Goal: Task Accomplishment & Management: Use online tool/utility

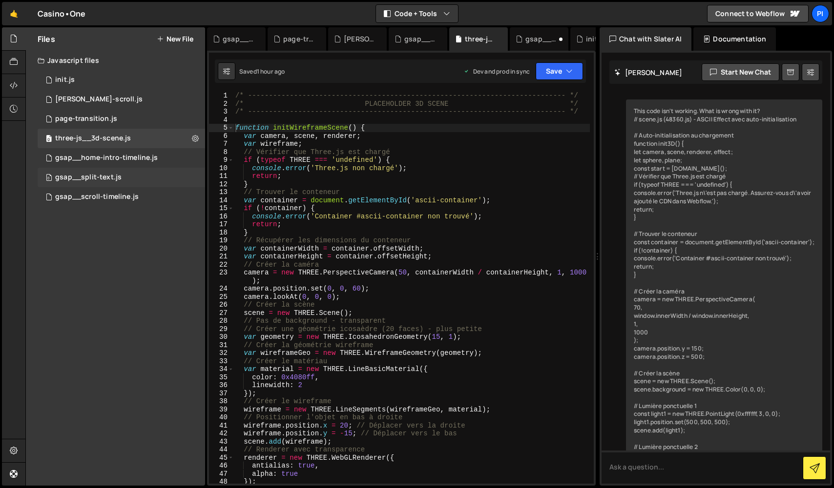
scroll to position [3933, 0]
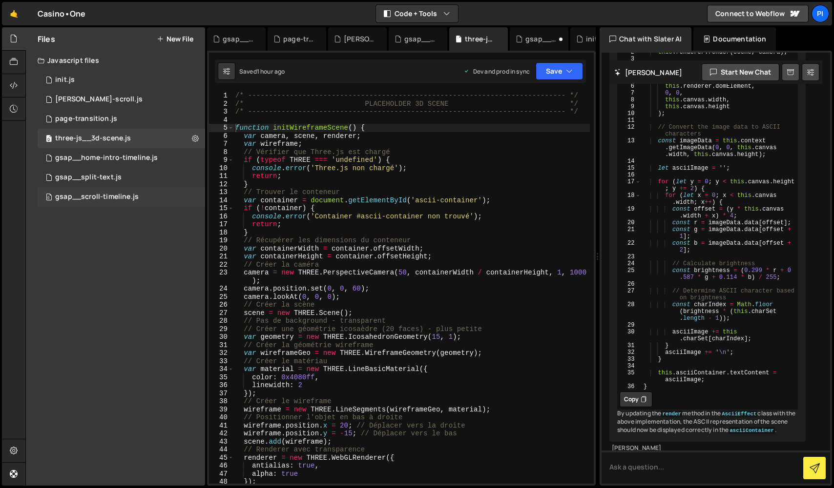
click at [114, 200] on div "gsap__scroll-timeline.js" at bounding box center [96, 197] width 83 height 9
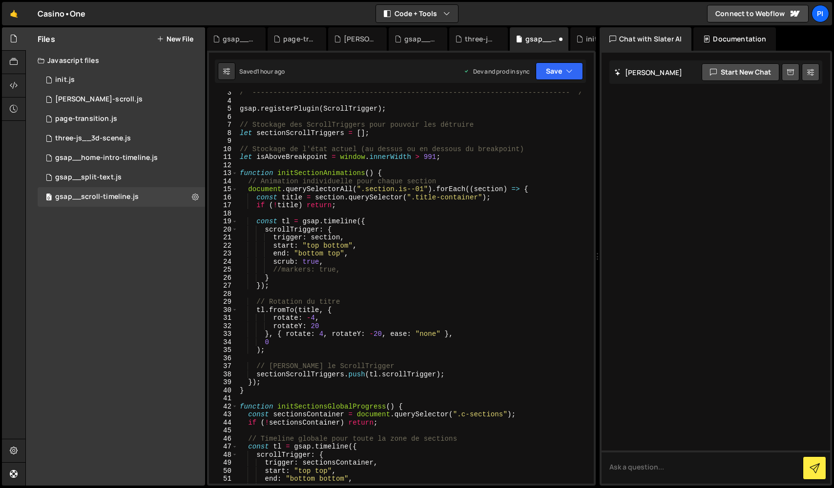
scroll to position [20, 0]
click at [476, 198] on div "/* ----------------------------------------------------------------------------…" at bounding box center [414, 292] width 352 height 408
drag, startPoint x: 478, startPoint y: 198, endPoint x: 417, endPoint y: 196, distance: 61.0
click at [417, 196] on div "/* ----------------------------------------------------------------------------…" at bounding box center [414, 292] width 352 height 408
paste textarea "rotating"
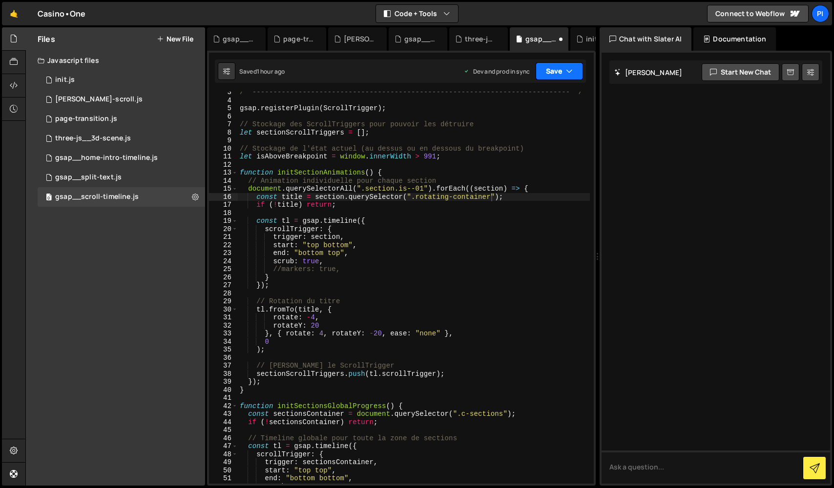
click at [552, 71] on button "Save" at bounding box center [558, 71] width 47 height 18
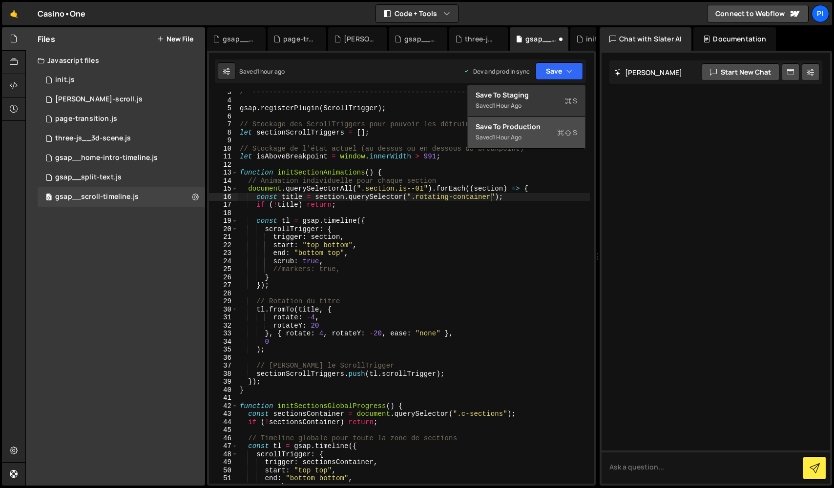
click at [553, 135] on button "Save to Production S Saved 1 hour ago" at bounding box center [526, 133] width 117 height 32
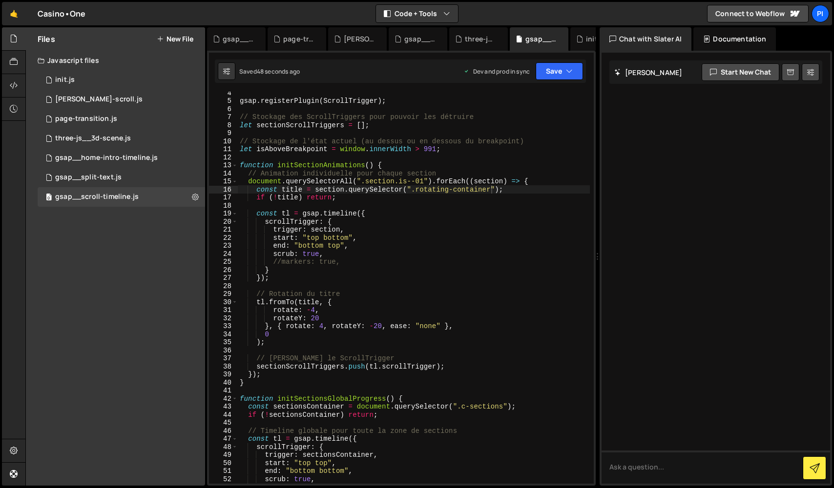
scroll to position [28, 0]
click at [152, 183] on div "0 gsap__split-text.js 0" at bounding box center [121, 178] width 167 height 20
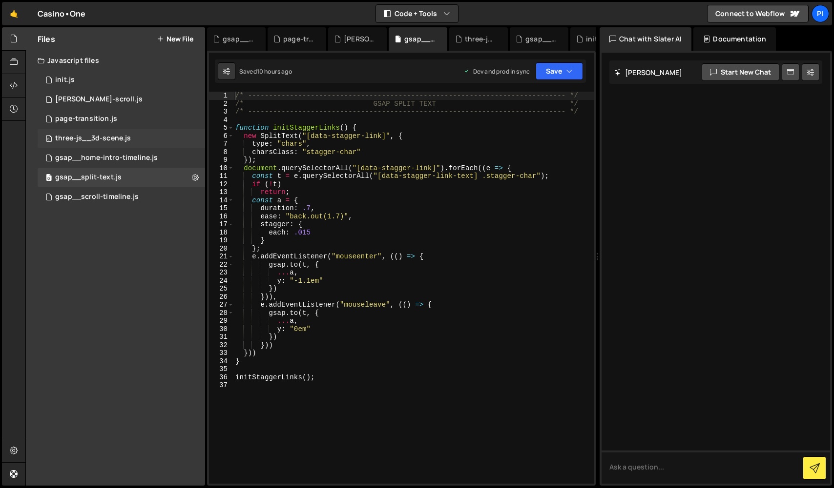
click at [145, 146] on div "0 three-js__3d-scene.js 0" at bounding box center [121, 139] width 167 height 20
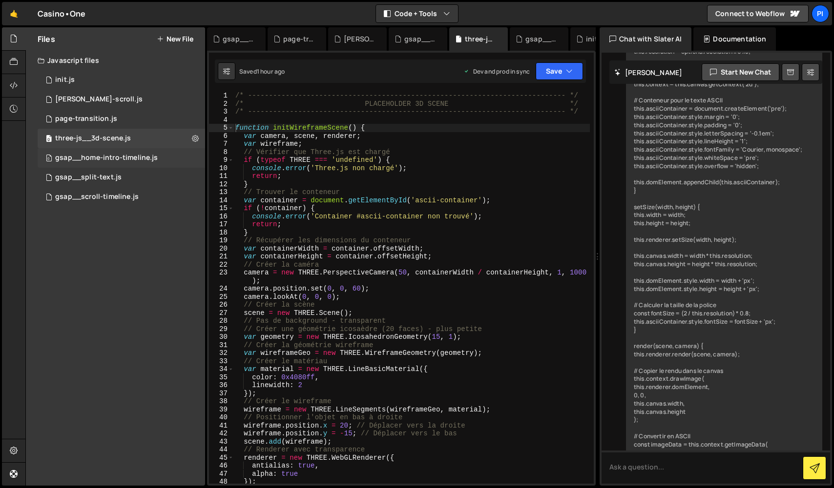
scroll to position [3933, 0]
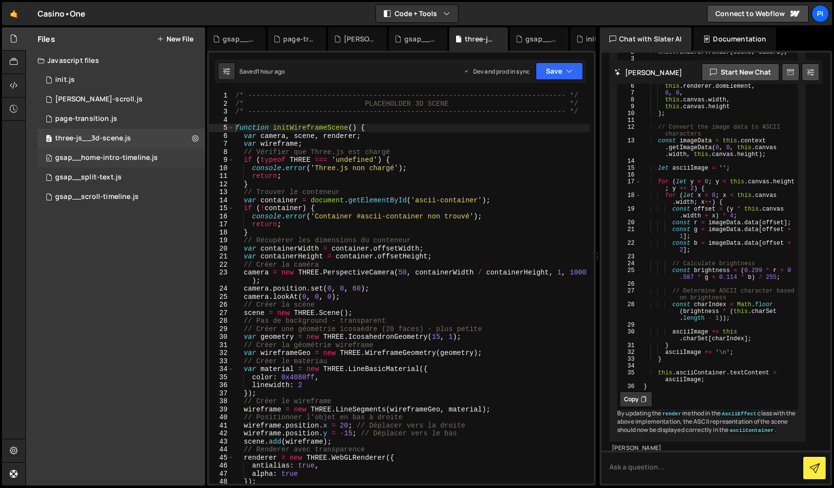
click at [144, 156] on div "gsap__home-intro-timeline.js" at bounding box center [106, 158] width 102 height 9
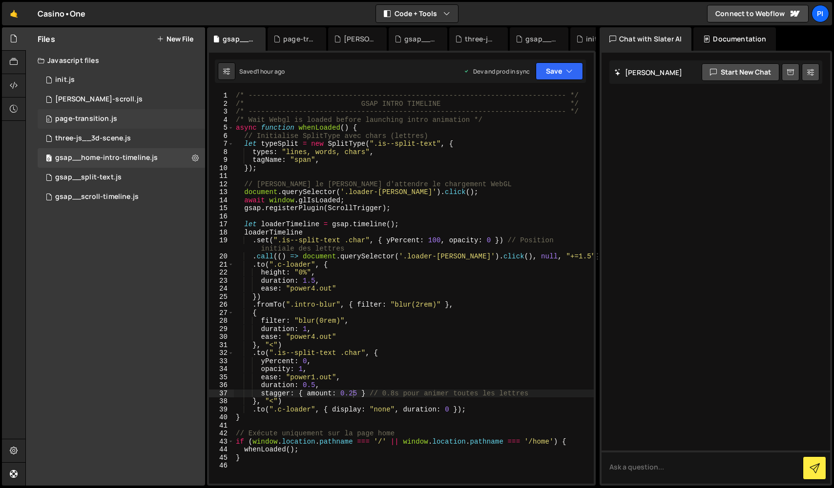
click at [143, 123] on div "0 page-transition.js 0" at bounding box center [121, 119] width 167 height 20
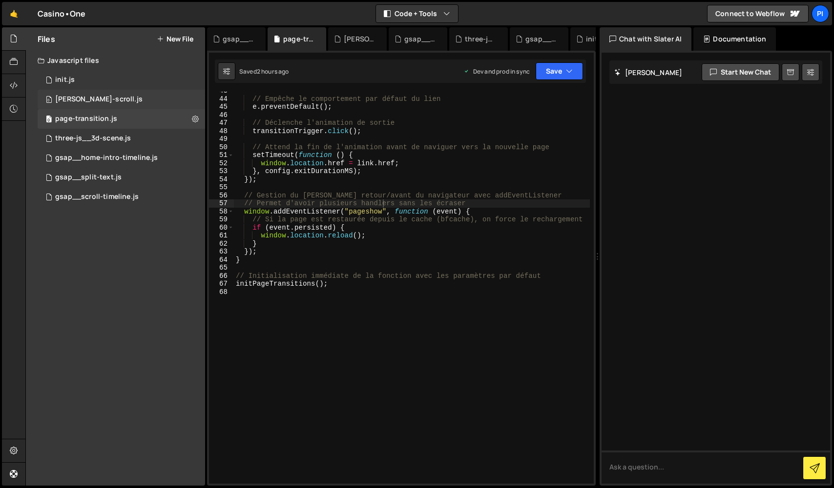
click at [137, 103] on div "0 [PERSON_NAME]-scroll.js 0" at bounding box center [121, 100] width 167 height 20
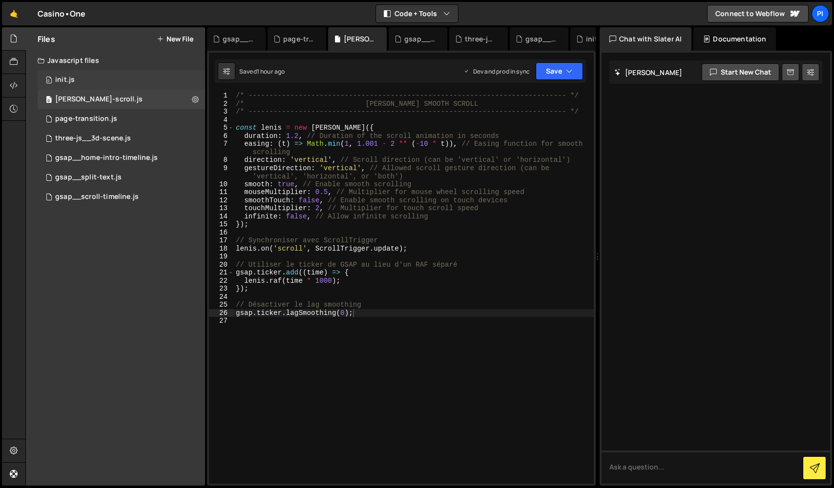
click at [131, 81] on div "0 init.js 0" at bounding box center [121, 80] width 167 height 20
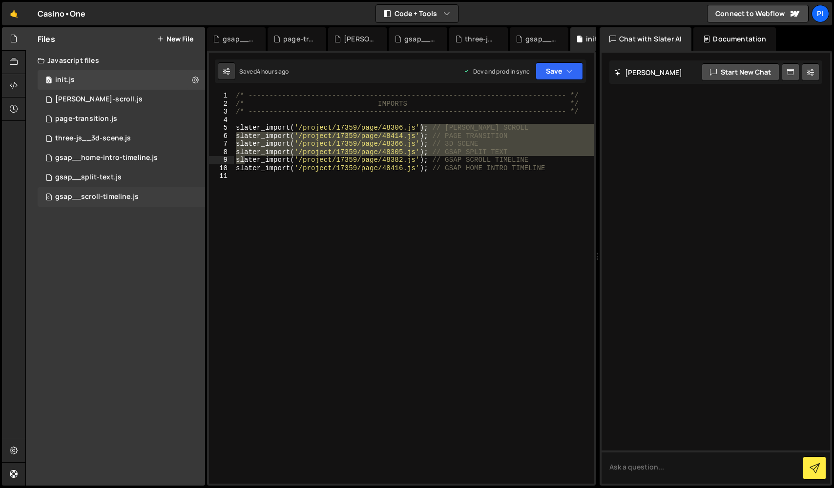
click at [102, 193] on div "gsap__scroll-timeline.js" at bounding box center [96, 197] width 83 height 9
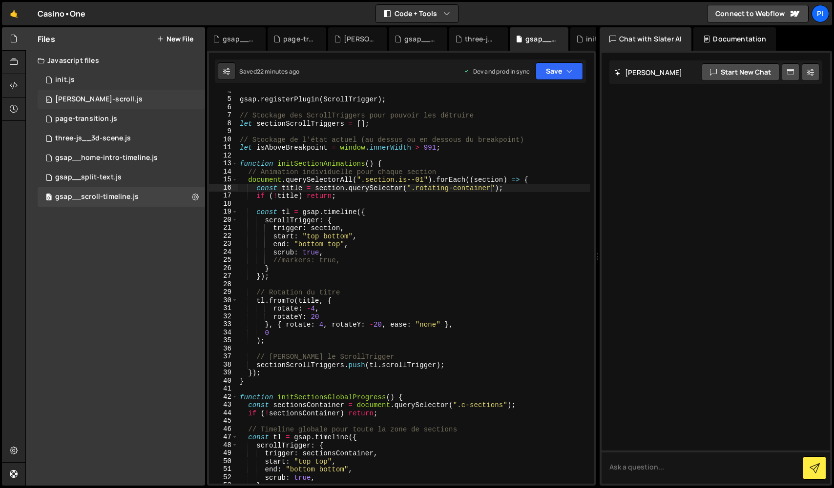
click at [117, 100] on div "0 [PERSON_NAME]-scroll.js 0" at bounding box center [121, 100] width 167 height 20
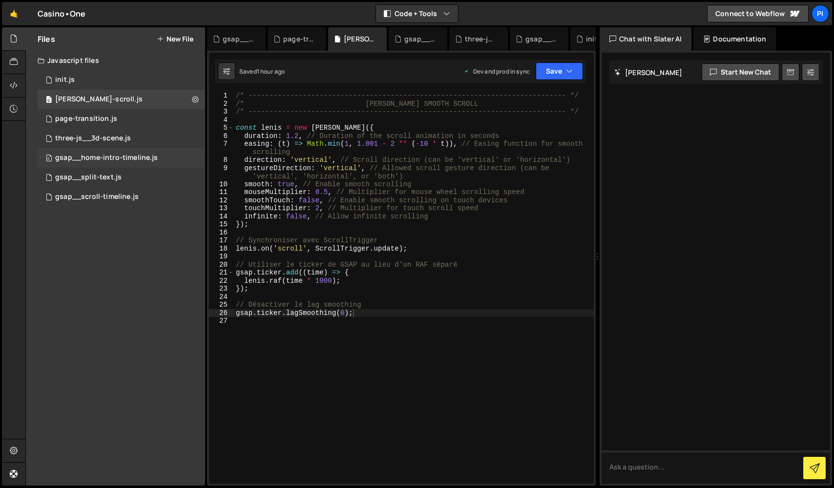
click at [122, 149] on div "0 gsap__home-intro-timeline.js 0" at bounding box center [121, 158] width 167 height 20
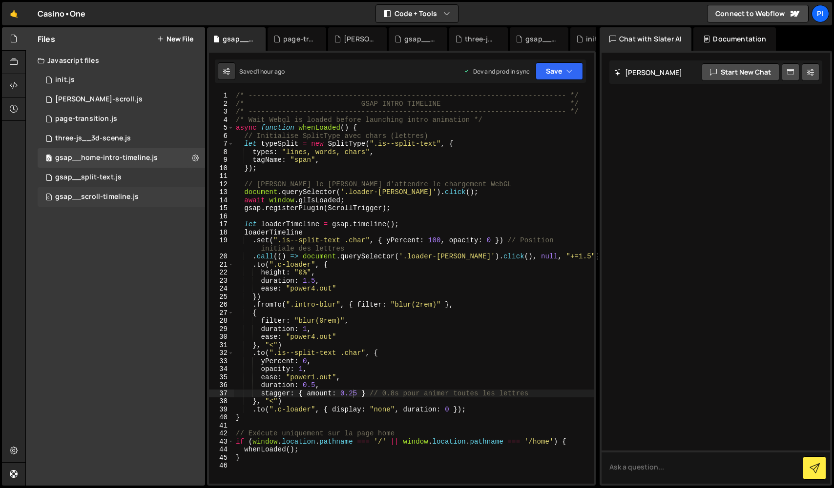
click at [121, 193] on div "gsap__scroll-timeline.js" at bounding box center [96, 197] width 83 height 9
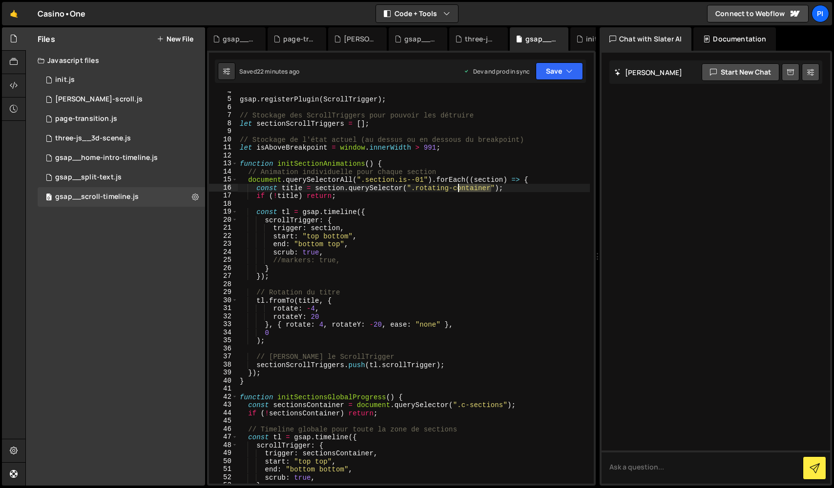
drag, startPoint x: 491, startPoint y: 189, endPoint x: 454, endPoint y: 191, distance: 37.1
click at [454, 191] on div "gsap . registerPlugin ( ScrollTrigger ) ; // Stockage des ScrollTriggers pour p…" at bounding box center [414, 291] width 352 height 408
click at [543, 73] on button "Save" at bounding box center [558, 71] width 47 height 18
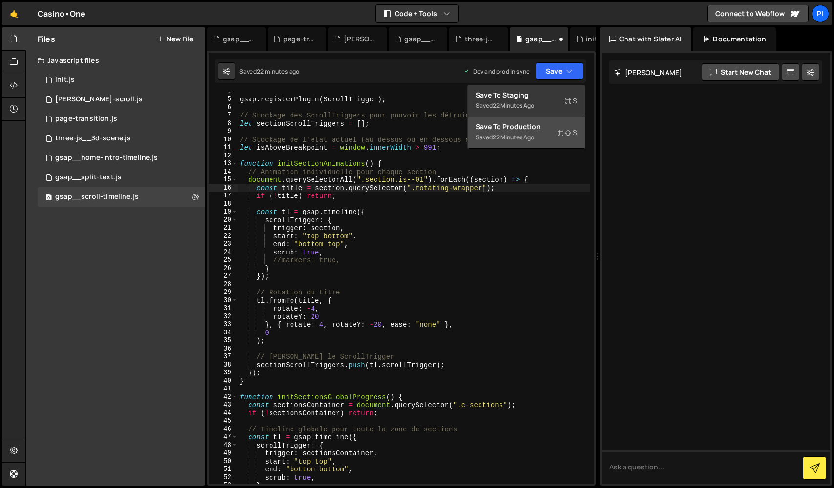
click at [542, 121] on button "Save to Production S Saved 22 minutes ago" at bounding box center [526, 133] width 117 height 32
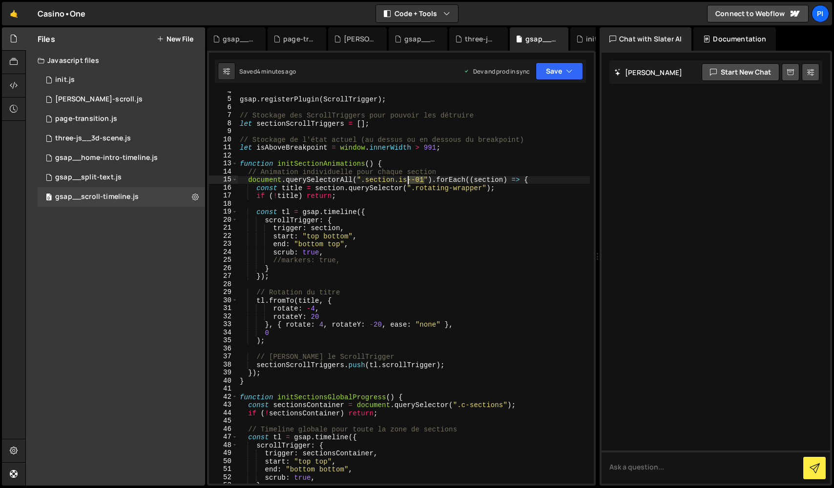
drag, startPoint x: 424, startPoint y: 178, endPoint x: 408, endPoint y: 178, distance: 15.6
click at [408, 178] on div "gsap . registerPlugin ( ScrollTrigger ) ; // Stockage des ScrollTriggers pour p…" at bounding box center [414, 291] width 352 height 408
click at [557, 63] on button "Save" at bounding box center [558, 71] width 47 height 18
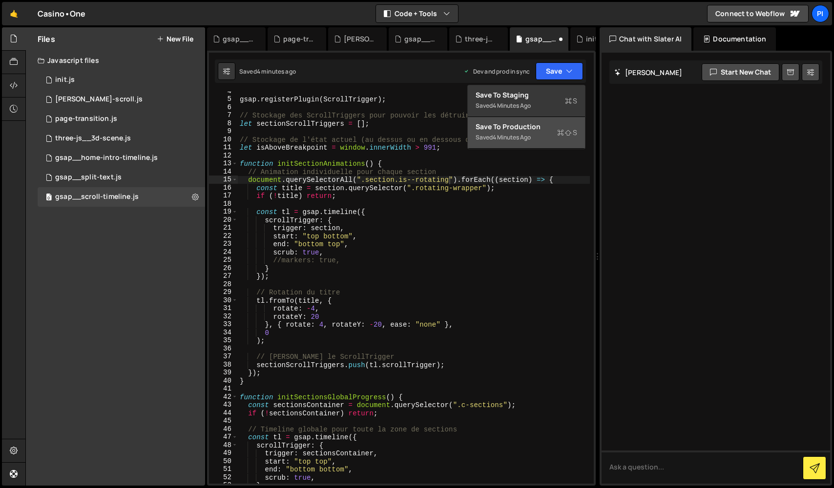
click at [546, 128] on div "Save to Production S" at bounding box center [526, 127] width 102 height 10
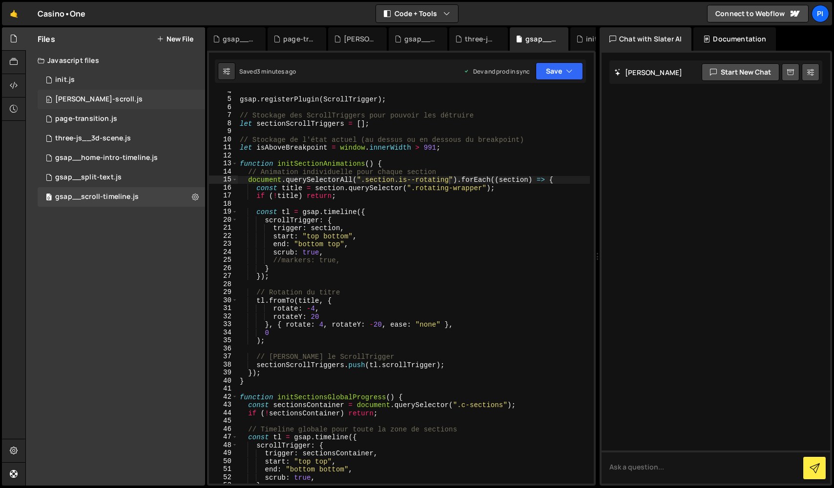
click at [147, 90] on div "0 [PERSON_NAME]-scroll.js 0" at bounding box center [121, 100] width 167 height 20
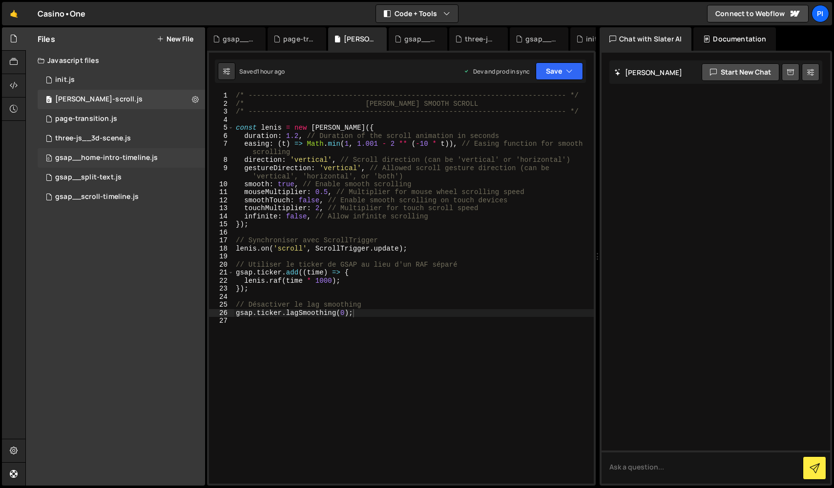
click at [142, 165] on div "0 gsap__home-intro-timeline.js 0" at bounding box center [121, 158] width 167 height 20
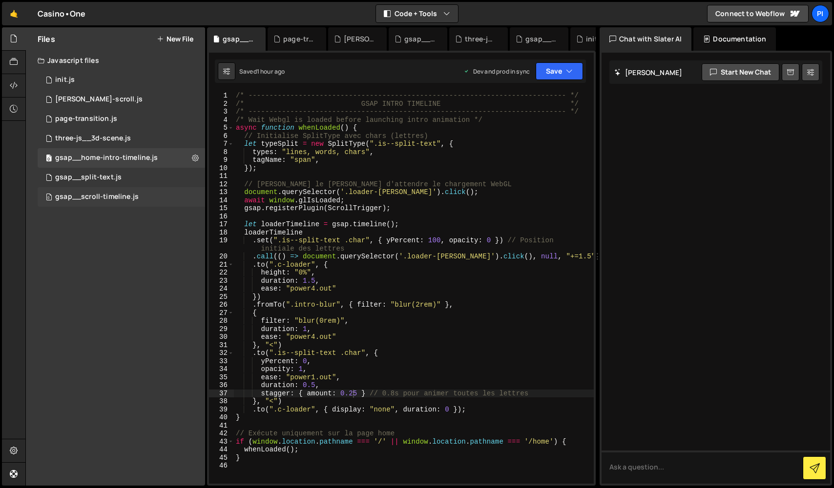
click at [125, 196] on div "gsap__scroll-timeline.js" at bounding box center [96, 197] width 83 height 9
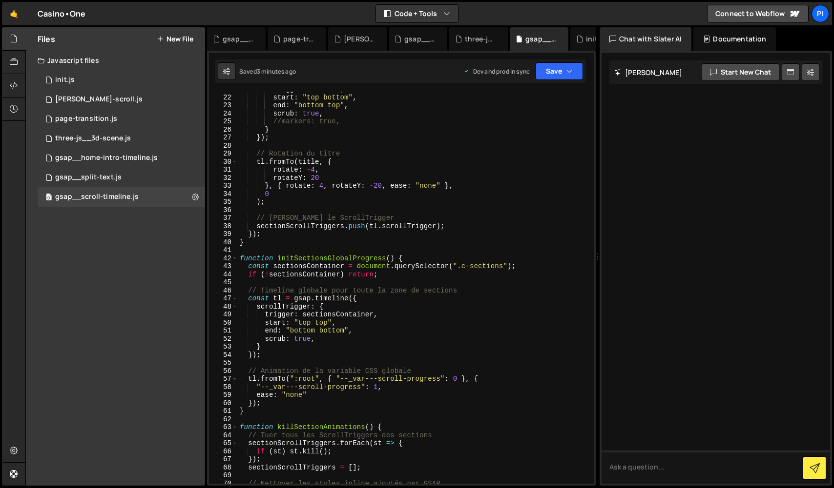
scroll to position [167, 0]
drag, startPoint x: 502, startPoint y: 266, endPoint x: 462, endPoint y: 263, distance: 40.1
click at [462, 263] on div "trigger : section , start : "top bottom" , end : "bottom top" , scrub : true , …" at bounding box center [414, 289] width 352 height 408
click at [507, 160] on div "trigger : section , start : "top bottom" , end : "bottom top" , scrub : true , …" at bounding box center [414, 289] width 352 height 408
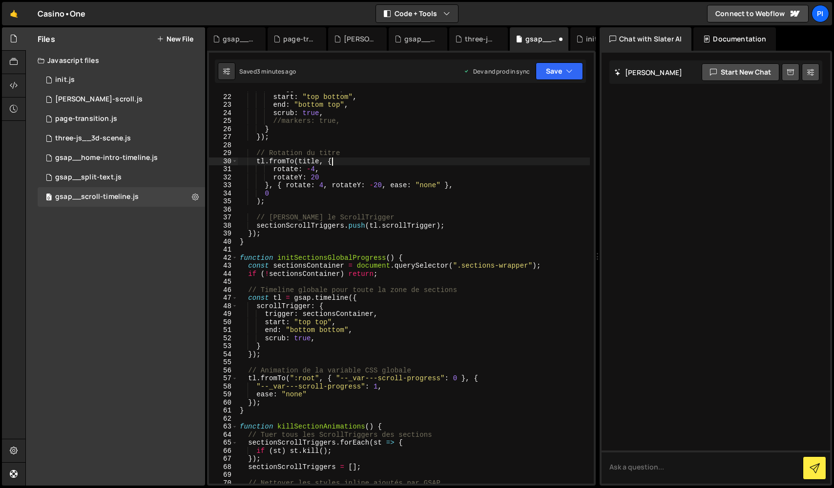
scroll to position [0, 6]
type textarea "tl.fromTo(title, {"
click at [549, 72] on button "Save" at bounding box center [558, 71] width 47 height 18
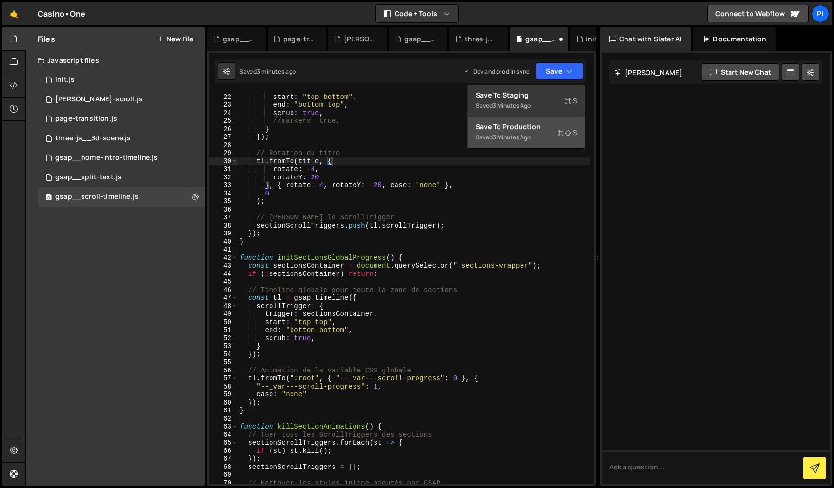
click at [535, 133] on button "Save to Production S Saved 3 minutes ago" at bounding box center [526, 133] width 117 height 32
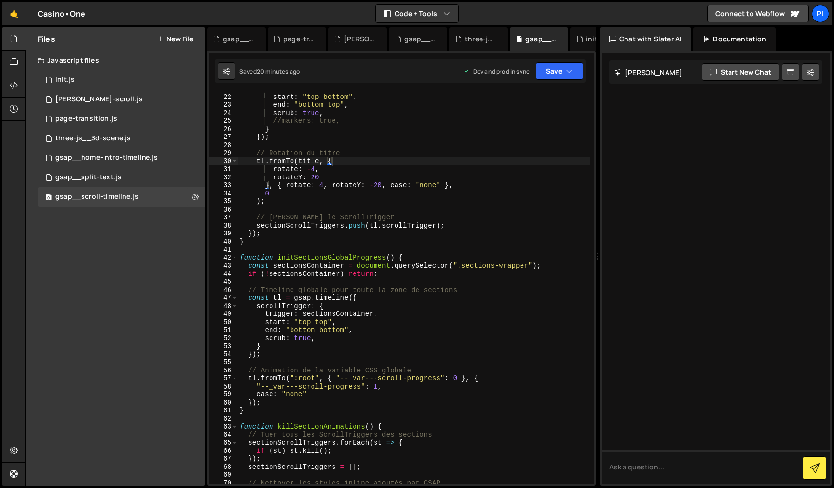
click at [177, 45] on div "Files New File" at bounding box center [115, 38] width 179 height 23
click at [178, 40] on button "New File" at bounding box center [175, 39] width 37 height 8
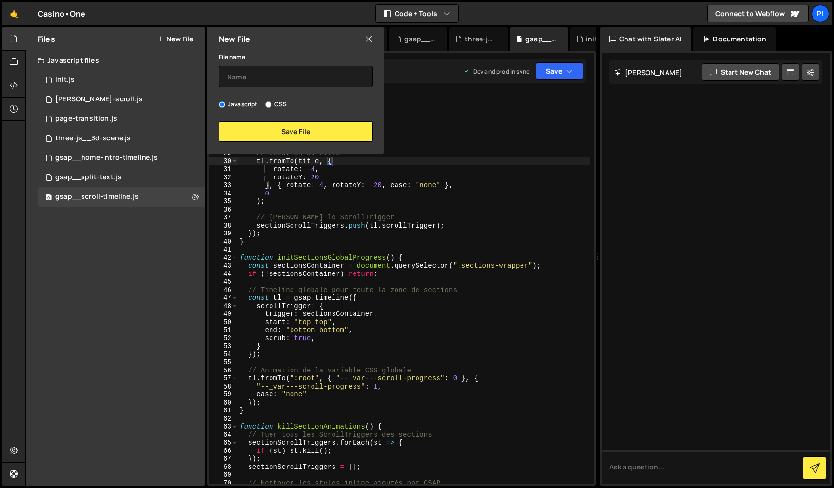
click at [277, 102] on label "CSS" at bounding box center [275, 105] width 21 height 10
click at [271, 102] on input "CSS" at bounding box center [268, 105] width 6 height 6
radio input "true"
click at [285, 137] on button "Save File" at bounding box center [296, 132] width 154 height 20
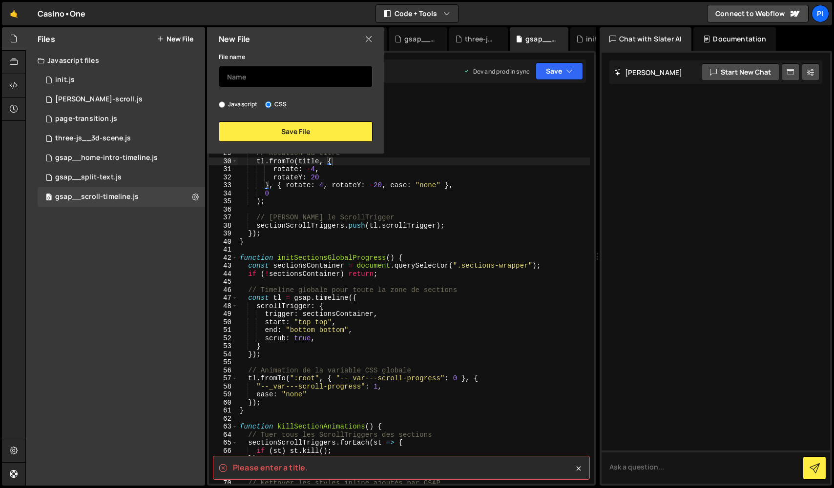
click at [276, 80] on input "text" at bounding box center [296, 76] width 154 height 21
type input "a"
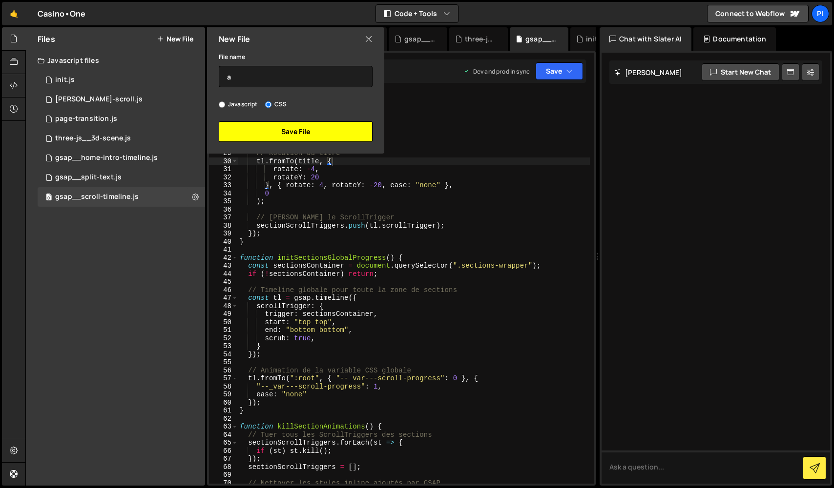
click at [292, 141] on button "Save File" at bounding box center [296, 132] width 154 height 20
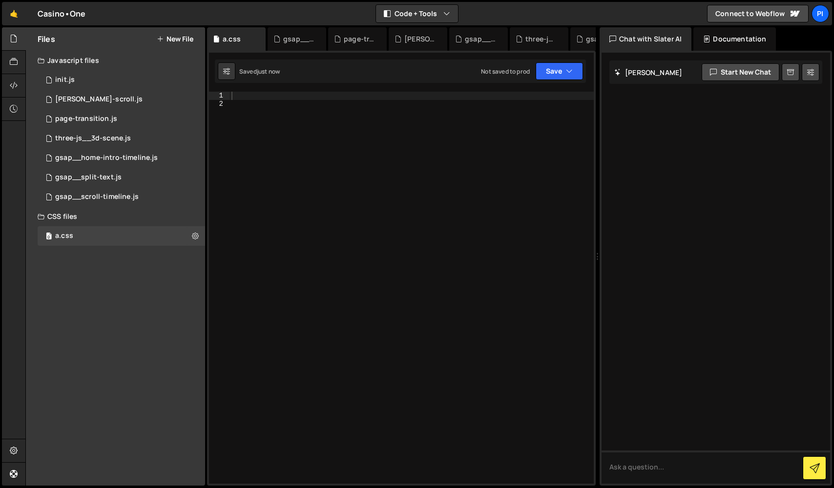
click at [305, 145] on div at bounding box center [411, 296] width 364 height 408
paste textarea "/* Duplicate text with this attribute */"
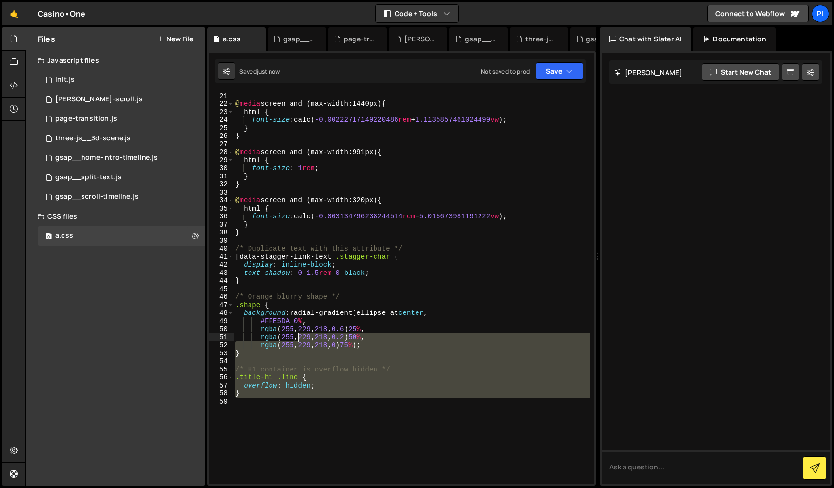
scroll to position [0, 0]
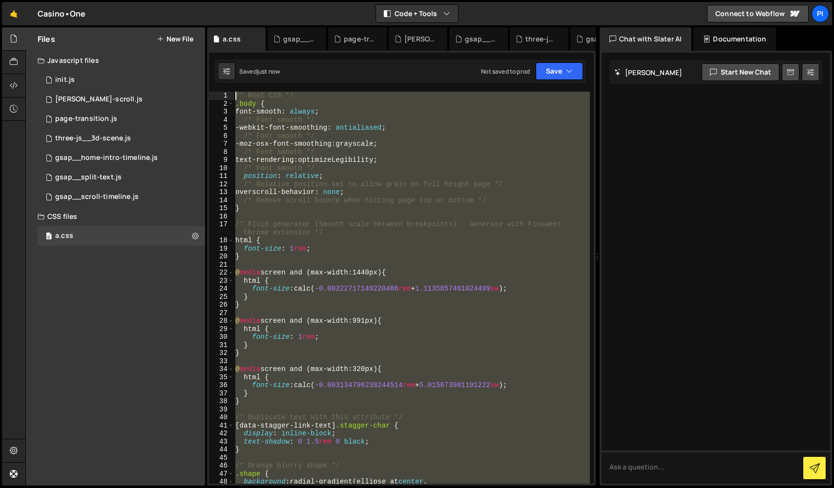
type textarea "/* Root CSS */ .body {"
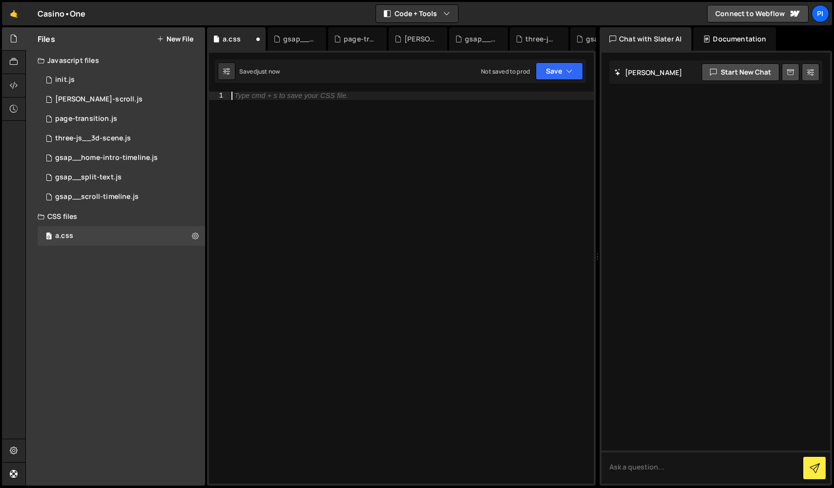
drag, startPoint x: 373, startPoint y: 436, endPoint x: 54, endPoint y: 342, distance: 332.6
click at [0, 0] on div "Hold on a sec... Are you certain you wish to leave this page? Any changes you'v…" at bounding box center [417, 244] width 834 height 488
click at [117, 189] on div "0 gsap__scroll-timeline.js 0" at bounding box center [121, 197] width 167 height 20
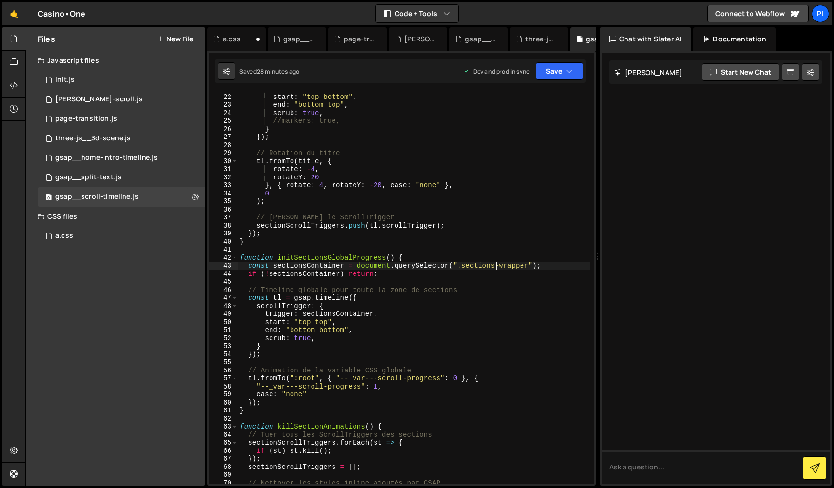
click at [495, 266] on div "trigger : section , start : "top bottom" , end : "bottom top" , scrub : true , …" at bounding box center [414, 289] width 352 height 408
type textarea "const sectionsContainer = document.querySelector(".section-wrapper");"
click at [562, 72] on button "Save" at bounding box center [558, 71] width 47 height 18
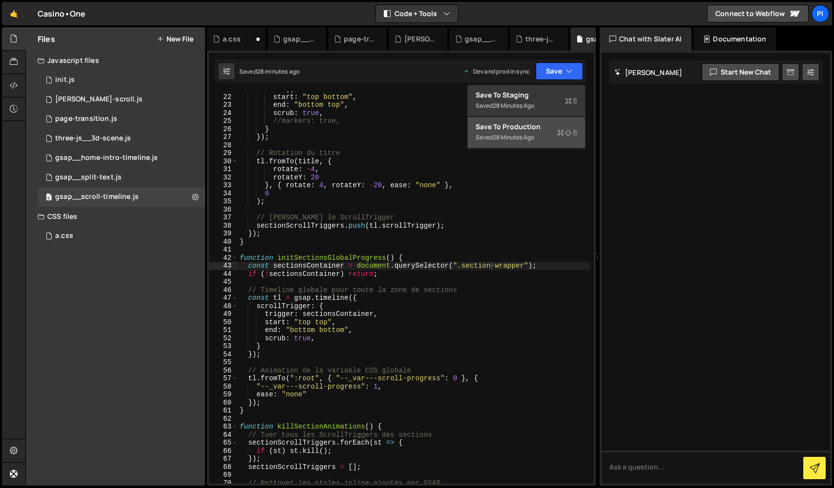
click at [558, 125] on div "Save to Production S" at bounding box center [526, 127] width 102 height 10
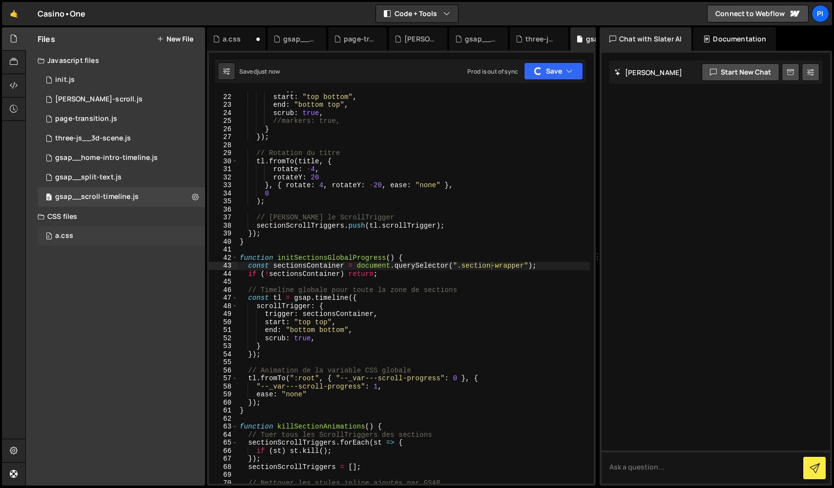
click at [115, 232] on div "0 a.css 0" at bounding box center [121, 236] width 167 height 20
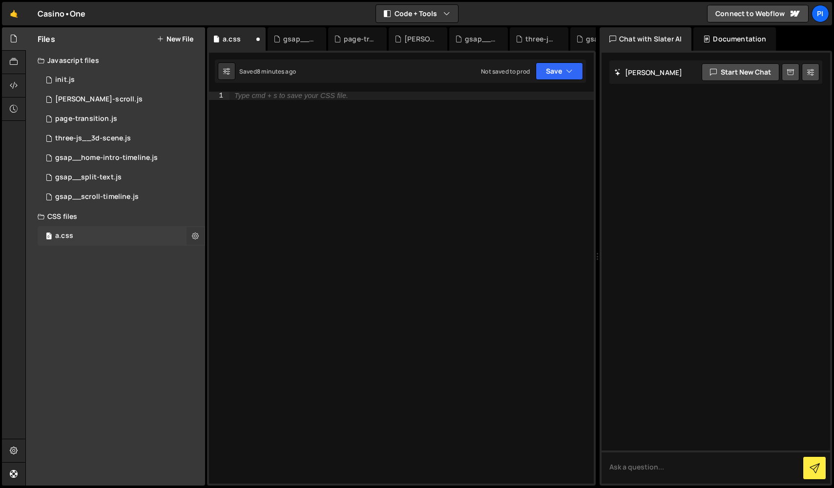
click at [195, 236] on icon at bounding box center [195, 235] width 7 height 9
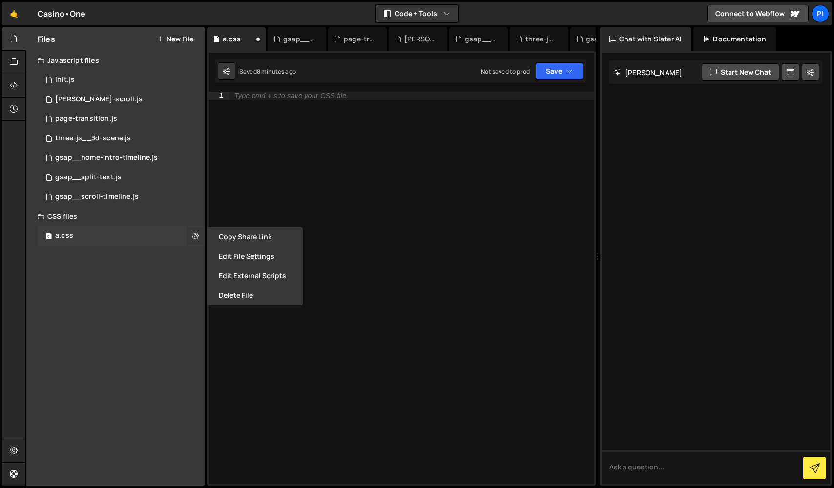
click at [196, 231] on button at bounding box center [195, 236] width 18 height 18
click at [266, 296] on button "Delete File" at bounding box center [255, 296] width 96 height 20
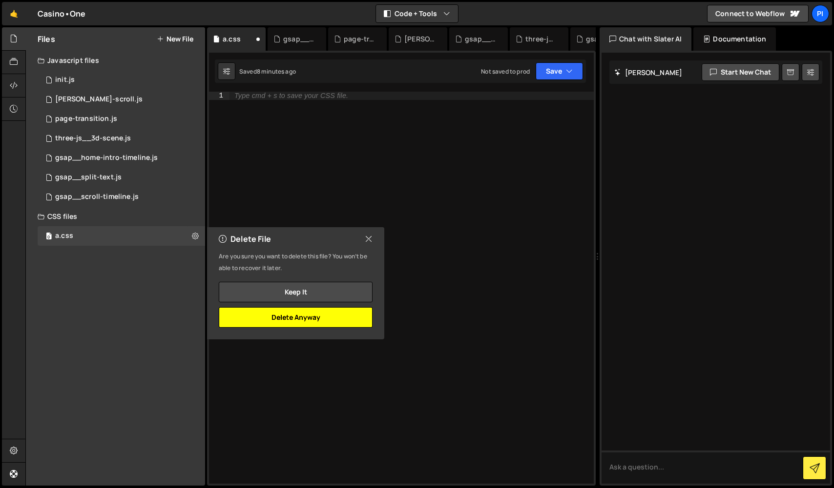
click at [338, 319] on button "Delete Anyway" at bounding box center [296, 317] width 154 height 20
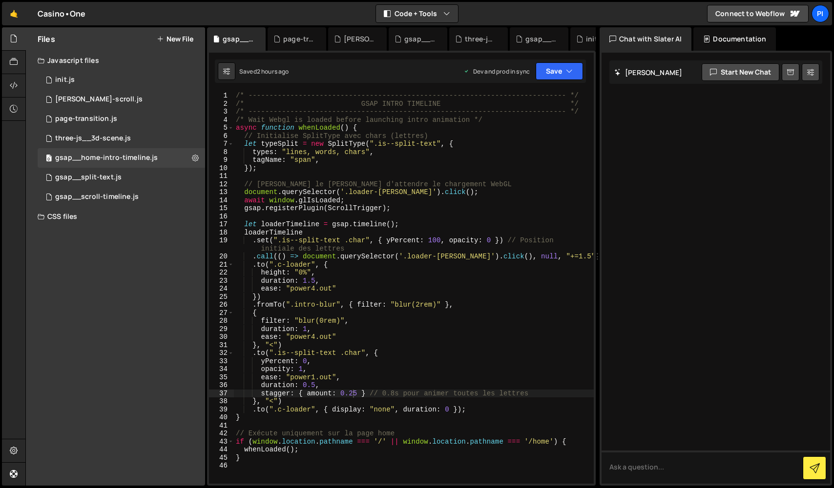
click at [157, 212] on div "CSS files" at bounding box center [115, 217] width 179 height 20
click at [96, 73] on div "0 init.js 0" at bounding box center [121, 80] width 167 height 20
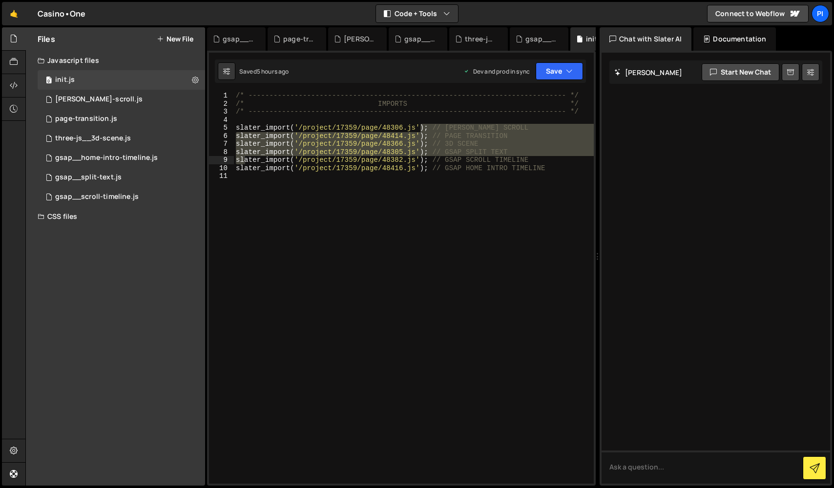
click at [99, 55] on div "Javascript files" at bounding box center [115, 61] width 179 height 20
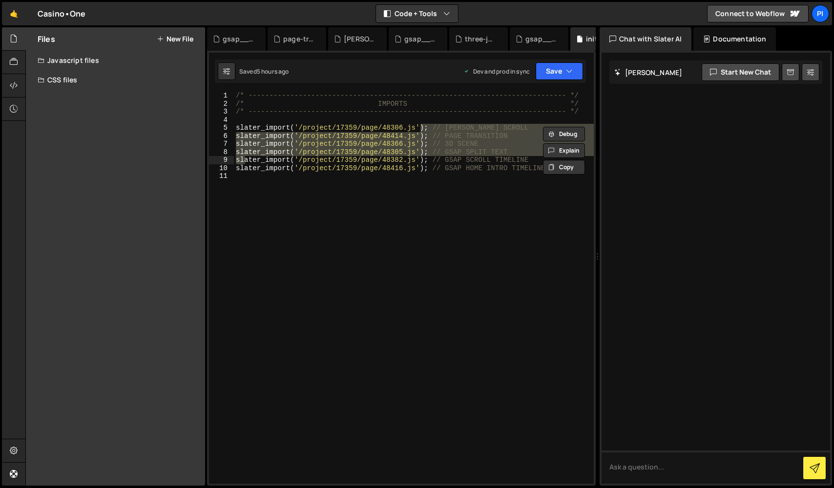
click at [89, 59] on div "Javascript files" at bounding box center [115, 61] width 179 height 20
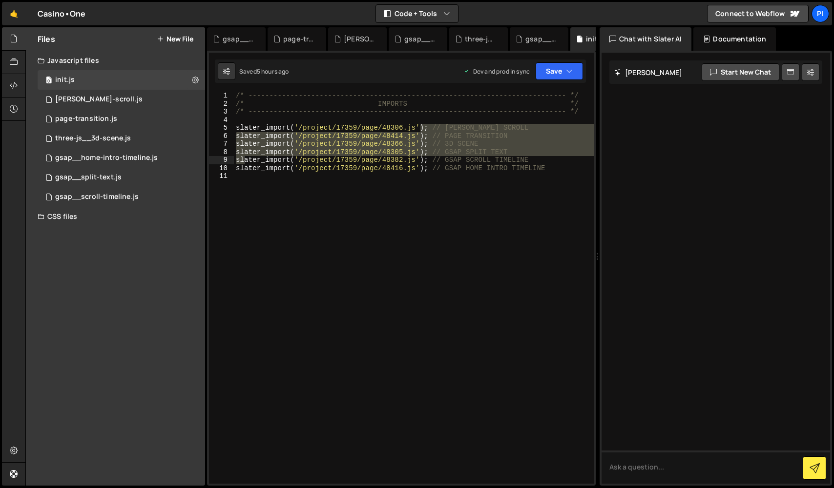
click at [77, 214] on div "CSS files" at bounding box center [115, 217] width 179 height 20
click at [141, 204] on div "0 gsap__scroll-timeline.js 0" at bounding box center [123, 197] width 171 height 20
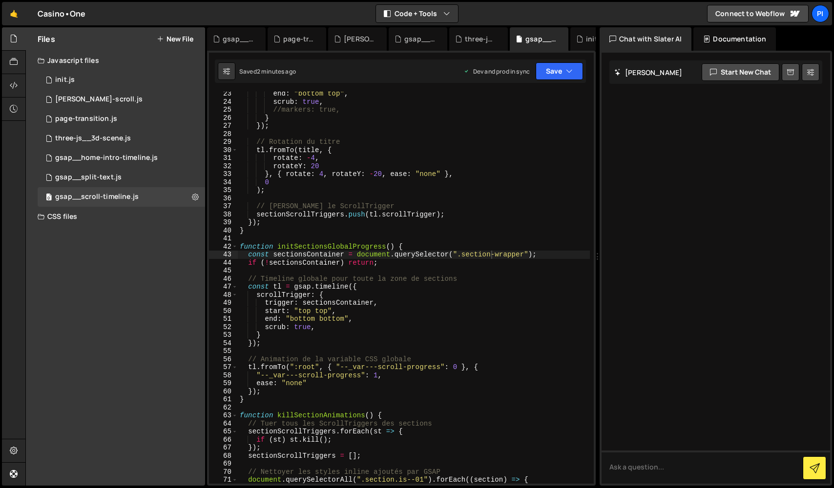
scroll to position [181, 0]
click at [460, 256] on div "end : "bottom top" , scrub : true , //markers: true, } }) ; // Rotation du titr…" at bounding box center [414, 292] width 352 height 408
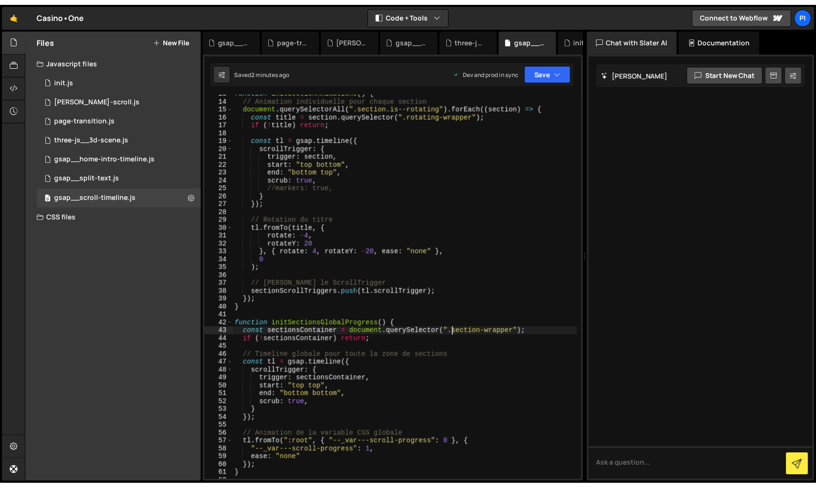
scroll to position [0, 0]
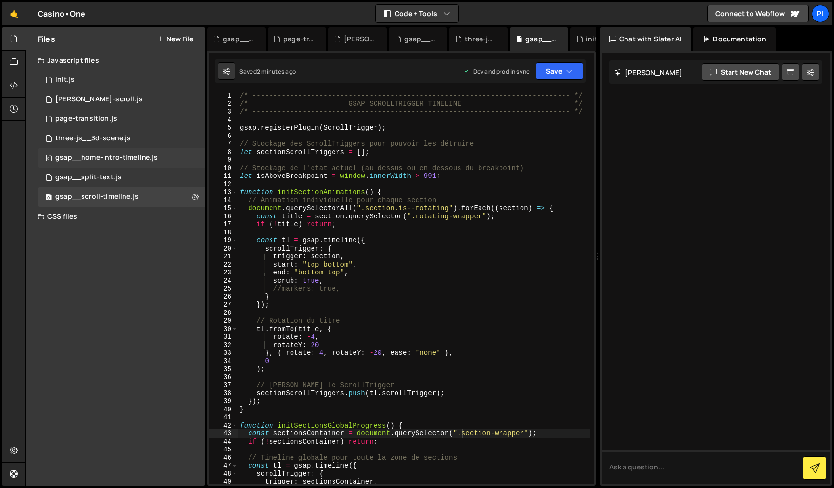
click at [126, 159] on div "gsap__home-intro-timeline.js" at bounding box center [106, 158] width 102 height 9
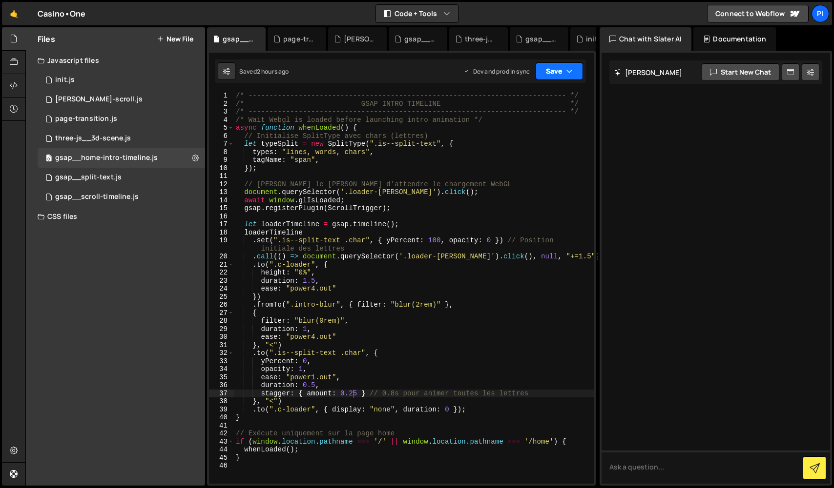
click at [557, 72] on button "Save" at bounding box center [558, 71] width 47 height 18
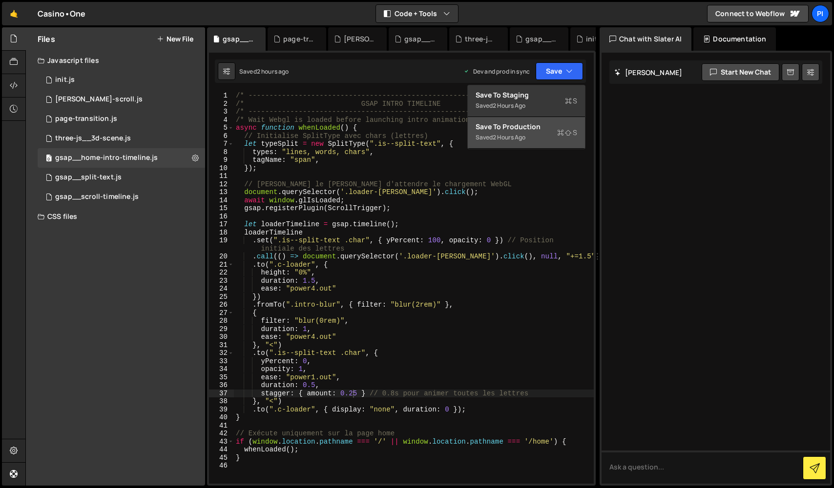
click at [543, 135] on button "Save to Production S Saved 2 hours ago" at bounding box center [526, 133] width 117 height 32
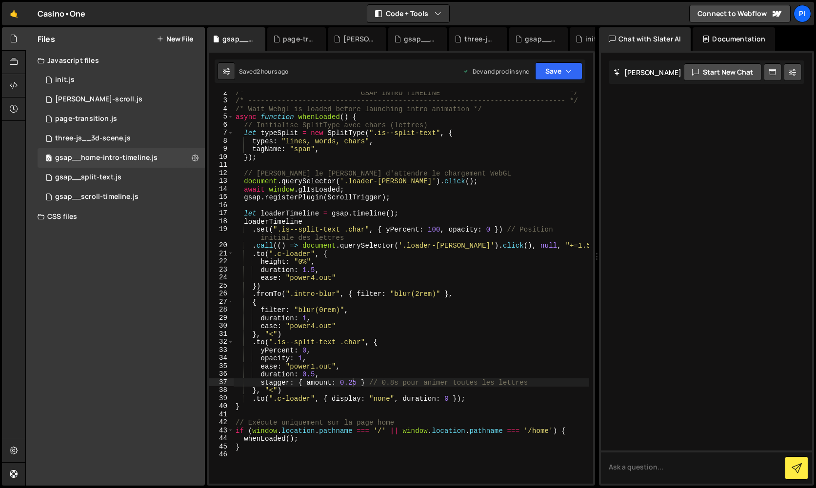
scroll to position [0, 6]
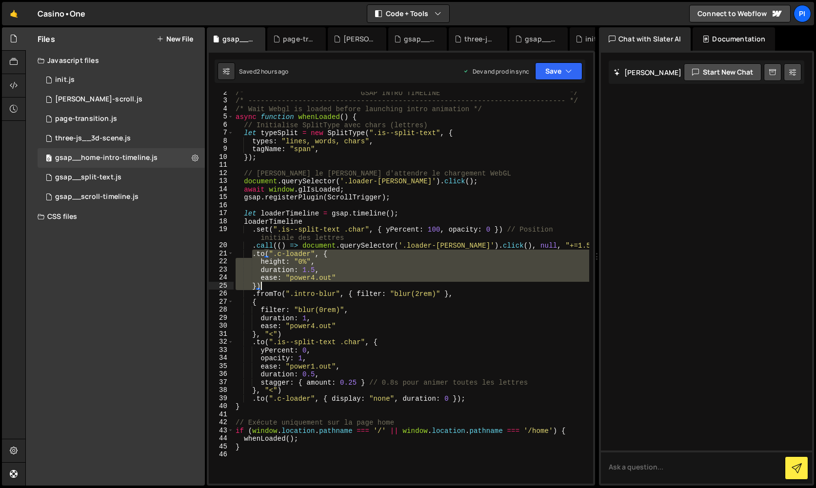
drag, startPoint x: 251, startPoint y: 254, endPoint x: 276, endPoint y: 286, distance: 40.7
click at [276, 286] on div "/* GSAP INTRO TIMELINE */ /* --------------------------------------------------…" at bounding box center [412, 293] width 356 height 408
click at [286, 283] on div "/* GSAP INTRO TIMELINE */ /* --------------------------------------------------…" at bounding box center [412, 288] width 356 height 392
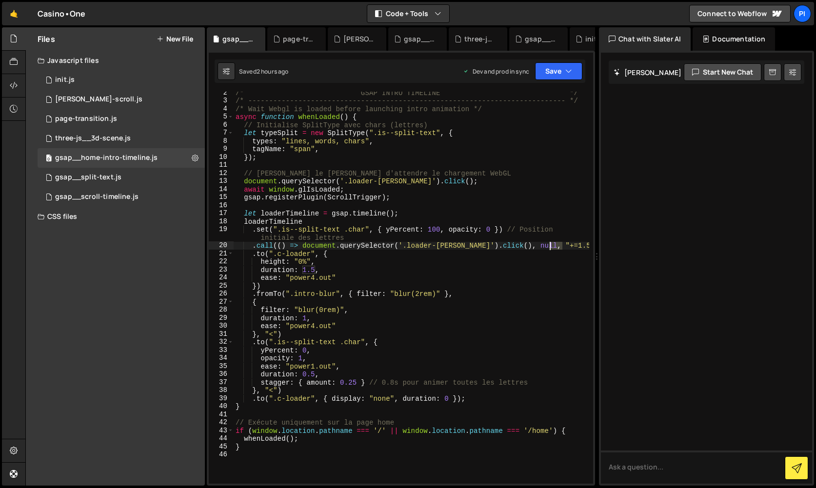
drag, startPoint x: 562, startPoint y: 246, endPoint x: 551, endPoint y: 246, distance: 11.2
click at [551, 246] on div "/* GSAP INTRO TIMELINE */ /* --------------------------------------------------…" at bounding box center [412, 293] width 356 height 408
click at [486, 277] on div "/* GSAP INTRO TIMELINE */ /* --------------------------------------------------…" at bounding box center [412, 293] width 356 height 408
click at [447, 283] on div "/* GSAP INTRO TIMELINE */ /* --------------------------------------------------…" at bounding box center [412, 293] width 356 height 408
click at [271, 392] on div "/* GSAP INTRO TIMELINE */ /* --------------------------------------------------…" at bounding box center [412, 293] width 356 height 408
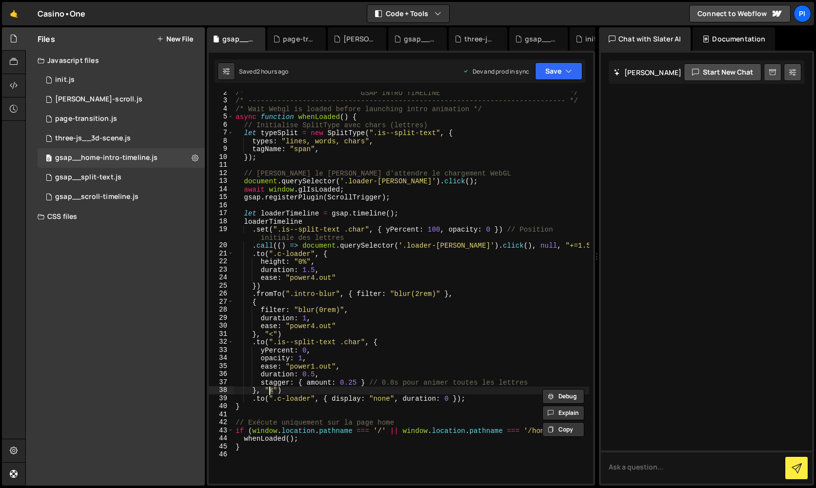
click at [257, 287] on div "/* GSAP INTRO TIMELINE */ /* --------------------------------------------------…" at bounding box center [412, 293] width 356 height 408
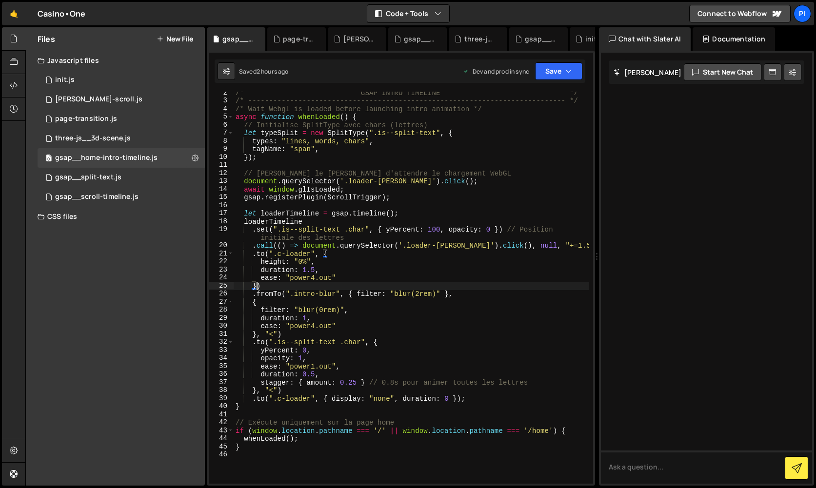
paste textarea ""<""
click at [255, 286] on div "/* GSAP INTRO TIMELINE */ /* --------------------------------------------------…" at bounding box center [412, 293] width 356 height 408
click at [550, 74] on button "Save" at bounding box center [558, 71] width 47 height 18
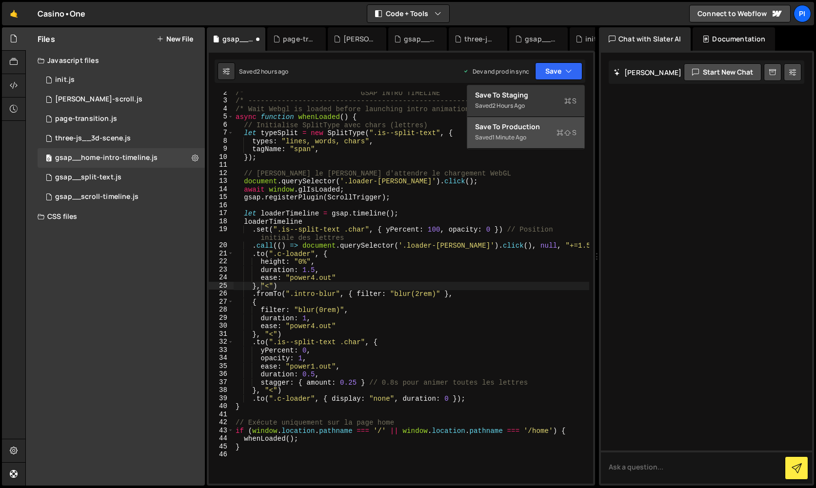
click at [539, 122] on div "Save to Production S" at bounding box center [526, 127] width 102 height 10
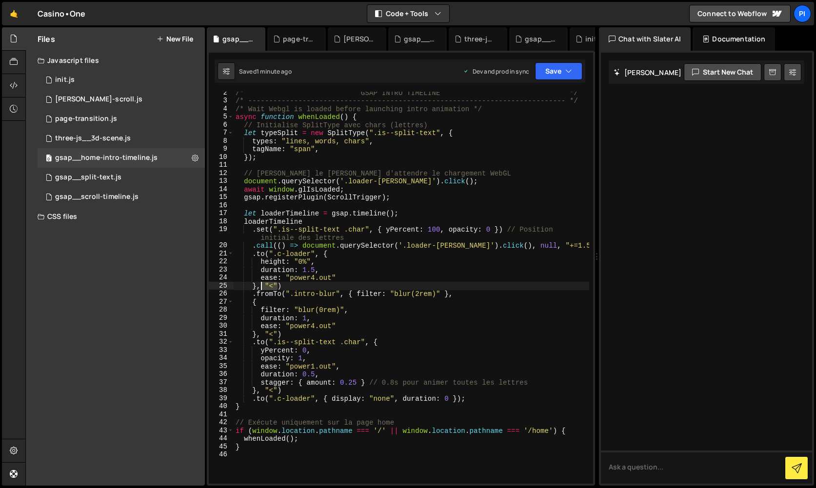
drag, startPoint x: 279, startPoint y: 286, endPoint x: 257, endPoint y: 287, distance: 21.5
click at [257, 287] on div "/* GSAP INTRO TIMELINE */ /* --------------------------------------------------…" at bounding box center [412, 293] width 356 height 408
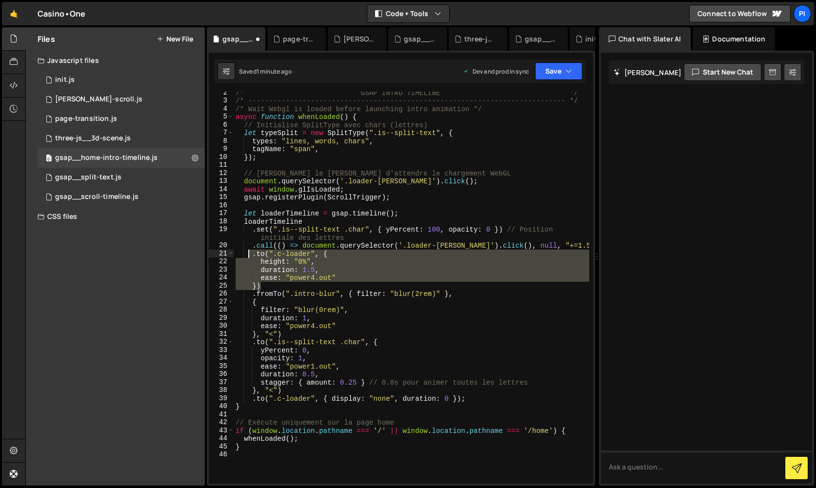
drag, startPoint x: 284, startPoint y: 285, endPoint x: 250, endPoint y: 256, distance: 44.6
click at [250, 255] on div "/* GSAP INTRO TIMELINE */ /* --------------------------------------------------…" at bounding box center [412, 293] width 356 height 408
type textarea ".to(".c-loader", { height: "0%","
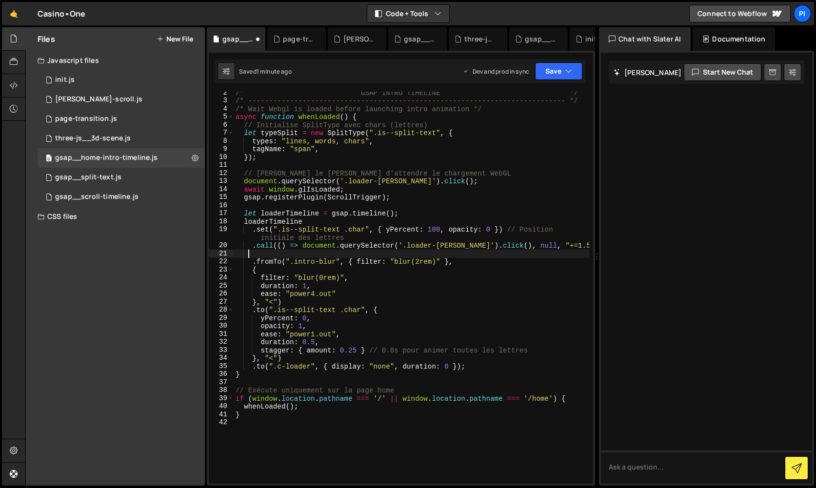
click at [418, 241] on div "/* GSAP INTRO TIMELINE */ /* --------------------------------------------------…" at bounding box center [412, 293] width 356 height 408
type textarea ".set(".is--split-text .char", { yPercent: 100, opacity: 0 }) // Position initia…"
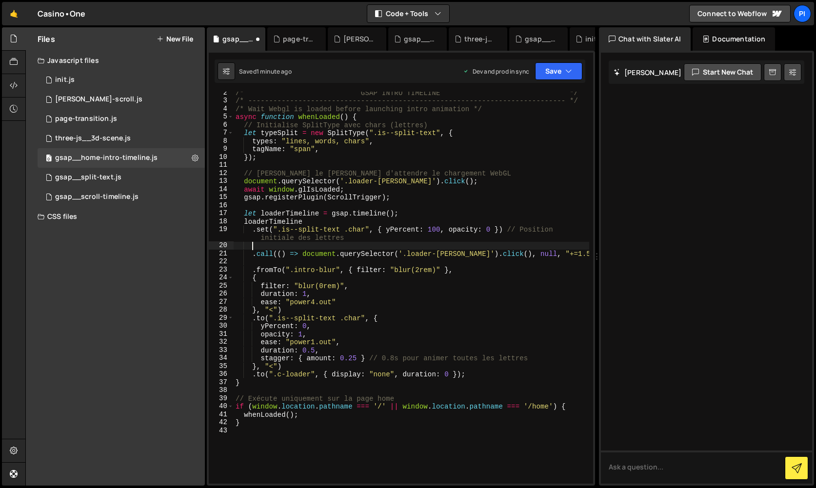
paste textarea "})"
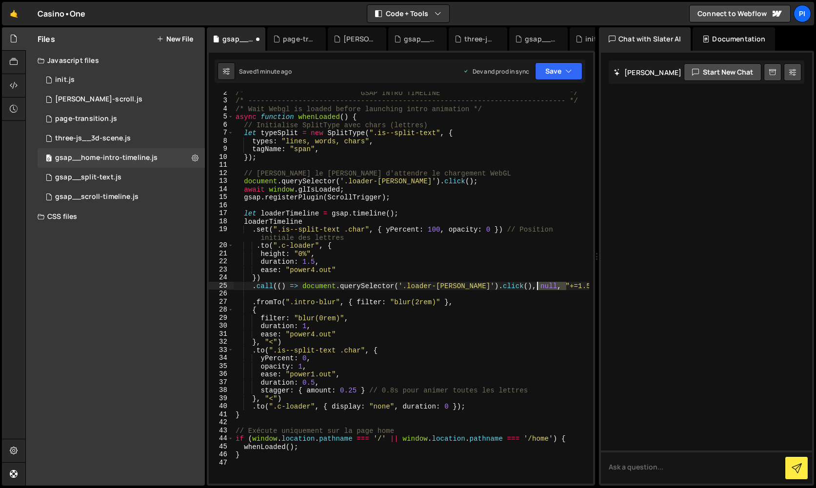
drag, startPoint x: 568, startPoint y: 287, endPoint x: 536, endPoint y: 286, distance: 31.7
click at [536, 286] on div "/* GSAP INTRO TIMELINE */ /* --------------------------------------------------…" at bounding box center [412, 293] width 356 height 408
click at [257, 279] on div "/* GSAP INTRO TIMELINE */ /* --------------------------------------------------…" at bounding box center [412, 293] width 356 height 408
paste textarea ""+=1.5""
click at [257, 276] on div "/* GSAP INTRO TIMELINE */ /* --------------------------------------------------…" at bounding box center [412, 293] width 356 height 408
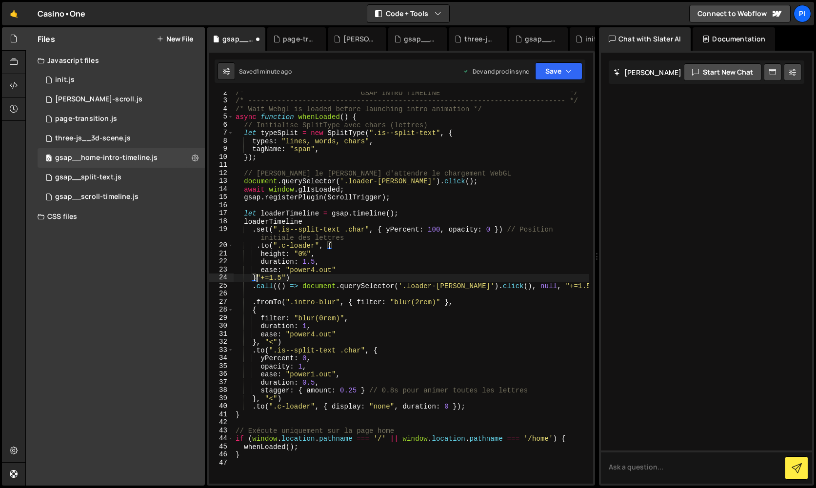
scroll to position [0, 1]
drag, startPoint x: 567, startPoint y: 286, endPoint x: 529, endPoint y: 286, distance: 38.1
click at [529, 286] on div "/* GSAP INTRO TIMELINE */ /* --------------------------------------------------…" at bounding box center [412, 293] width 356 height 408
click at [556, 62] on button "Save" at bounding box center [558, 71] width 47 height 18
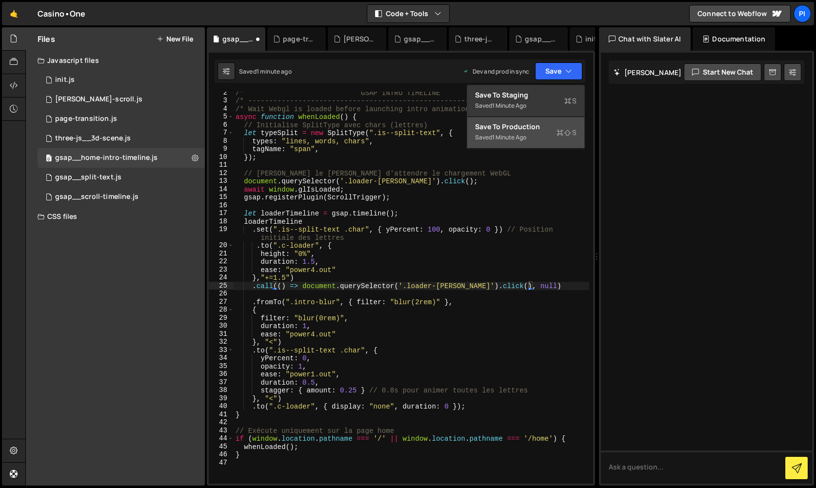
click at [549, 133] on button "Save to Production S Saved 1 minute ago" at bounding box center [526, 133] width 117 height 32
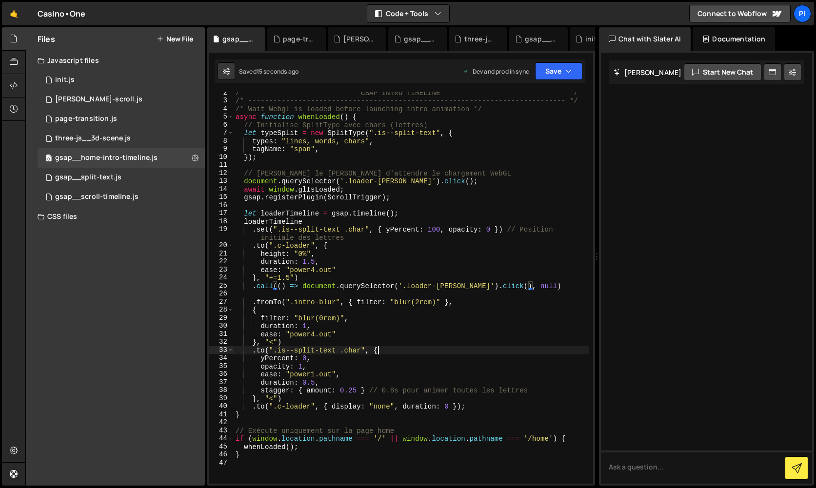
click at [411, 348] on div "/* GSAP INTRO TIMELINE */ /* --------------------------------------------------…" at bounding box center [412, 293] width 356 height 408
type textarea "})"
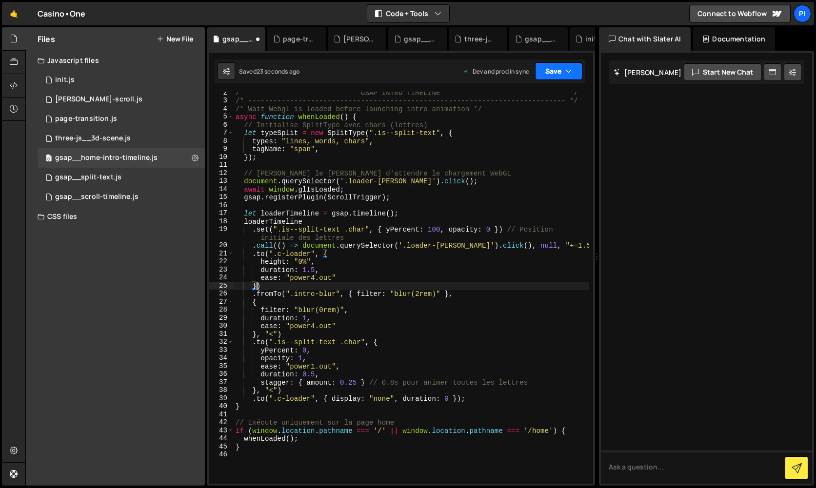
click at [563, 72] on button "Save" at bounding box center [558, 71] width 47 height 18
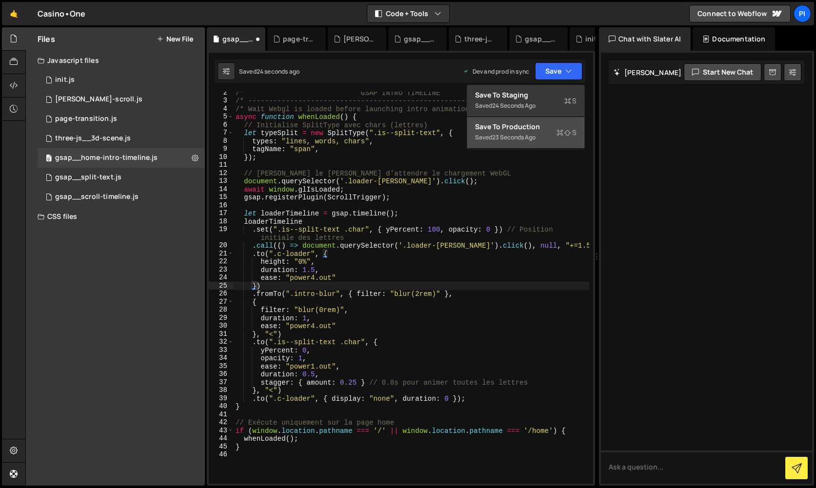
click at [544, 134] on button "Save to Production S Saved 23 seconds ago" at bounding box center [526, 133] width 117 height 32
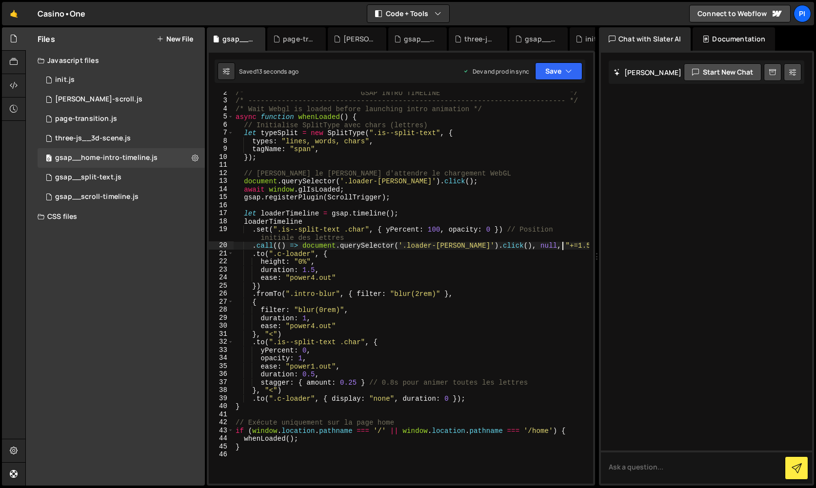
click at [560, 246] on div "/* GSAP INTRO TIMELINE */ /* --------------------------------------------------…" at bounding box center [412, 293] width 356 height 408
click at [492, 294] on div "/* GSAP INTRO TIMELINE */ /* --------------------------------------------------…" at bounding box center [412, 293] width 356 height 408
drag, startPoint x: 562, startPoint y: 245, endPoint x: 550, endPoint y: 246, distance: 11.7
click at [550, 245] on div "/* GSAP INTRO TIMELINE */ /* --------------------------------------------------…" at bounding box center [412, 293] width 356 height 408
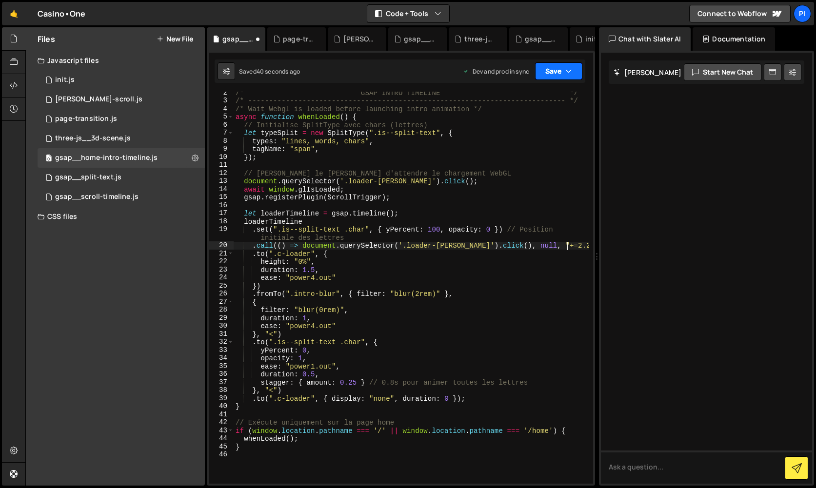
click at [559, 68] on button "Save" at bounding box center [558, 71] width 47 height 18
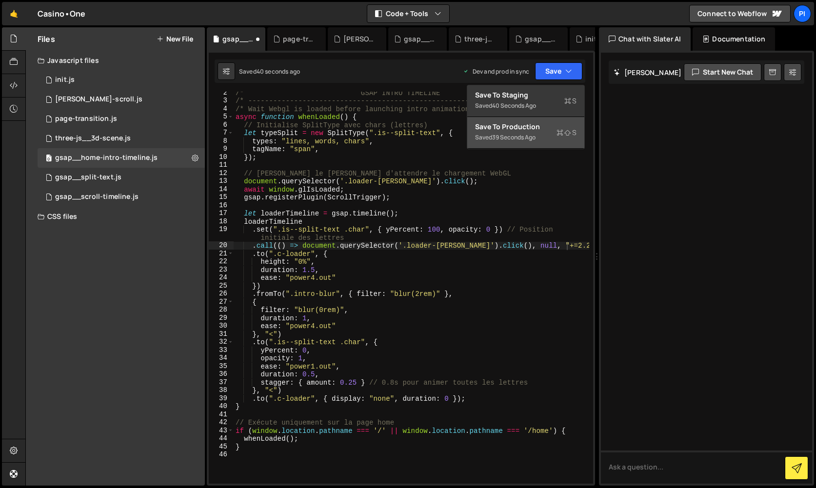
click at [549, 125] on div "Save to Production S" at bounding box center [526, 127] width 102 height 10
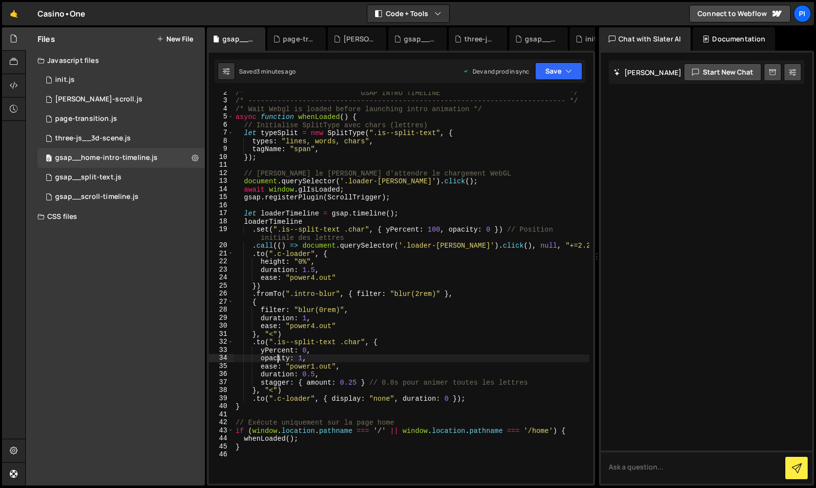
scroll to position [0, 4]
click at [280, 357] on div "/* GSAP INTRO TIMELINE */ /* --------------------------------------------------…" at bounding box center [412, 293] width 356 height 408
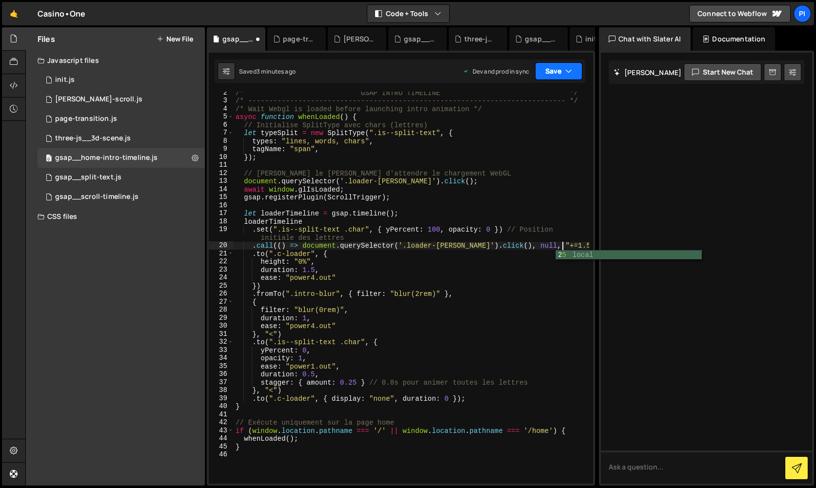
type textarea ".call(() => document.querySelector('.loader-[PERSON_NAME]').click(), null, "+=1…"
click at [547, 67] on button "Save" at bounding box center [558, 71] width 47 height 18
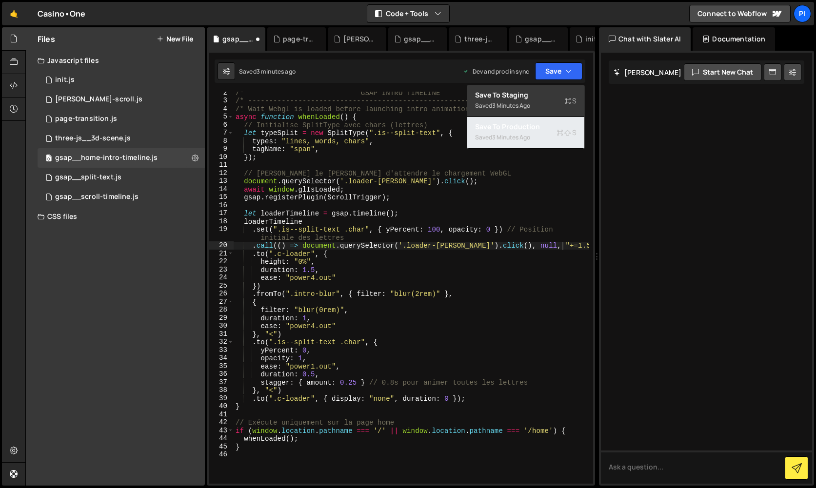
drag, startPoint x: 547, startPoint y: 127, endPoint x: 422, endPoint y: 132, distance: 124.5
click at [547, 127] on div "Save to Production S" at bounding box center [526, 127] width 102 height 10
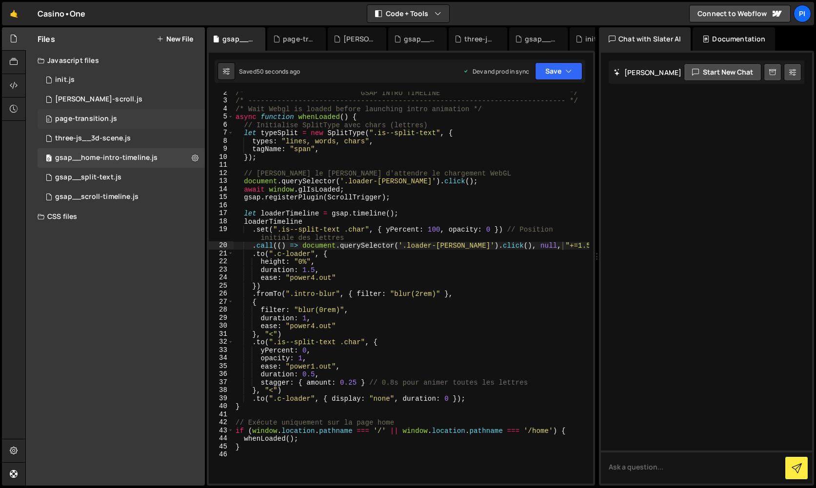
click at [97, 126] on div "0 page-transition.js 0" at bounding box center [123, 119] width 171 height 20
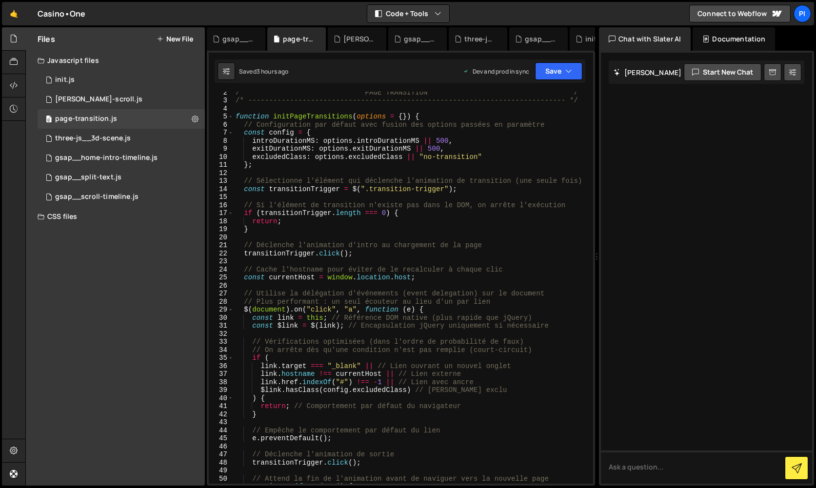
scroll to position [12, 0]
click at [153, 200] on div "0 gsap__scroll-timeline.js 0" at bounding box center [123, 197] width 171 height 20
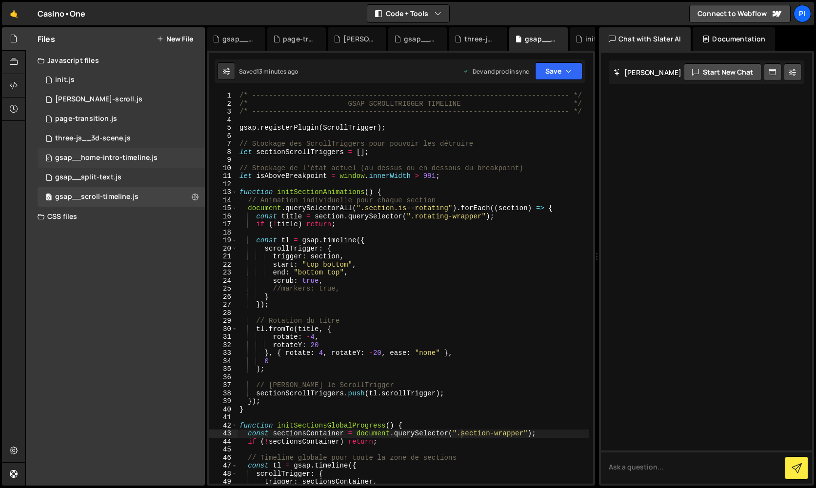
click at [144, 149] on div "0 gsap__home-intro-timeline.js 0" at bounding box center [123, 158] width 171 height 20
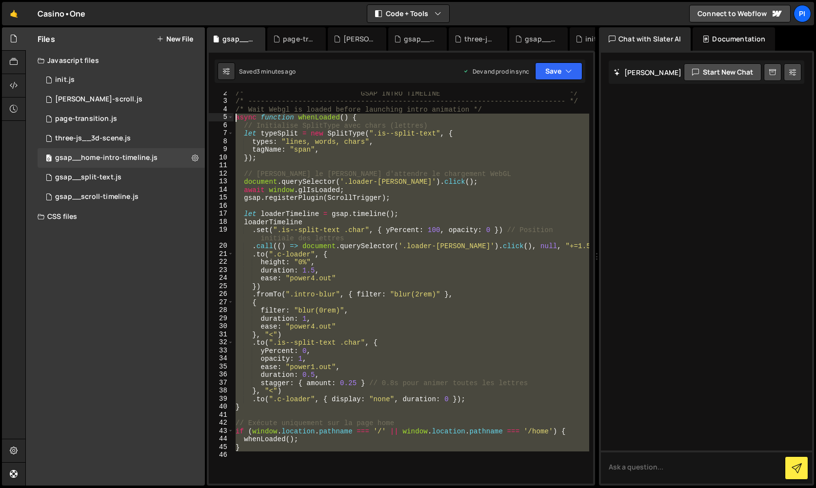
scroll to position [0, 0]
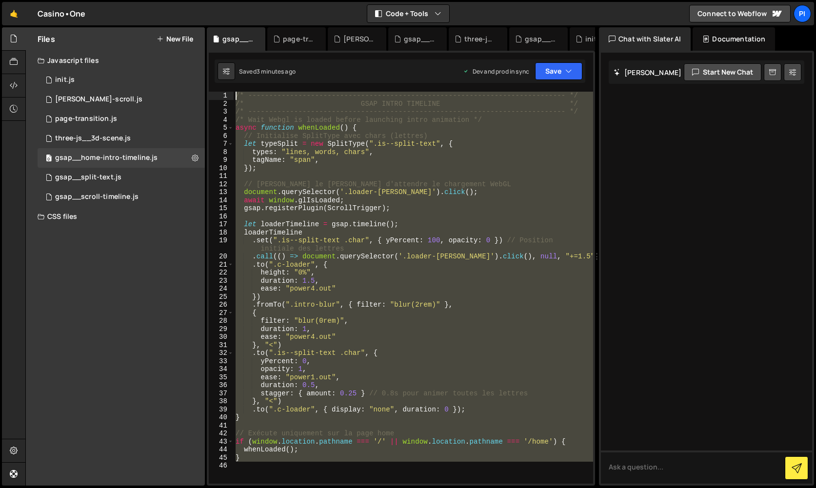
drag, startPoint x: 349, startPoint y: 455, endPoint x: 220, endPoint y: 88, distance: 389.3
click at [220, 88] on div "slater_import('/project/17359/page/48305.js'); // GSAP SPLIT TEXT slater_import…" at bounding box center [401, 268] width 388 height 435
click at [279, 305] on div "/* ----------------------------------------------------------------------------…" at bounding box center [414, 288] width 360 height 392
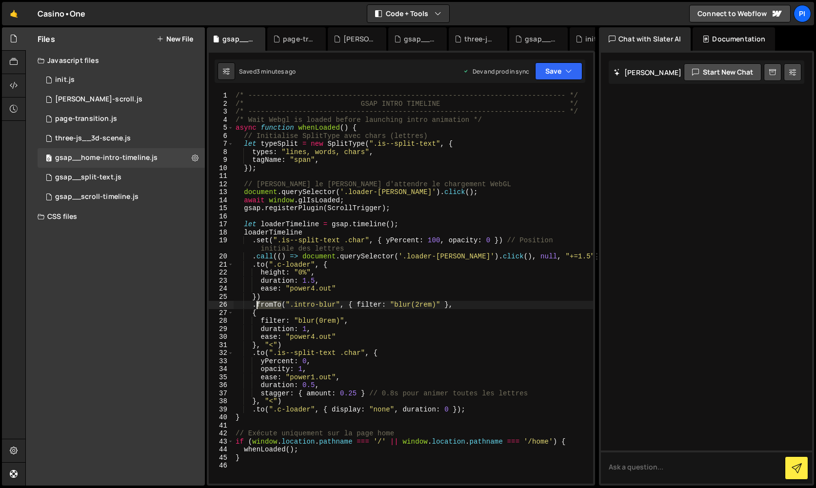
drag, startPoint x: 283, startPoint y: 305, endPoint x: 257, endPoint y: 306, distance: 25.4
click at [257, 306] on div "/* ----------------------------------------------------------------------------…" at bounding box center [414, 296] width 360 height 408
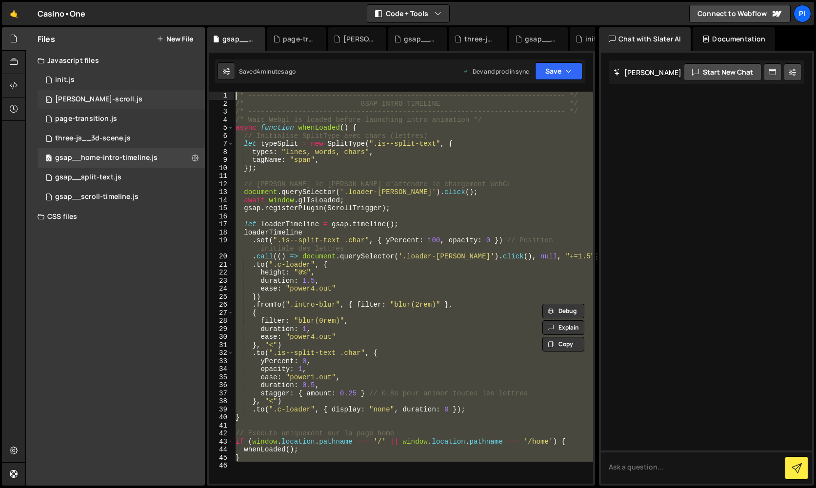
drag, startPoint x: 380, startPoint y: 468, endPoint x: 183, endPoint y: 100, distance: 416.8
click at [183, 100] on div "Files New File Javascript files 0 init.js 0 0 [PERSON_NAME]-scroll.js 0 0 page-…" at bounding box center [420, 256] width 791 height 459
drag, startPoint x: 236, startPoint y: 94, endPoint x: 362, endPoint y: 495, distance: 420.4
click at [362, 488] on html "Projects [GEOGRAPHIC_DATA] Blog Pi Projects Your Teams Invite team member Accou…" at bounding box center [408, 244] width 816 height 488
paste textarea
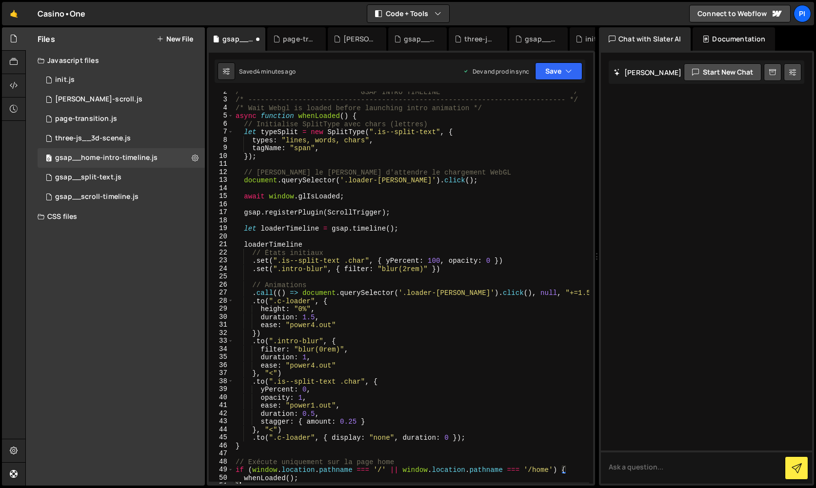
scroll to position [10, 0]
click at [581, 100] on div "/* GSAP INTRO TIMELINE */ /* --------------------------------------------------…" at bounding box center [412, 294] width 356 height 408
type textarea "/* ----------------------------------------------------------------------------…"
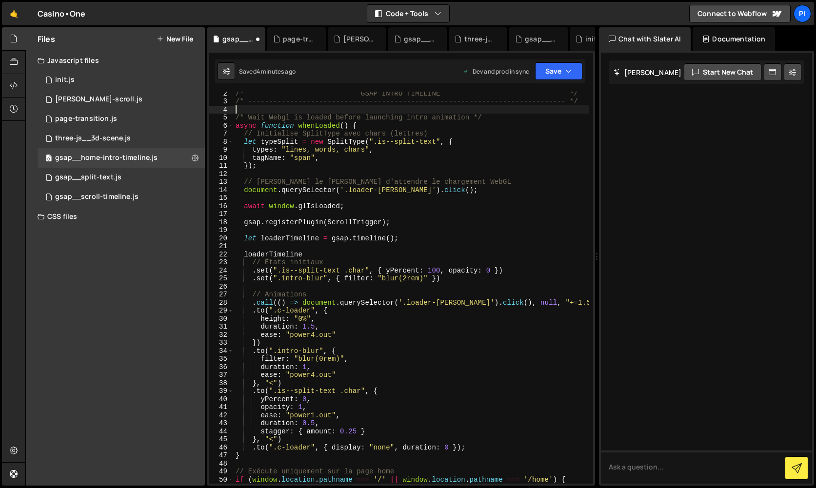
scroll to position [58, 0]
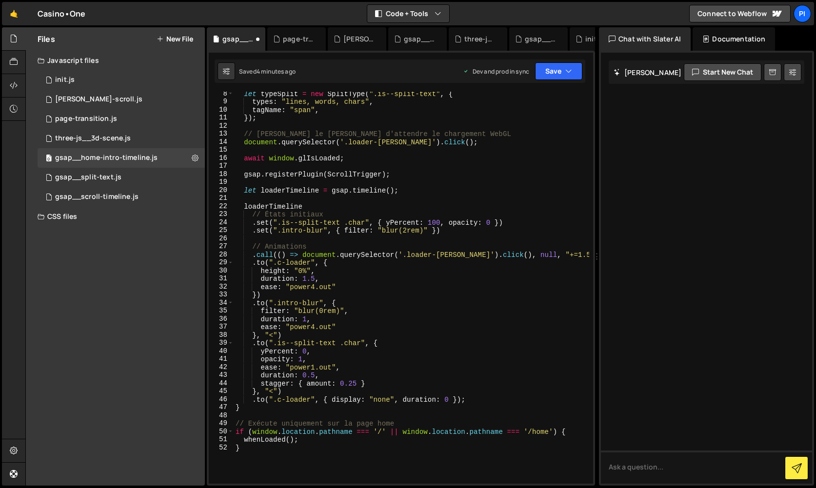
click at [484, 234] on div "let typeSplit = new SplitType ( ".is--split-text" , { types : "lines, words, ch…" at bounding box center [412, 294] width 356 height 408
type textarea ".set(".intro-blur", { filter: "blur(2rem)" })"
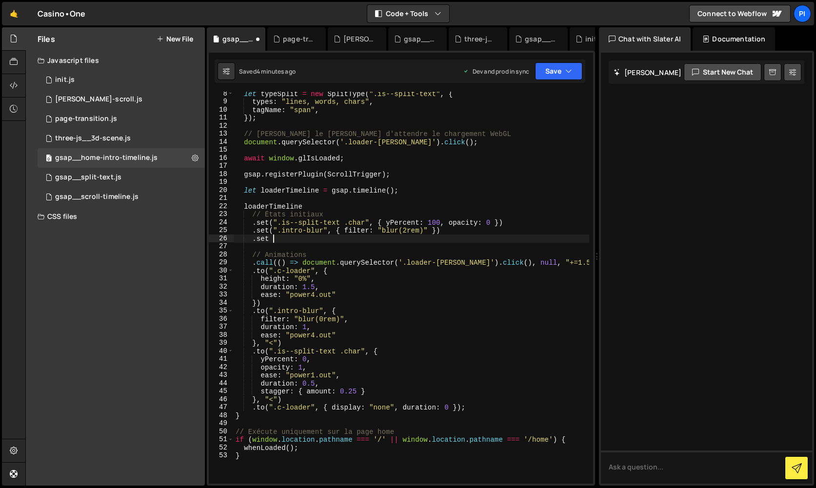
scroll to position [0, 2]
click at [427, 238] on div "let typeSplit = new SplitType ( ".is--split-text" , { types : "lines, words, ch…" at bounding box center [412, 294] width 356 height 408
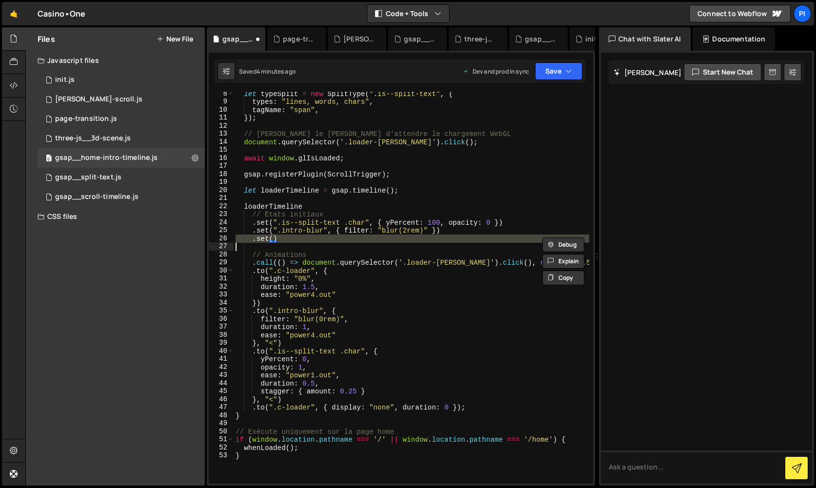
click at [427, 238] on div "let typeSplit = new SplitType ( ".is--split-text" , { types : "lines, words, ch…" at bounding box center [412, 294] width 356 height 408
type textarea ".set()"
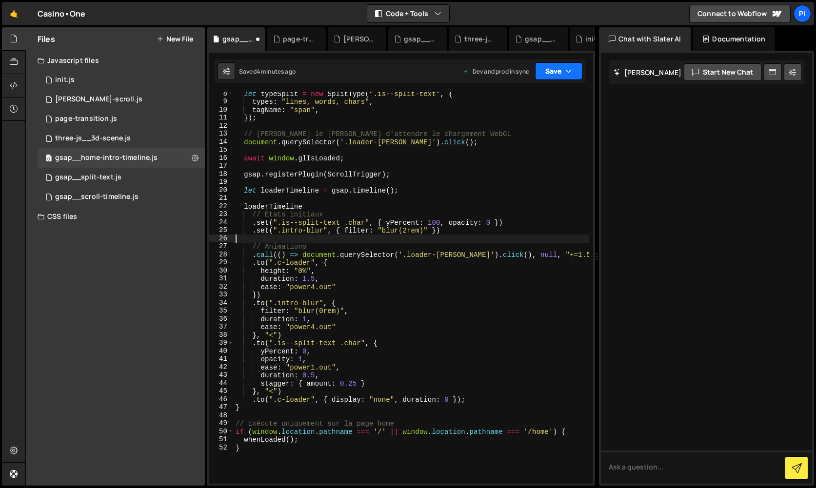
click at [558, 64] on button "Save" at bounding box center [558, 71] width 47 height 18
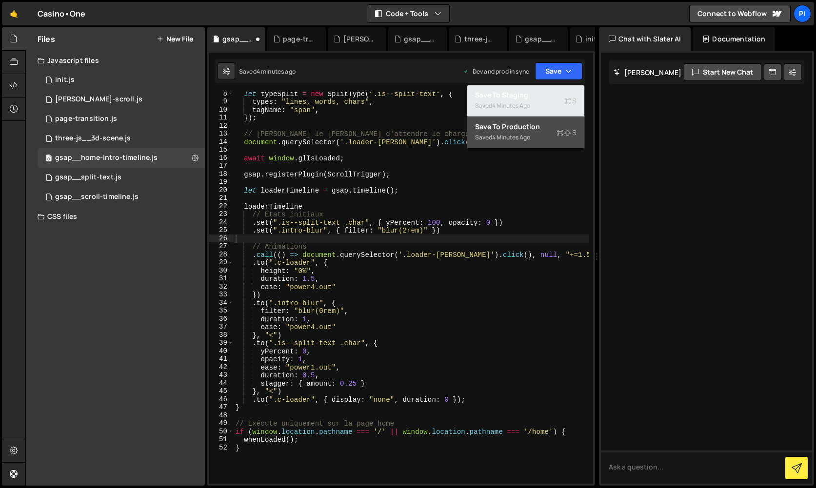
drag, startPoint x: 550, startPoint y: 114, endPoint x: 549, endPoint y: 129, distance: 15.7
click at [549, 129] on div "Save to Staging S Saved 4 minutes ago Save to Production S Saved 4 minutes ago …" at bounding box center [526, 117] width 118 height 64
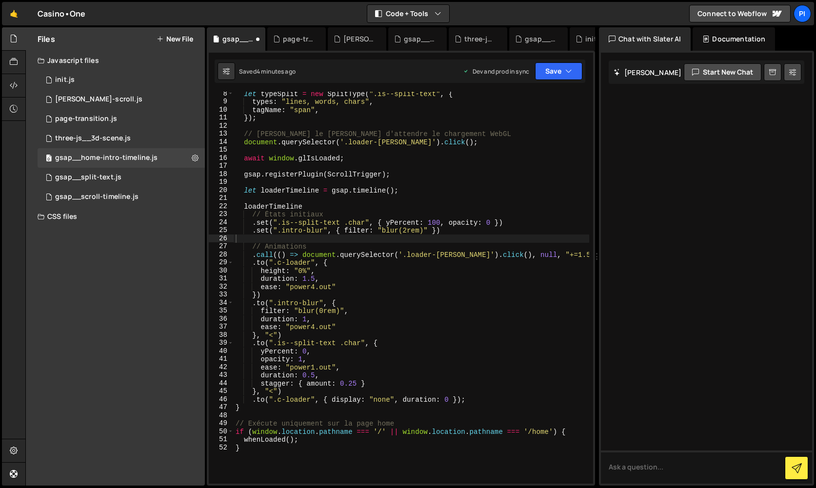
click at [549, 129] on div "let typeSplit = new SplitType ( ".is--split-text" , { types : "lines, words, ch…" at bounding box center [412, 294] width 356 height 408
click at [550, 72] on button "Save" at bounding box center [558, 71] width 47 height 18
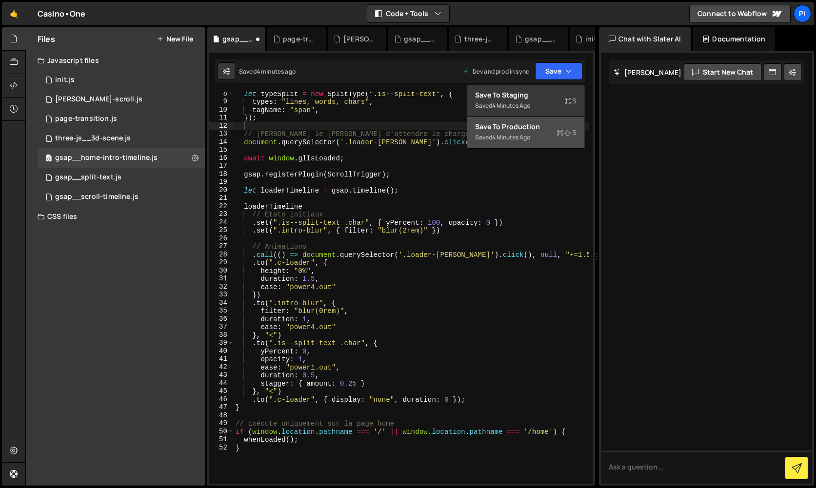
click at [543, 127] on div "Save to Production S" at bounding box center [526, 127] width 102 height 10
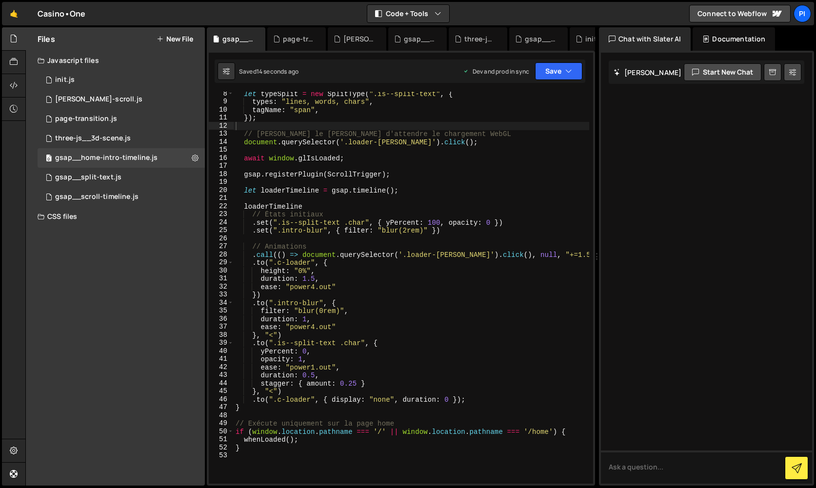
type textarea ".set(".intro-blur", { filter: "blur(2rem)" })"
click at [455, 231] on div "let typeSplit = new SplitType ( ".is--split-text" , { types : "lines, words, ch…" at bounding box center [412, 294] width 356 height 408
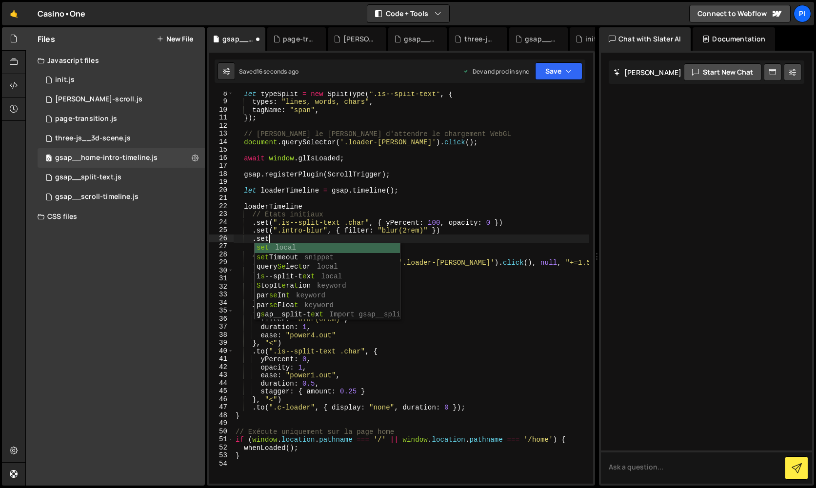
scroll to position [0, 2]
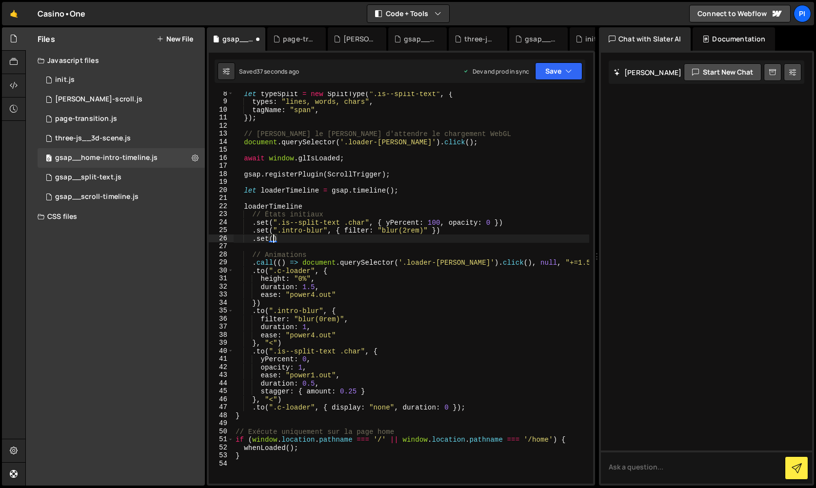
click at [319, 256] on div "let typeSplit = new SplitType ( ".is--split-text" , { types : "lines, words, ch…" at bounding box center [412, 294] width 356 height 408
type textarea "// Animations"
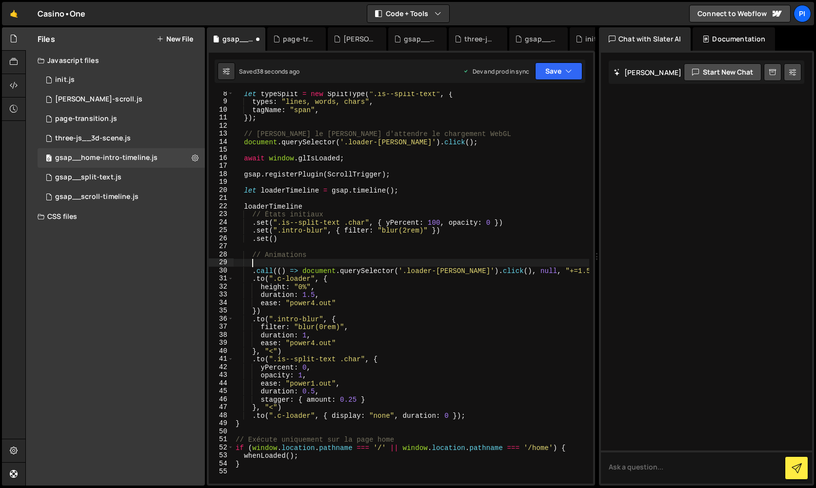
paste textarea "loader-[PERSON_NAME]"
drag, startPoint x: 280, startPoint y: 238, endPoint x: 274, endPoint y: 239, distance: 6.4
click at [274, 239] on div "let typeSplit = new SplitType ( ".is--split-text" , { types : "lines, words, ch…" at bounding box center [412, 294] width 356 height 408
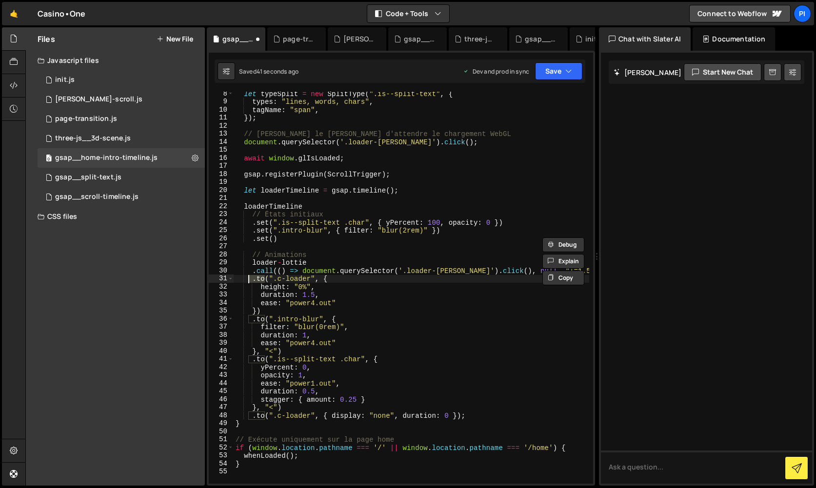
drag, startPoint x: 264, startPoint y: 280, endPoint x: 249, endPoint y: 280, distance: 14.2
click at [249, 280] on div "let typeSplit = new SplitType ( ".is--split-text" , { types : "lines, words, ch…" at bounding box center [412, 294] width 356 height 408
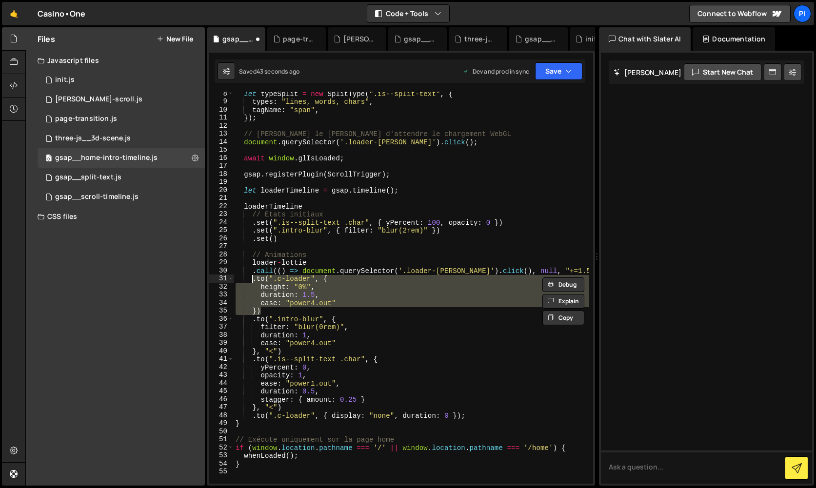
drag, startPoint x: 270, startPoint y: 310, endPoint x: 251, endPoint y: 283, distance: 33.7
click at [251, 283] on div "let typeSplit = new SplitType ( ".is--split-text" , { types : "lines, words, ch…" at bounding box center [412, 294] width 356 height 408
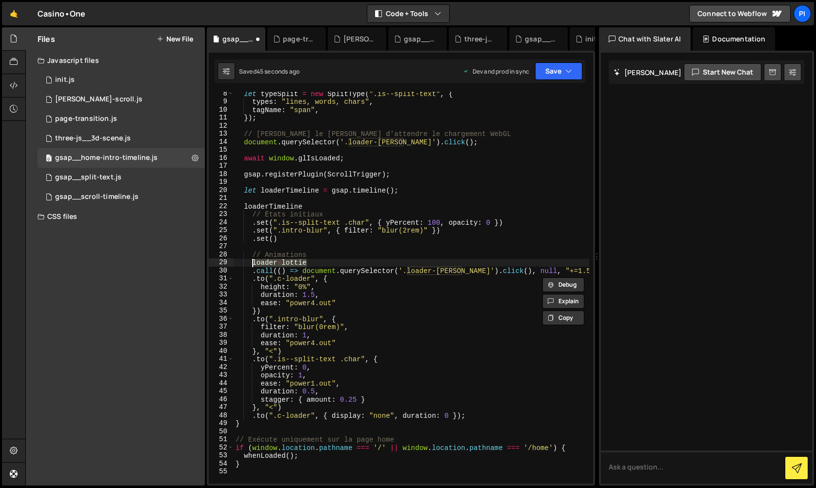
drag, startPoint x: 307, startPoint y: 262, endPoint x: 253, endPoint y: 262, distance: 54.7
click at [253, 262] on div "let typeSplit = new SplitType ( ".is--split-text" , { types : "lines, words, ch…" at bounding box center [412, 294] width 356 height 408
paste textarea "})"
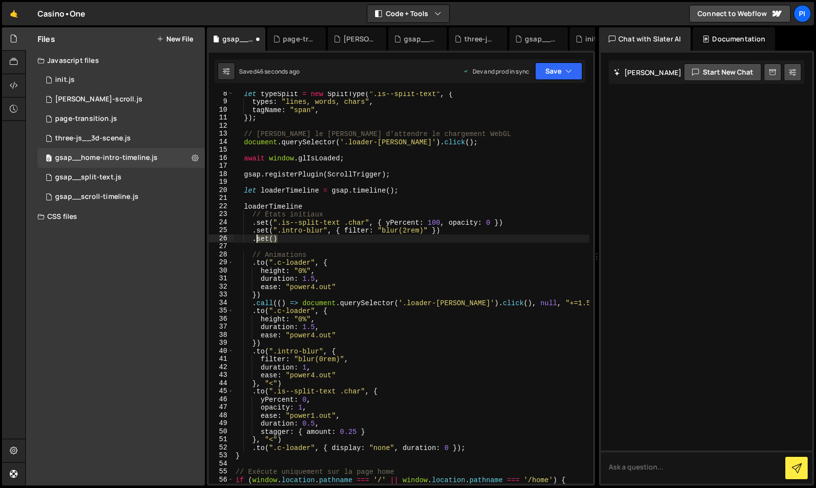
drag, startPoint x: 290, startPoint y: 238, endPoint x: 250, endPoint y: 238, distance: 39.5
click at [250, 238] on div "let typeSplit = new SplitType ( ".is--split-text" , { types : "lines, words, ch…" at bounding box center [412, 294] width 356 height 408
type textarea ".set()"
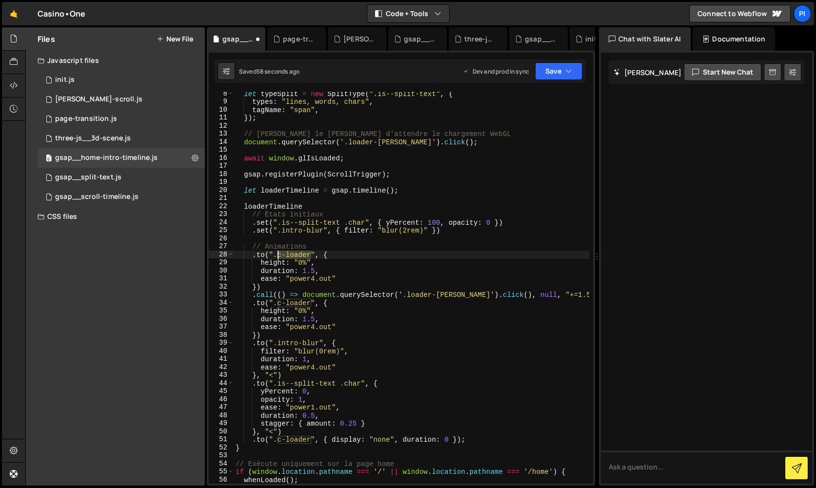
drag, startPoint x: 310, startPoint y: 256, endPoint x: 277, endPoint y: 255, distance: 33.2
click at [277, 255] on div "let typeSplit = new SplitType ( ".is--split-text" , { types : "lines, words, ch…" at bounding box center [412, 294] width 356 height 408
paste textarea "loader-[PERSON_NAME]"
drag, startPoint x: 286, startPoint y: 264, endPoint x: 260, endPoint y: 264, distance: 25.9
click at [260, 264] on div "let typeSplit = new SplitType ( ".is--split-text" , { types : "lines, words, ch…" at bounding box center [412, 294] width 356 height 408
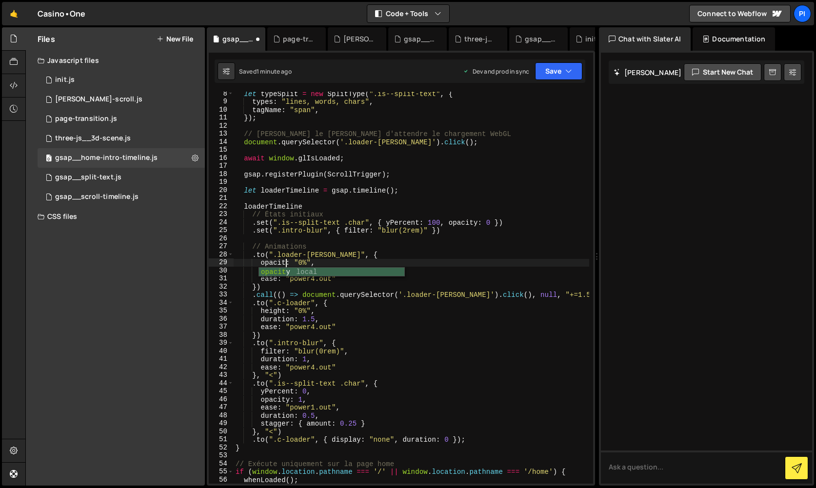
scroll to position [0, 3]
drag, startPoint x: 313, startPoint y: 262, endPoint x: 302, endPoint y: 262, distance: 11.7
click at [302, 262] on div "let typeSplit = new SplitType ( ".is--split-text" , { types : "lines, words, ch…" at bounding box center [412, 294] width 356 height 408
click at [305, 263] on div "let typeSplit = new SplitType ( ".is--split-text" , { types : "lines, words, ch…" at bounding box center [412, 294] width 356 height 408
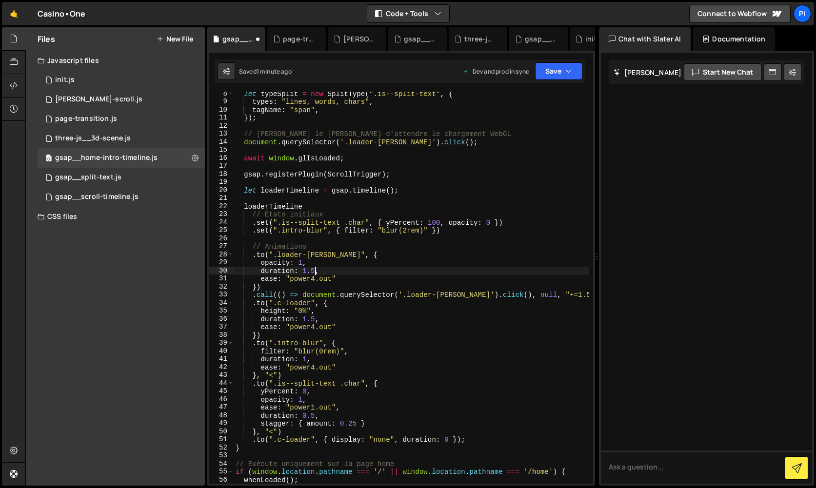
click at [315, 271] on div "let typeSplit = new SplitType ( ".is--split-text" , { types : "lines, words, ch…" at bounding box center [412, 294] width 356 height 408
click at [307, 271] on div "let typeSplit = new SplitType ( ".is--split-text" , { types : "lines, words, ch…" at bounding box center [412, 294] width 356 height 408
click at [272, 281] on div "let typeSplit = new SplitType ( ".is--split-text" , { types : "lines, words, ch…" at bounding box center [412, 294] width 356 height 408
click at [562, 74] on button "Save" at bounding box center [558, 71] width 47 height 18
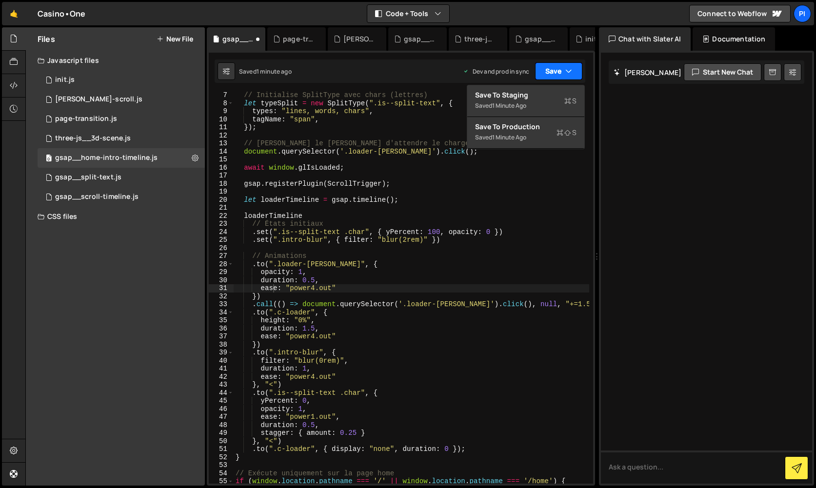
scroll to position [48, 0]
click at [549, 130] on div "Save to Production S" at bounding box center [526, 127] width 102 height 10
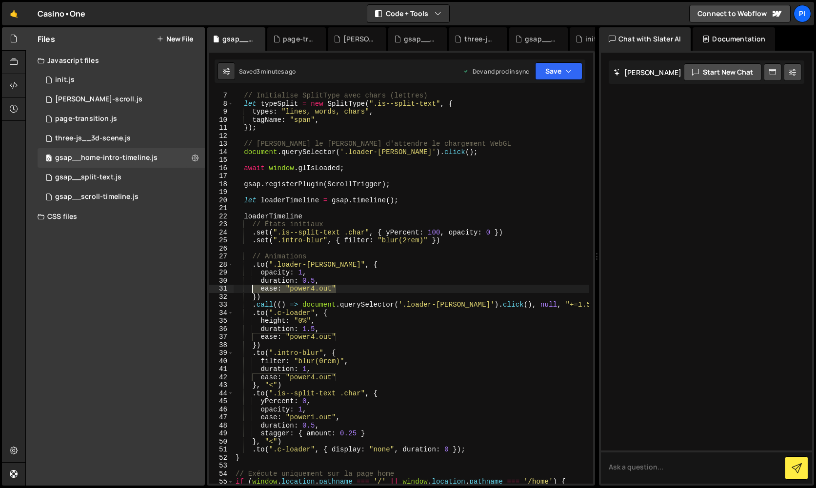
drag, startPoint x: 341, startPoint y: 289, endPoint x: 230, endPoint y: 295, distance: 111.4
click at [230, 295] on div "ease: "power4.out" 7 8 9 10 11 12 13 14 15 16 17 18 19 20 21 22 23 24 25 26 27 …" at bounding box center [401, 288] width 385 height 392
drag, startPoint x: 341, startPoint y: 288, endPoint x: 90, endPoint y: 241, distance: 255.3
click at [357, 265] on div "// Initialise SplitType avec chars (lettres) let typeSplit = new SplitType ( ".…" at bounding box center [412, 296] width 356 height 408
type textarea ".to(".loader-[PERSON_NAME]", {"
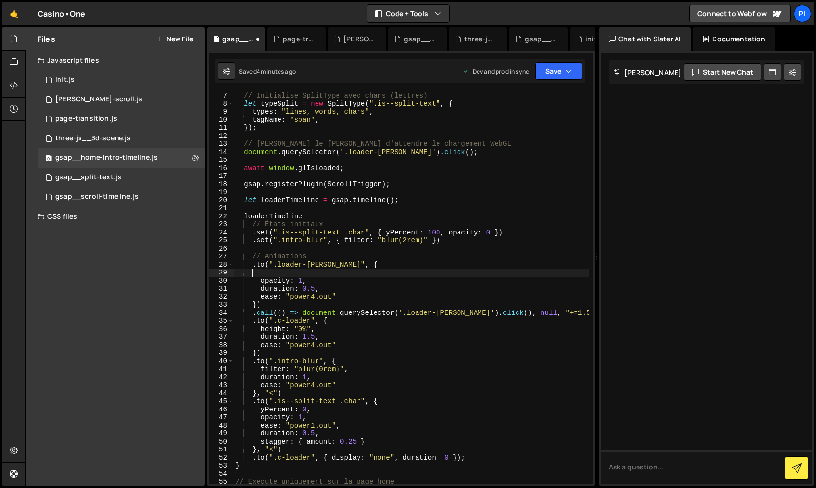
scroll to position [0, 0]
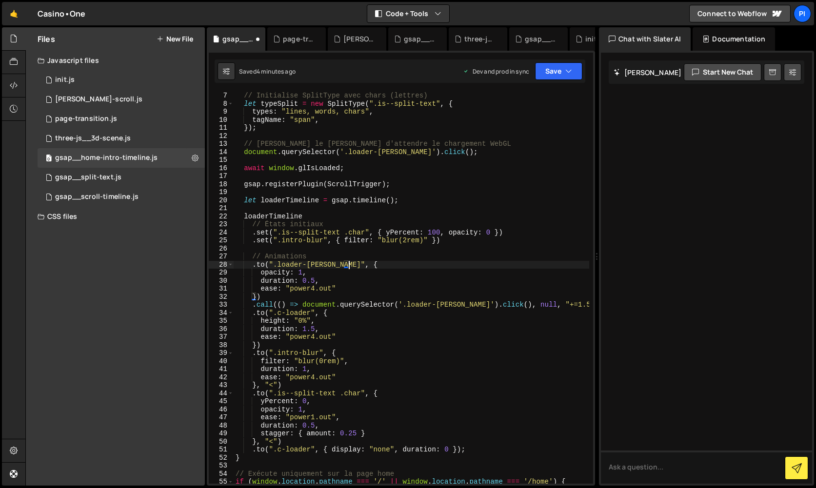
click at [459, 243] on div "// Initialise SplitType avec chars (lettres) let typeSplit = new SplitType ( ".…" at bounding box center [412, 296] width 356 height 408
type textarea ".set(".intro-blur", { filter: "blur(2rem)" })"
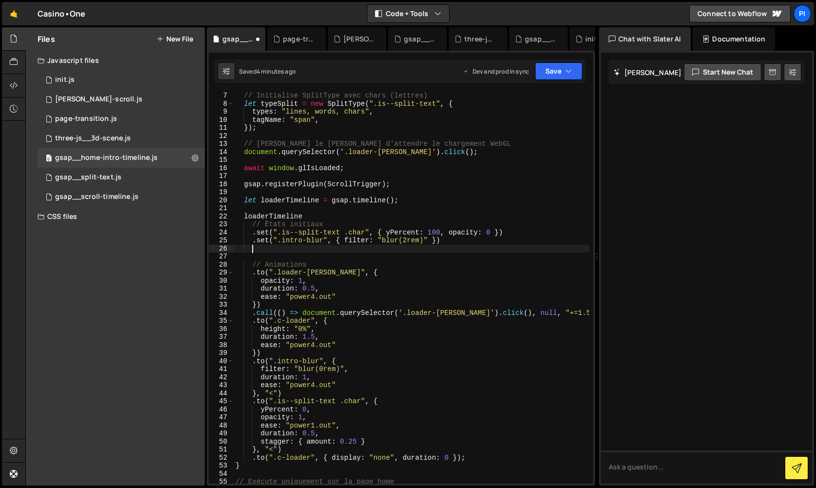
type textarea "s"
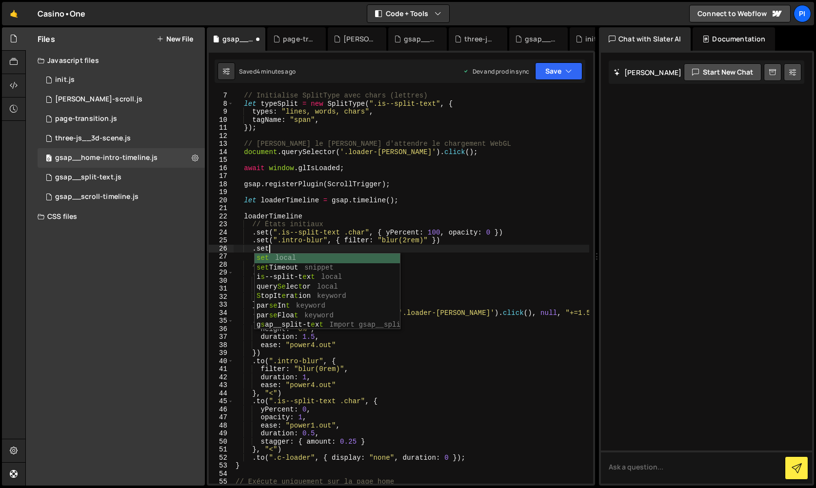
scroll to position [0, 2]
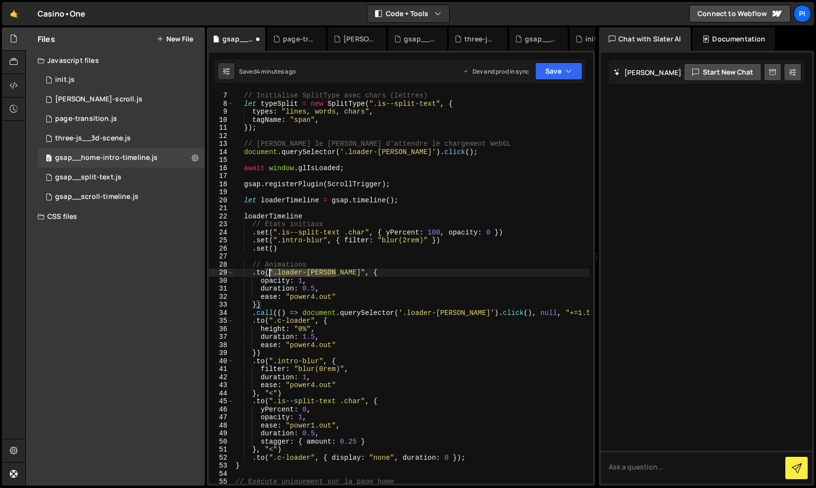
drag, startPoint x: 335, startPoint y: 272, endPoint x: 270, endPoint y: 272, distance: 65.4
click at [270, 272] on div "// Initialise SplitType avec chars (lettres) let typeSplit = new SplitType ( ".…" at bounding box center [412, 296] width 356 height 408
click at [273, 250] on div "// Initialise SplitType avec chars (lettres) let typeSplit = new SplitType ( ".…" at bounding box center [412, 296] width 356 height 408
paste textarea "".loader-[PERSON_NAME]""
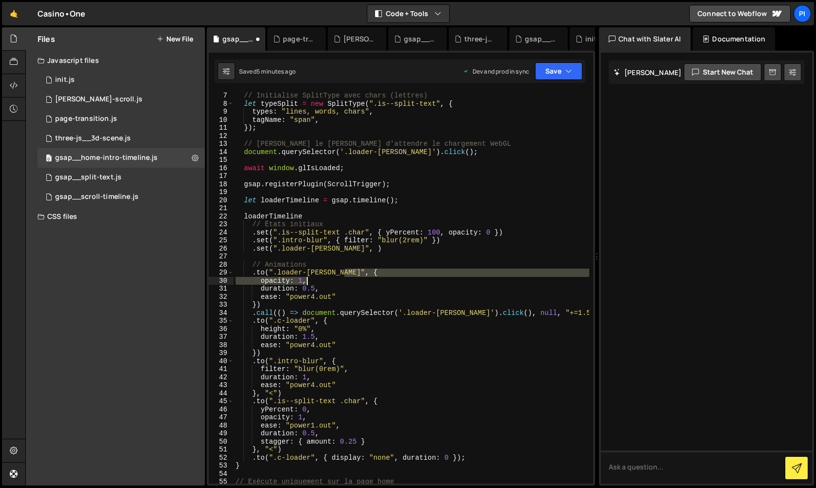
drag, startPoint x: 344, startPoint y: 271, endPoint x: 344, endPoint y: 284, distance: 12.7
click at [344, 284] on div "// Initialise SplitType avec chars (lettres) let typeSplit = new SplitType ( ".…" at bounding box center [412, 296] width 356 height 408
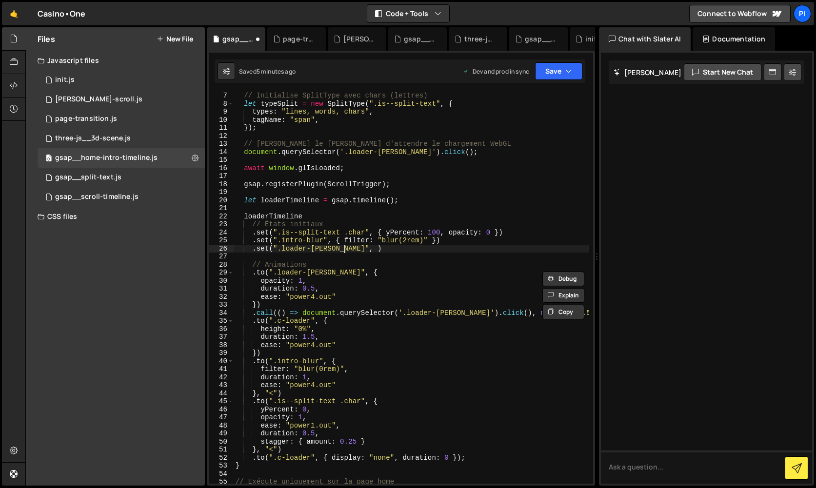
click at [346, 250] on div "// Initialise SplitType avec chars (lettres) let typeSplit = new SplitType ( ".…" at bounding box center [412, 296] width 356 height 408
paste textarea "opacity: 1"
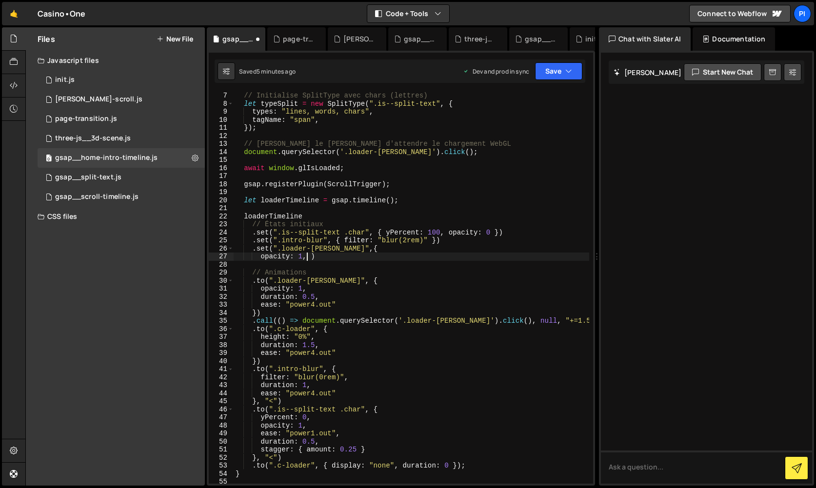
click at [259, 260] on div "// Initialise SplitType avec chars (lettres) let typeSplit = new SplitType ( ".…" at bounding box center [412, 296] width 356 height 408
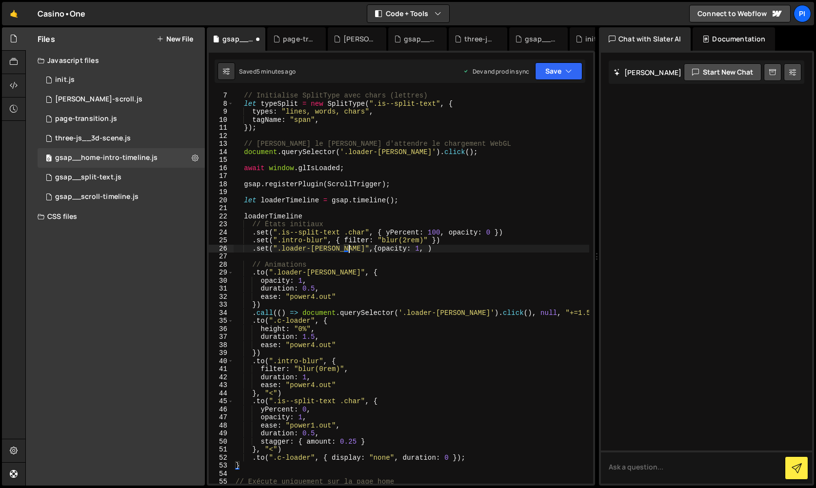
scroll to position [0, 8]
click at [395, 250] on div "// Initialise SplitType avec chars (lettres) let typeSplit = new SplitType ( ".…" at bounding box center [412, 296] width 356 height 408
click at [397, 250] on div "// Initialise SplitType avec chars (lettres) let typeSplit = new SplitType ( ".…" at bounding box center [412, 296] width 356 height 408
click at [399, 250] on div "// Initialise SplitType avec chars (lettres) let typeSplit = new SplitType ( ".…" at bounding box center [412, 296] width 356 height 408
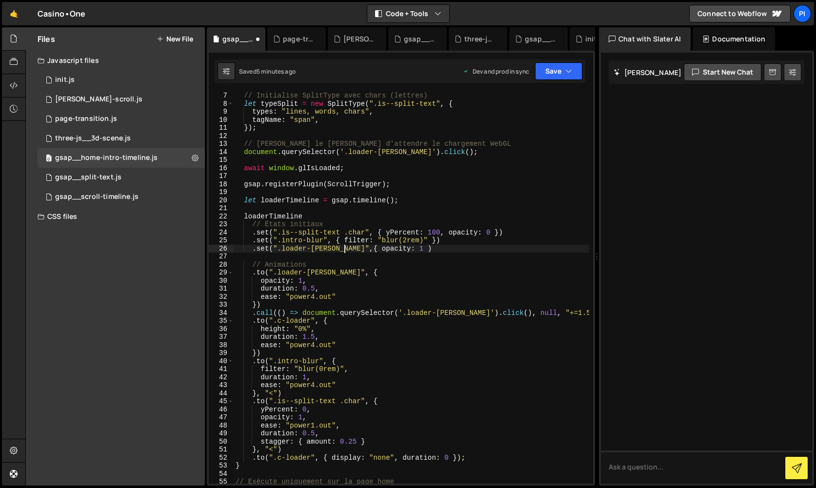
click at [346, 249] on div "// Initialise SplitType avec chars (lettres) let typeSplit = new SplitType ( ".…" at bounding box center [412, 296] width 356 height 408
type textarea ".set(".loader-[PERSON_NAME]", { opacity: 1 )"
click at [424, 253] on div "// Initialise SplitType avec chars (lettres) let typeSplit = new SplitType ( ".…" at bounding box center [412, 296] width 356 height 408
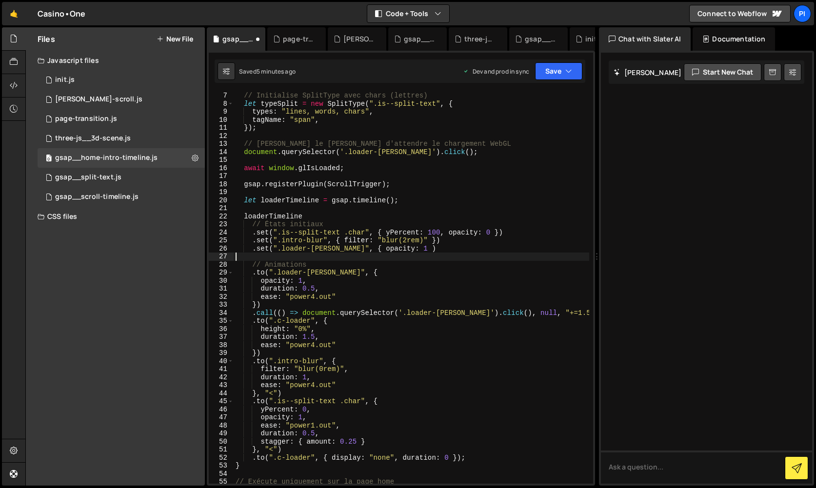
click at [410, 250] on div "// Initialise SplitType avec chars (lettres) let typeSplit = new SplitType ( ".…" at bounding box center [412, 296] width 356 height 408
click at [404, 249] on div "// Initialise SplitType avec chars (lettres) let typeSplit = new SplitType ( ".…" at bounding box center [412, 296] width 356 height 408
type textarea ".set(".loader-[PERSON_NAME]", { opacity: 1 })"
click at [519, 259] on div "// Initialise SplitType avec chars (lettres) let typeSplit = new SplitType ( ".…" at bounding box center [412, 296] width 356 height 408
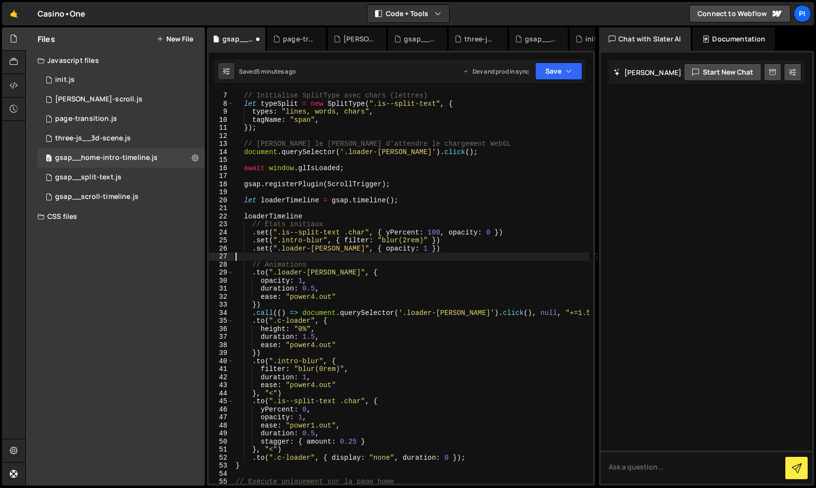
scroll to position [0, 0]
click at [573, 77] on button "Save" at bounding box center [558, 71] width 47 height 18
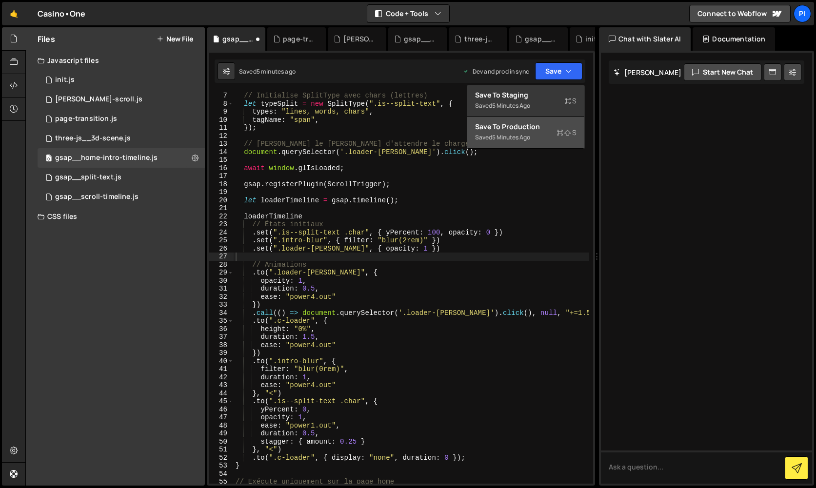
click at [554, 137] on button "Save to Production S Saved 5 minutes ago" at bounding box center [526, 133] width 117 height 32
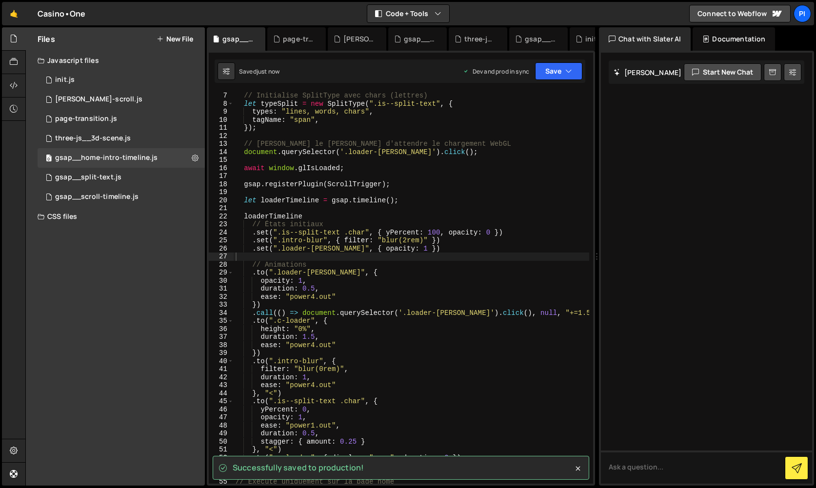
click at [399, 249] on div "// Initialise SplitType avec chars (lettres) let typeSplit = new SplitType ( ".…" at bounding box center [412, 296] width 356 height 408
click at [550, 70] on button "Save" at bounding box center [558, 71] width 47 height 18
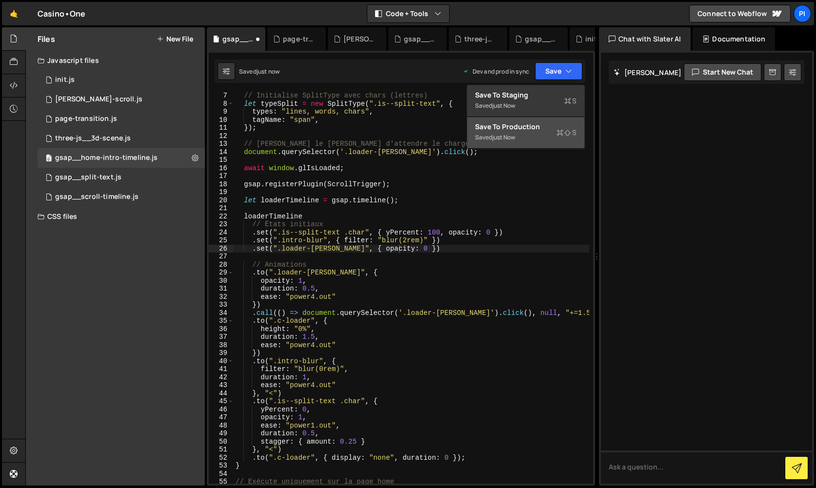
click at [537, 143] on button "Save to Production S Saved just now" at bounding box center [526, 133] width 117 height 32
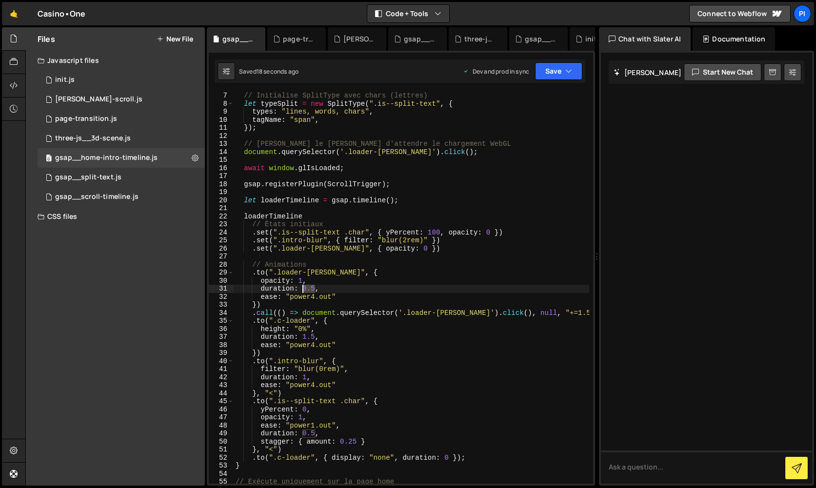
drag, startPoint x: 315, startPoint y: 289, endPoint x: 302, endPoint y: 289, distance: 12.7
click at [302, 289] on div "// Initialise SplitType avec chars (lettres) let typeSplit = new SplitType ( ".…" at bounding box center [412, 296] width 356 height 408
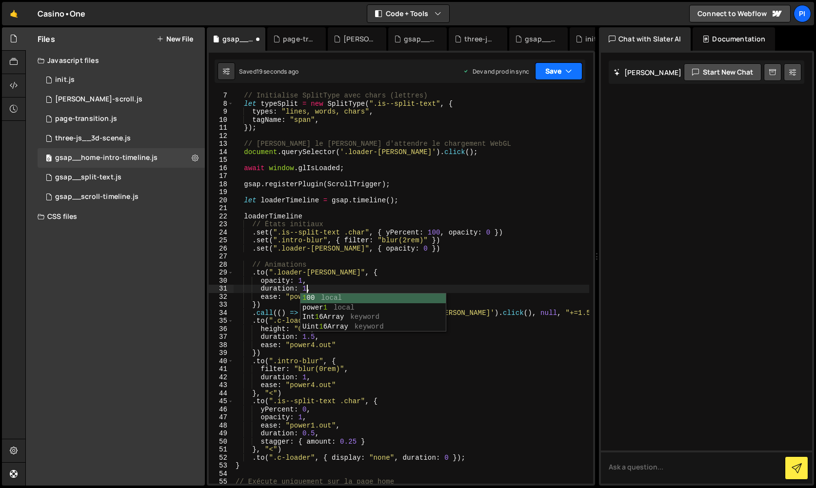
click at [560, 72] on button "Save" at bounding box center [558, 71] width 47 height 18
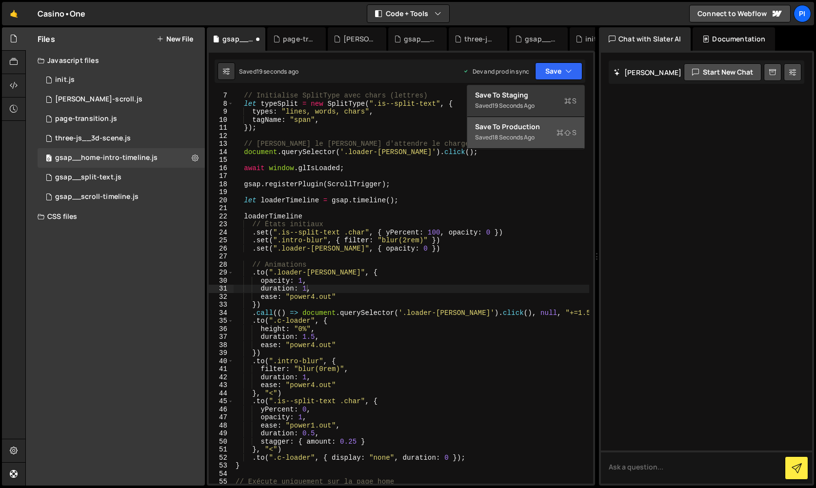
click at [534, 142] on div "Saved 18 seconds ago" at bounding box center [526, 138] width 102 height 12
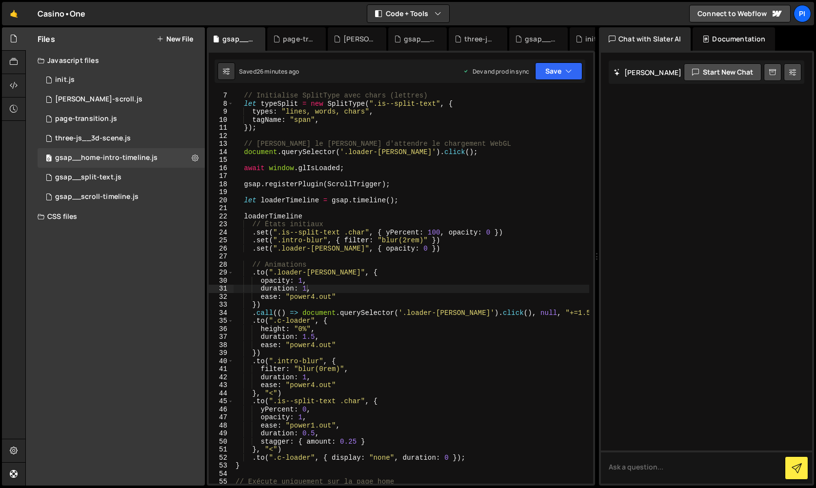
type textarea "ease: "power4.out""
drag, startPoint x: 260, startPoint y: 297, endPoint x: 382, endPoint y: 299, distance: 122.0
click at [382, 299] on div "// Initialise SplitType avec chars (lettres) let typeSplit = new SplitType ( ".…" at bounding box center [412, 296] width 356 height 408
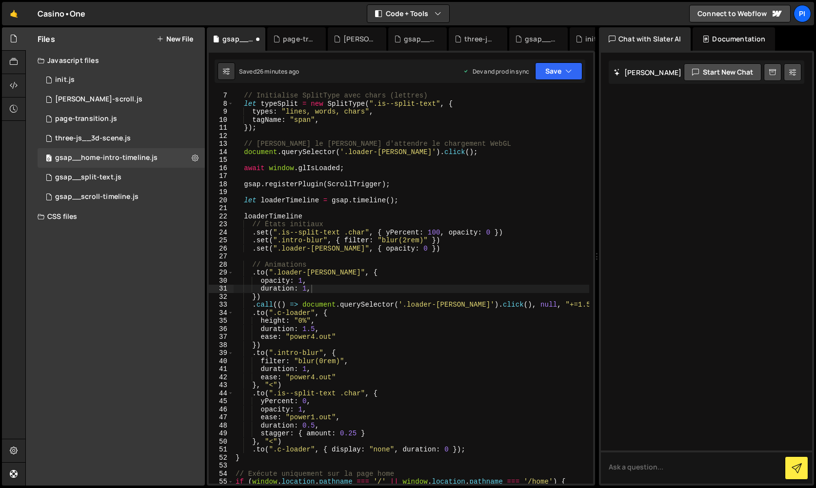
click at [553, 61] on div "Saved 26 minutes ago Dev and prod in sync Upgrade to Edit Save Save to Staging …" at bounding box center [400, 71] width 371 height 23
click at [552, 68] on button "Save" at bounding box center [558, 71] width 47 height 18
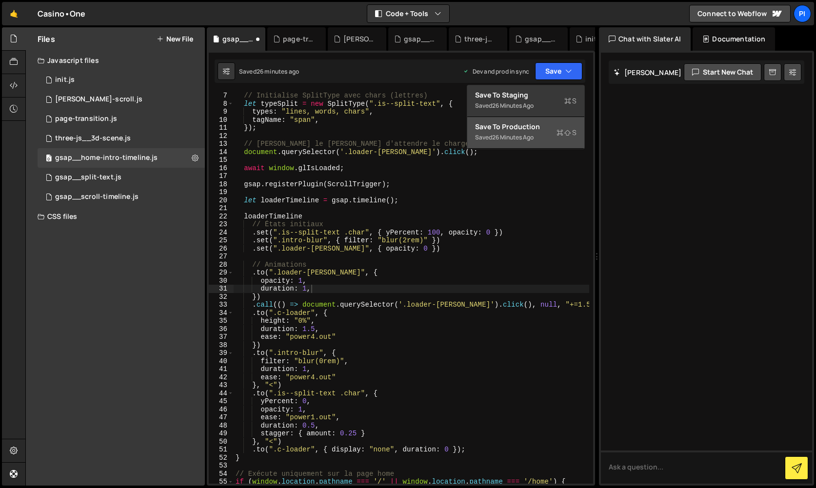
click at [551, 121] on button "Save to Production S Saved 26 minutes ago" at bounding box center [526, 133] width 117 height 32
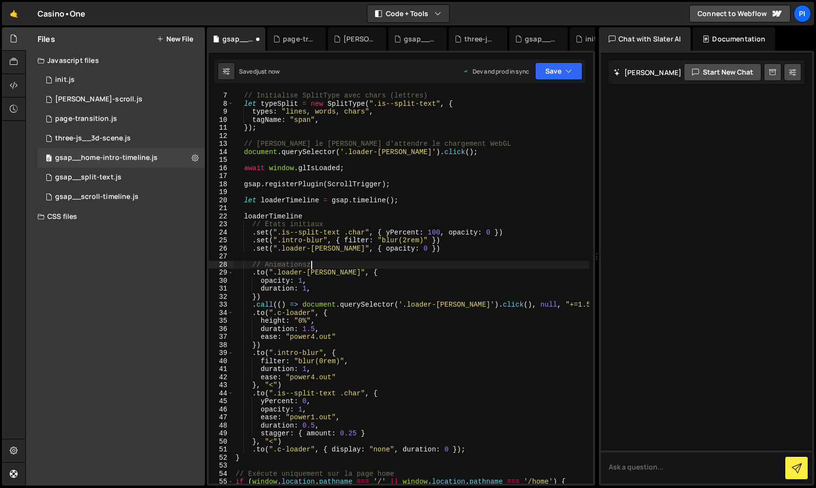
click at [339, 264] on div "// Initialise SplitType avec chars (lettres) let typeSplit = new SplitType ( ".…" at bounding box center [412, 296] width 356 height 408
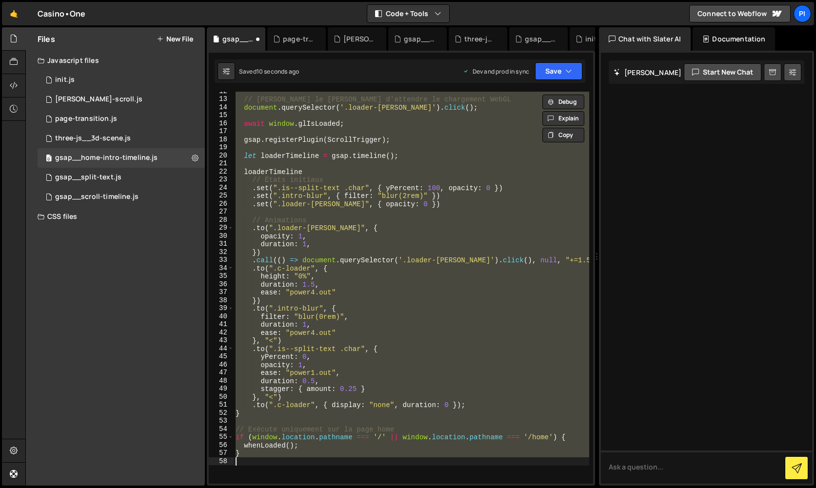
scroll to position [29, 0]
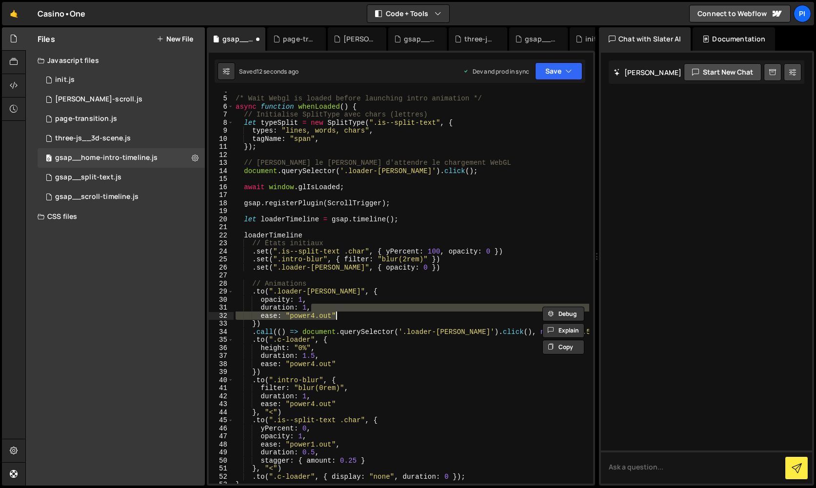
click at [339, 264] on div "/* Wait Webgl is loaded before launching intro animation */ async function when…" at bounding box center [412, 290] width 356 height 408
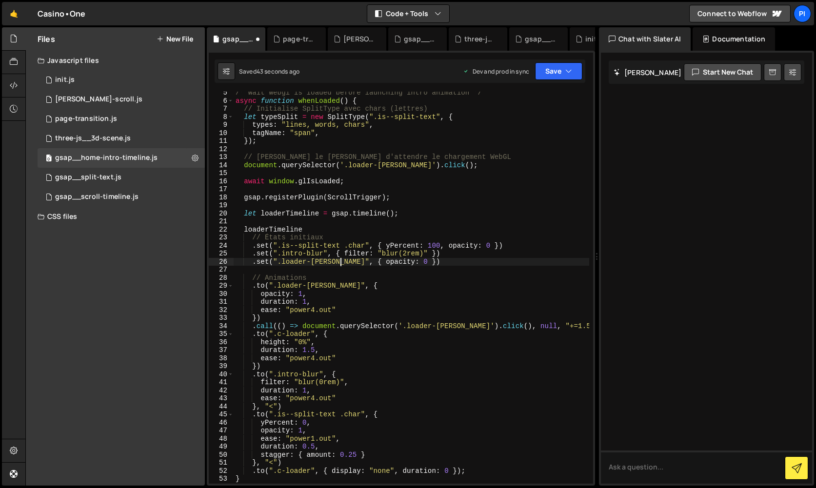
scroll to position [36, 0]
drag, startPoint x: 337, startPoint y: 308, endPoint x: 290, endPoint y: 309, distance: 46.9
click at [290, 309] on div "/* Wait Webgl is loaded before launching intro animation */ async function when…" at bounding box center [412, 291] width 356 height 408
paste textarea ""power2"
click at [294, 308] on div "/* Wait Webgl is loaded before launching intro animation */ async function when…" at bounding box center [412, 291] width 356 height 408
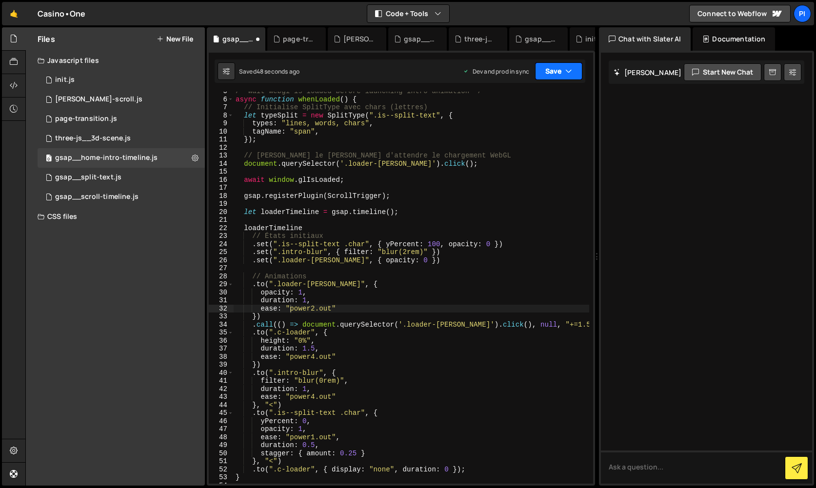
click at [561, 74] on button "Save" at bounding box center [558, 71] width 47 height 18
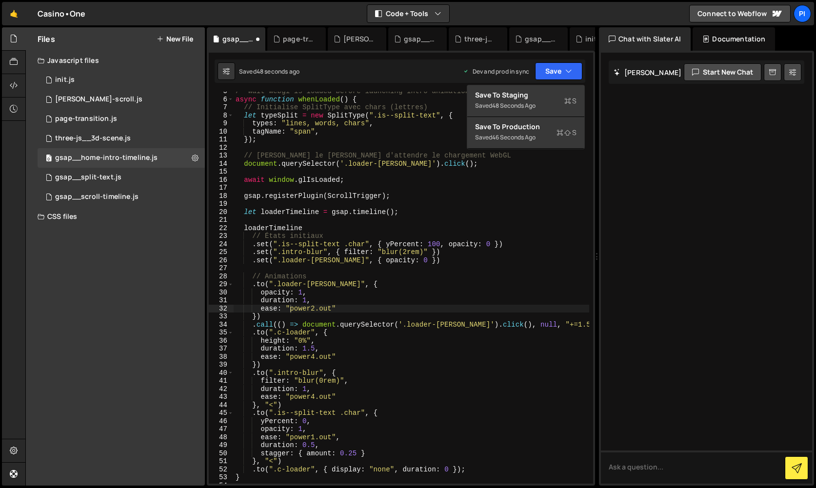
click at [533, 159] on div "/* Wait Webgl is loaded before launching intro animation */ async function when…" at bounding box center [412, 291] width 356 height 408
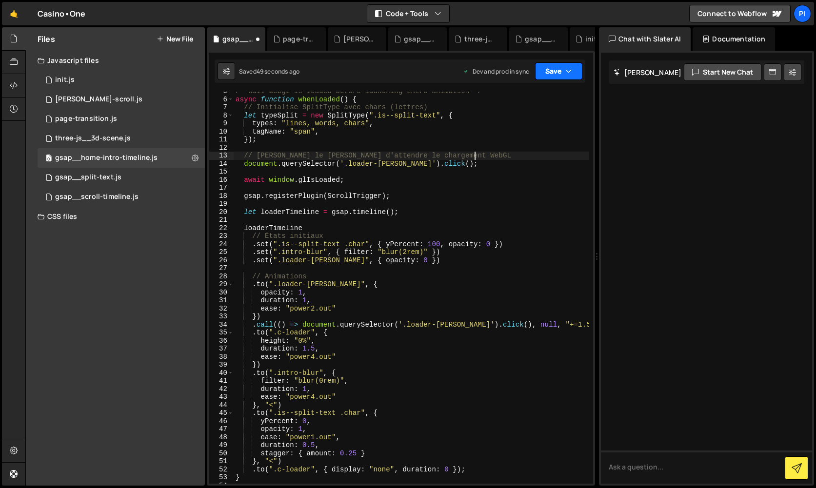
click at [551, 76] on button "Save" at bounding box center [558, 71] width 47 height 18
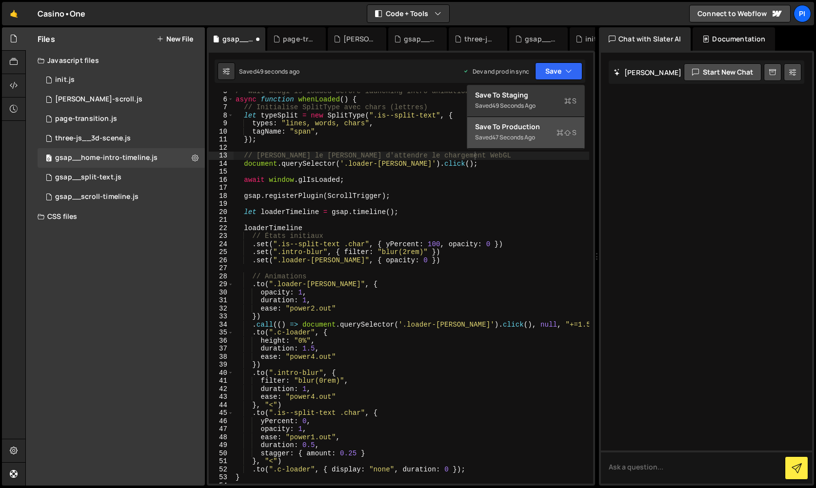
click at [542, 124] on div "Save to Production S" at bounding box center [526, 127] width 102 height 10
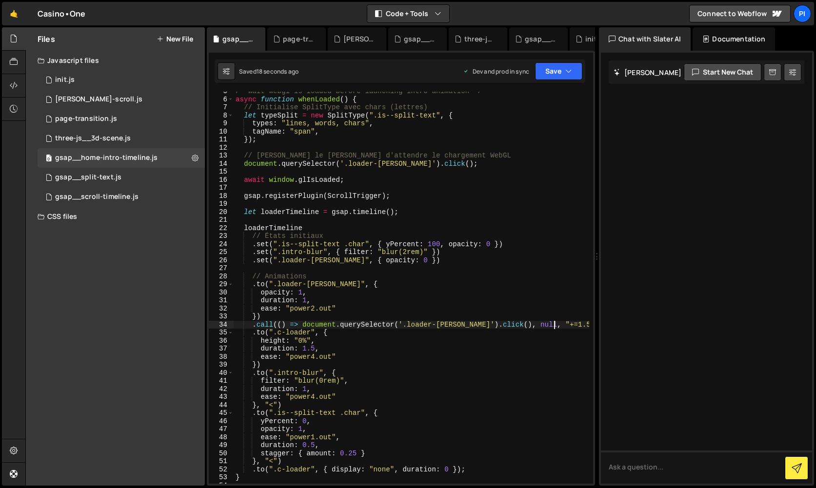
click at [553, 325] on div "/* Wait Webgl is loaded before launching intro animation */ async function when…" at bounding box center [412, 291] width 356 height 408
click at [571, 68] on icon "button" at bounding box center [569, 71] width 7 height 10
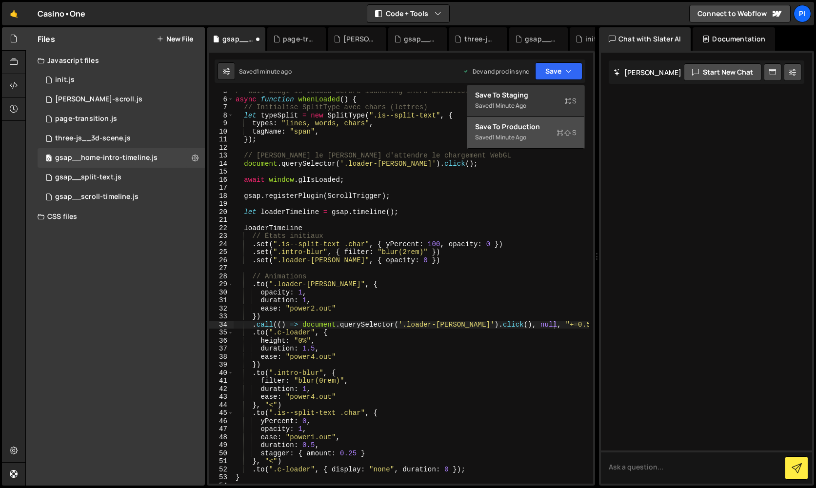
click at [553, 126] on div "Save to Production S" at bounding box center [526, 127] width 102 height 10
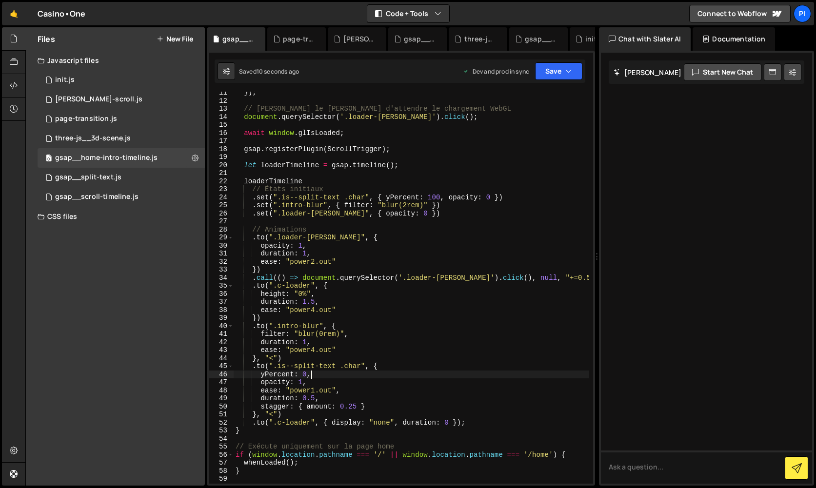
scroll to position [0, 5]
click at [454, 373] on div "}) ; // [PERSON_NAME] le [PERSON_NAME] d'attendre le chargement WebGL document …" at bounding box center [412, 293] width 356 height 408
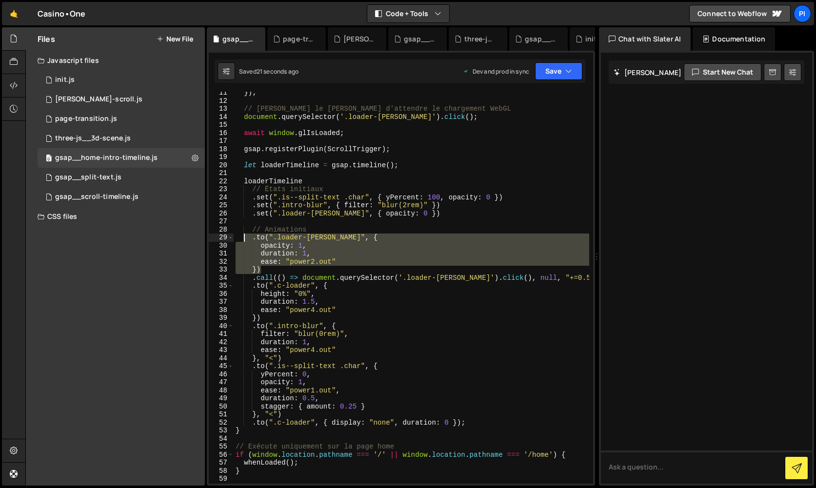
drag, startPoint x: 287, startPoint y: 269, endPoint x: 245, endPoint y: 237, distance: 53.3
click at [245, 237] on div "}) ; // [PERSON_NAME] le [PERSON_NAME] d'attendre le chargement WebGL document …" at bounding box center [412, 293] width 356 height 408
click at [300, 318] on div "}) ; // [PERSON_NAME] le [PERSON_NAME] d'attendre le chargement WebGL document …" at bounding box center [412, 293] width 356 height 408
type textarea "})"
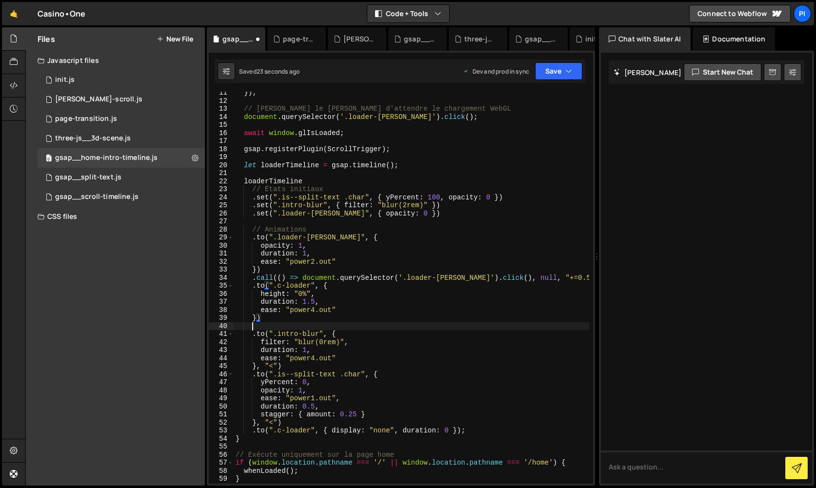
scroll to position [0, 0]
paste textarea "})"
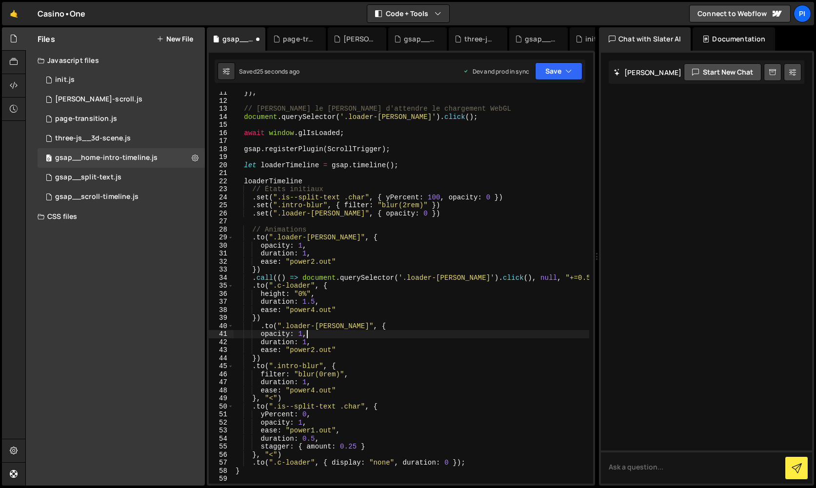
click at [305, 334] on div "}) ; // [PERSON_NAME] le [PERSON_NAME] d'attendre le chargement WebGL document …" at bounding box center [412, 293] width 356 height 408
click at [396, 316] on div "}) ; // [PERSON_NAME] le [PERSON_NAME] d'attendre le chargement WebGL document …" at bounding box center [412, 293] width 356 height 408
click at [270, 398] on div "}) ; // [PERSON_NAME] le [PERSON_NAME] d'attendre le chargement WebGL document …" at bounding box center [412, 293] width 356 height 408
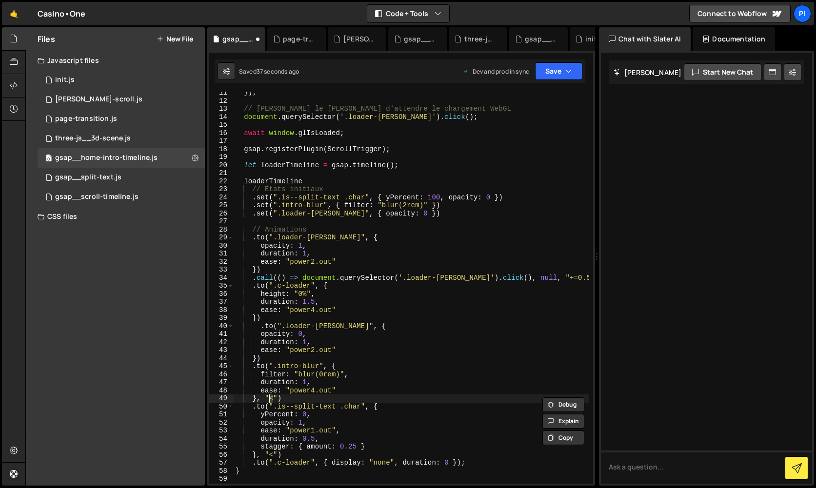
click at [257, 359] on div "}) ; // [PERSON_NAME] le [PERSON_NAME] d'attendre le chargement WebGL document …" at bounding box center [412, 293] width 356 height 408
paste textarea "<"
click at [261, 359] on div "}) ; // [PERSON_NAME] le [PERSON_NAME] d'attendre le chargement WebGL document …" at bounding box center [412, 293] width 356 height 408
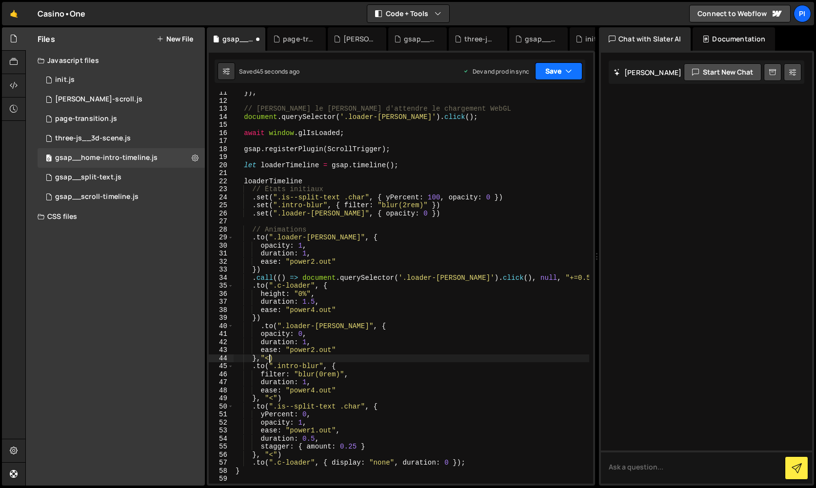
click at [570, 66] on button "Save" at bounding box center [558, 71] width 47 height 18
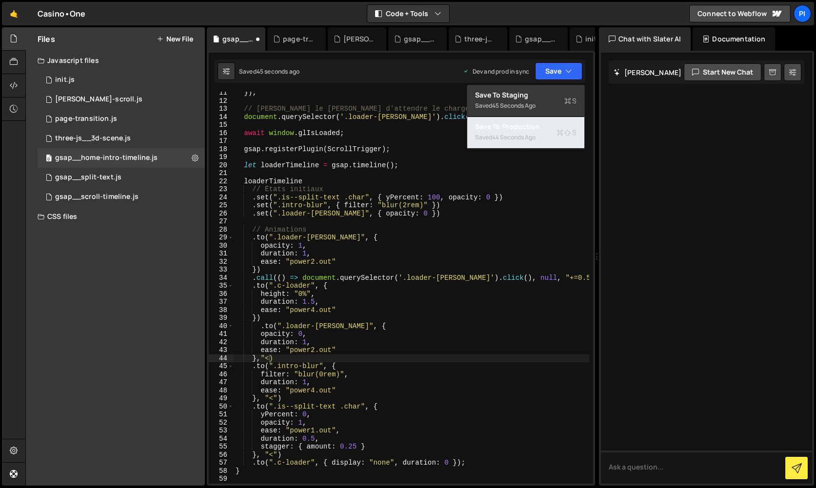
click at [546, 124] on div "Save to Production S" at bounding box center [526, 127] width 102 height 10
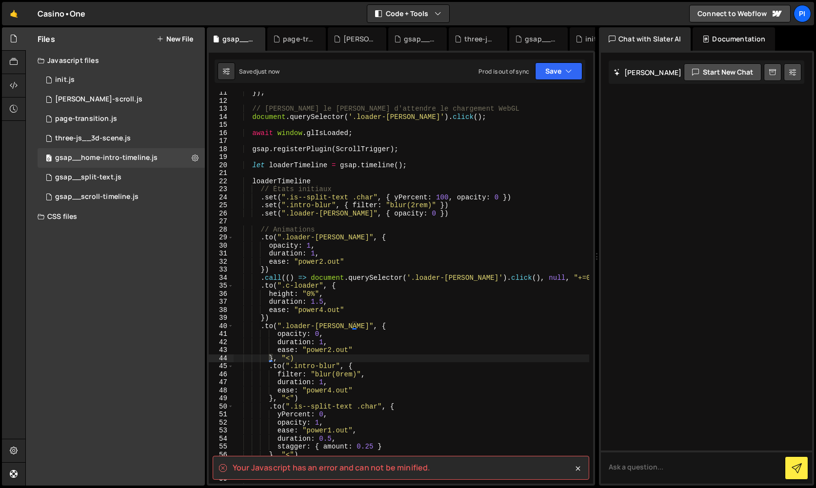
click at [336, 361] on div "}) ; // [PERSON_NAME] le [PERSON_NAME] d'attendre le chargement WebGL document …" at bounding box center [412, 293] width 356 height 408
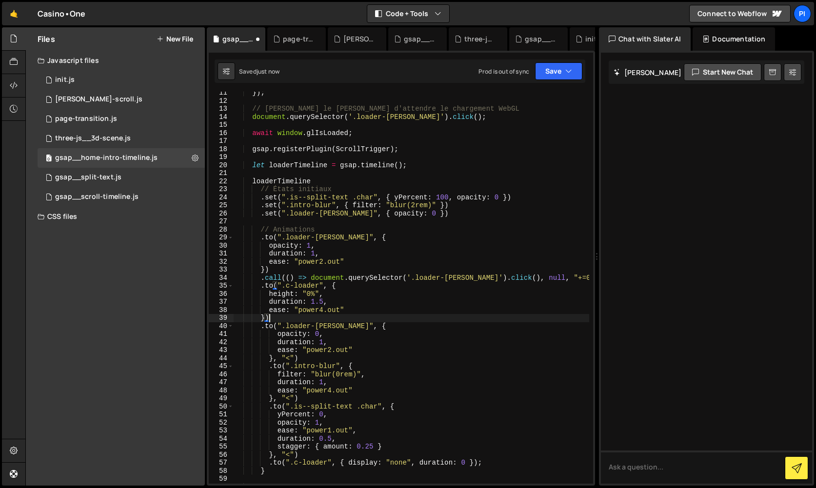
click at [470, 320] on div "}) ; // [PERSON_NAME] le [PERSON_NAME] d'attendre le chargement WebGL document …" at bounding box center [412, 293] width 356 height 408
click at [573, 68] on button "Save" at bounding box center [558, 71] width 47 height 18
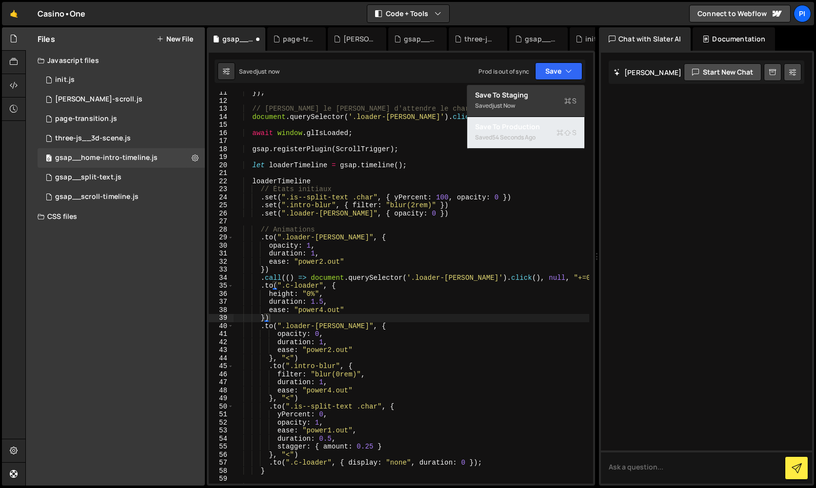
click at [557, 129] on icon at bounding box center [560, 133] width 7 height 10
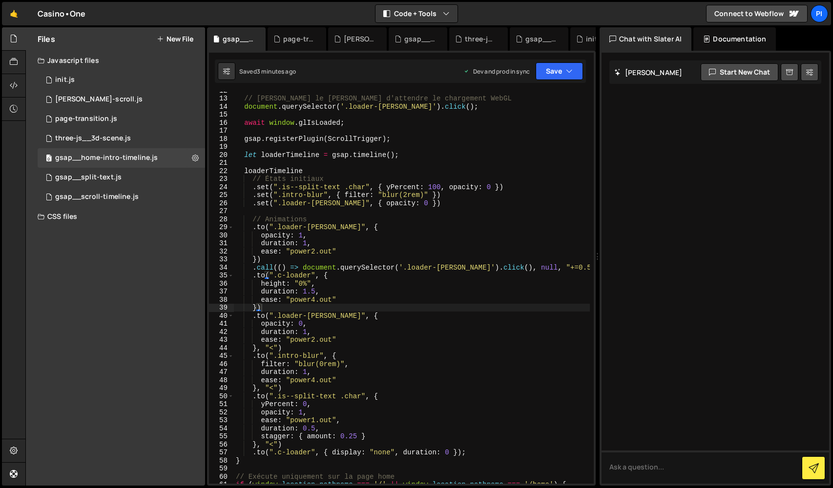
scroll to position [94, 0]
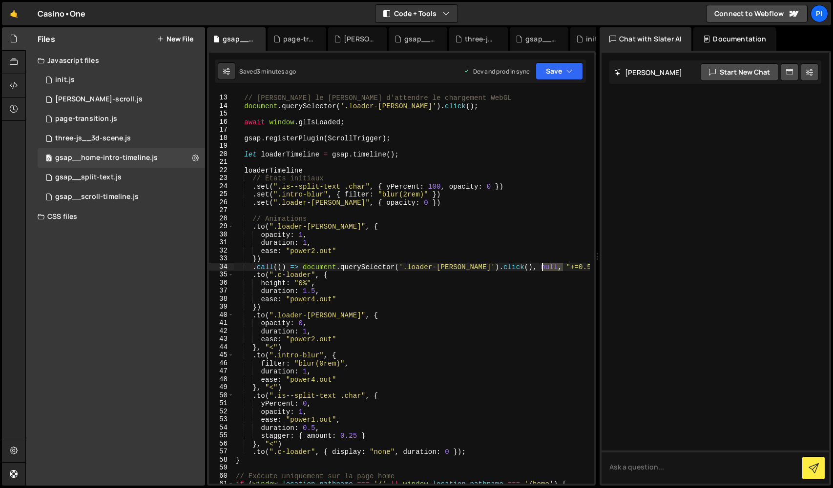
drag, startPoint x: 563, startPoint y: 267, endPoint x: 543, endPoint y: 269, distance: 19.7
click at [543, 269] on div "// [PERSON_NAME] le [PERSON_NAME] d'attendre le chargement WebGL document . que…" at bounding box center [412, 290] width 356 height 408
click at [333, 317] on div "// [PERSON_NAME] le [PERSON_NAME] d'attendre le chargement WebGL document . que…" at bounding box center [412, 290] width 356 height 408
drag, startPoint x: 563, startPoint y: 268, endPoint x: 542, endPoint y: 268, distance: 21.0
click at [542, 268] on div "// [PERSON_NAME] le [PERSON_NAME] d'attendre le chargement WebGL document . que…" at bounding box center [412, 290] width 356 height 408
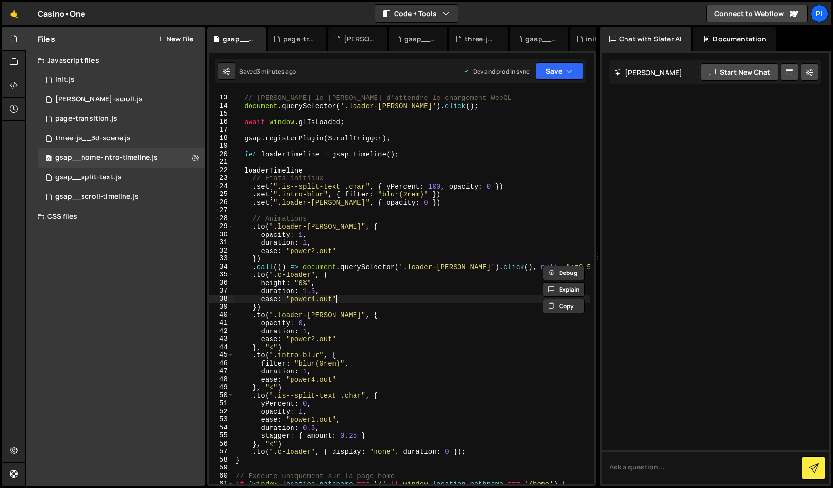
click at [339, 301] on div "// [PERSON_NAME] le [PERSON_NAME] d'attendre le chargement WebGL document . que…" at bounding box center [412, 290] width 356 height 408
paste textarea "+=0.5"
drag, startPoint x: 569, startPoint y: 265, endPoint x: 538, endPoint y: 265, distance: 30.7
click at [538, 265] on div "// [PERSON_NAME] le [PERSON_NAME] d'attendre le chargement WebGL document . que…" at bounding box center [412, 290] width 356 height 408
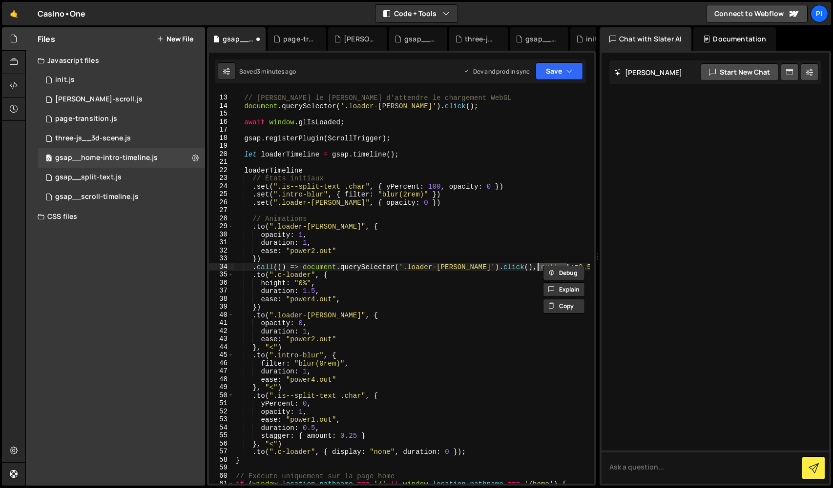
click at [348, 297] on div "// [PERSON_NAME] le [PERSON_NAME] d'attendre le chargement WebGL document . que…" at bounding box center [412, 290] width 356 height 408
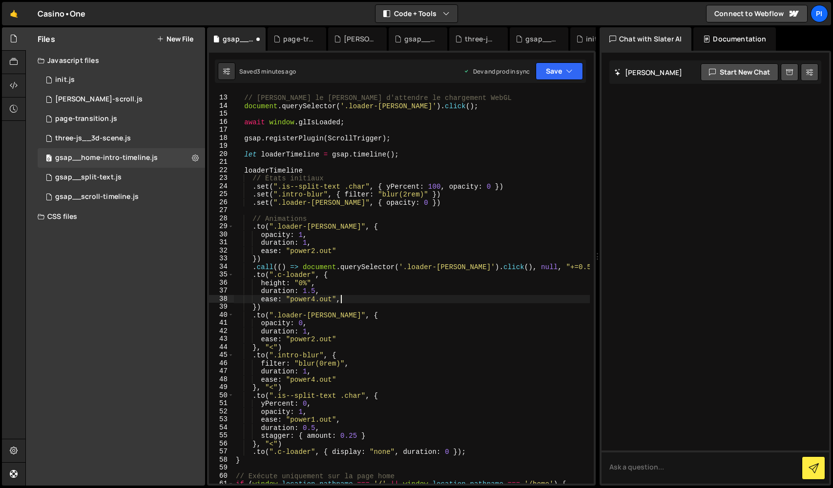
paste textarea ""+=0.5""
drag, startPoint x: 568, startPoint y: 268, endPoint x: 536, endPoint y: 267, distance: 32.2
click at [536, 267] on div "// [PERSON_NAME] le [PERSON_NAME] d'attendre le chargement WebGL document . que…" at bounding box center [412, 290] width 356 height 408
type textarea ".call(() => document.querySelector('.loader-[PERSON_NAME]').click(), null,)"
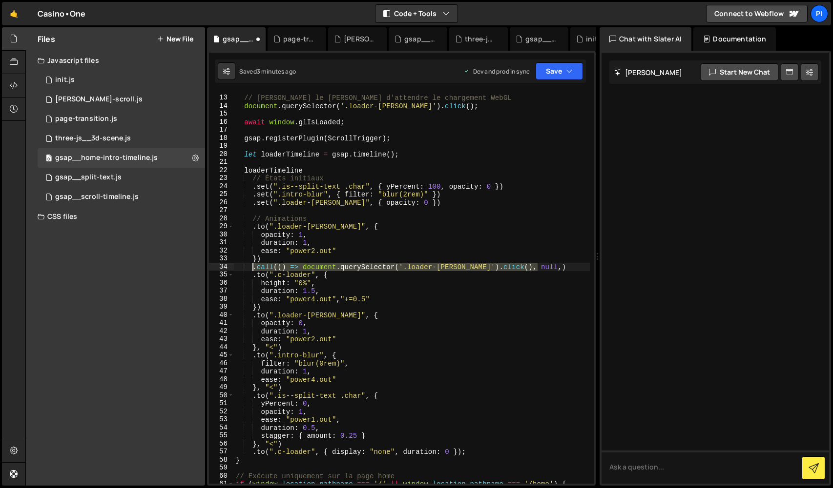
drag, startPoint x: 549, startPoint y: 266, endPoint x: 251, endPoint y: 267, distance: 297.7
click at [251, 267] on div "// [PERSON_NAME] le [PERSON_NAME] d'attendre le chargement WebGL document . que…" at bounding box center [412, 290] width 356 height 408
click at [290, 350] on div "// [PERSON_NAME] le [PERSON_NAME] d'attendre le chargement WebGL document . que…" at bounding box center [412, 290] width 356 height 408
type textarea "}, "<")"
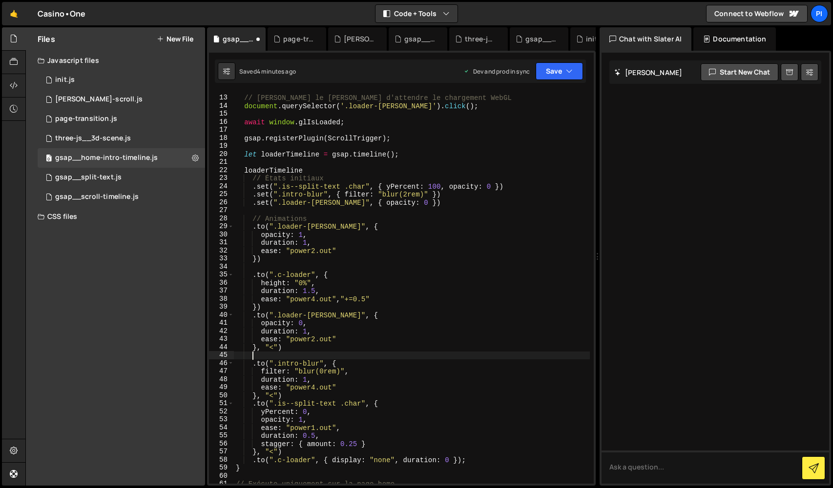
paste textarea ".call(() => document.querySelector('.loader-[PERSON_NAME]').click(), null,)"
click at [559, 73] on button "Save" at bounding box center [558, 71] width 47 height 18
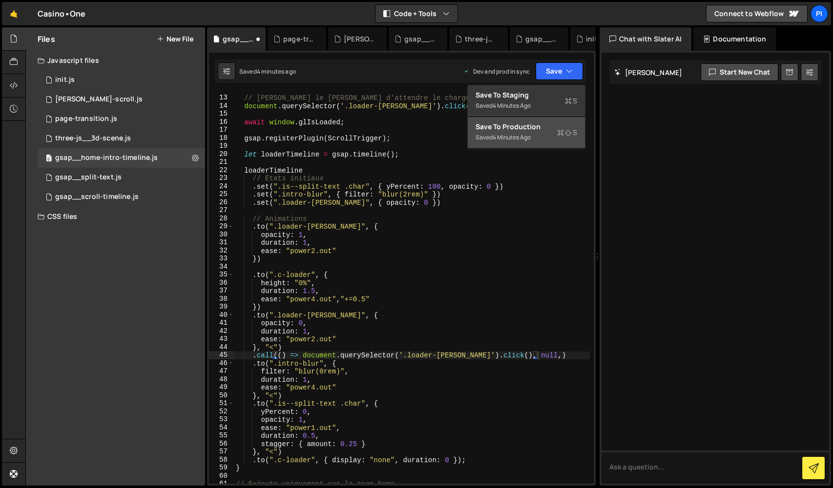
click at [549, 136] on button "Save to Production S Saved 4 minutes ago" at bounding box center [526, 133] width 117 height 32
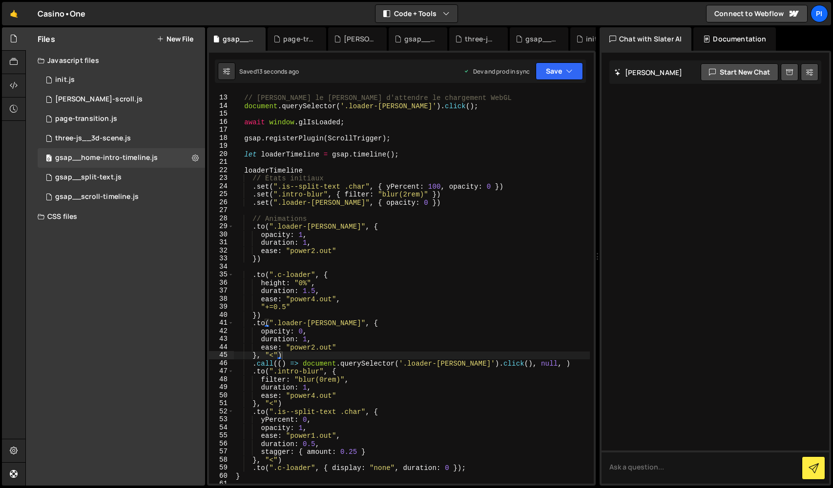
click at [442, 311] on div "// [PERSON_NAME] le [PERSON_NAME] d'attendre le chargement WebGL document . que…" at bounding box center [412, 290] width 356 height 408
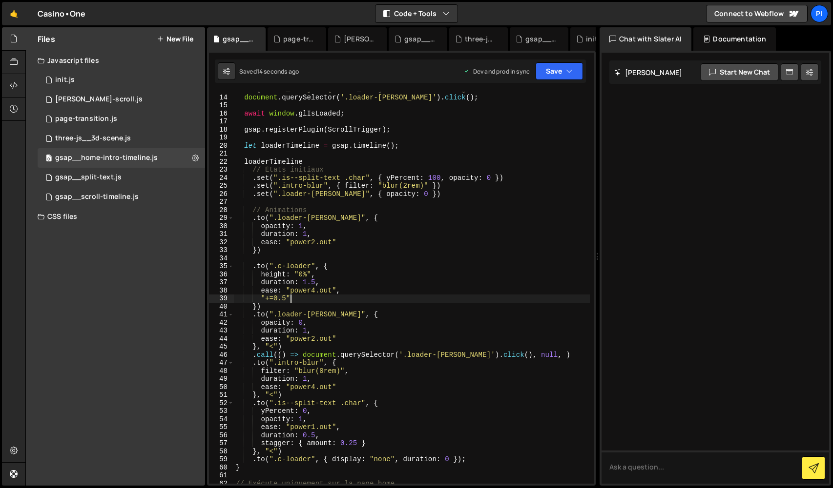
scroll to position [111, 0]
type textarea "}"
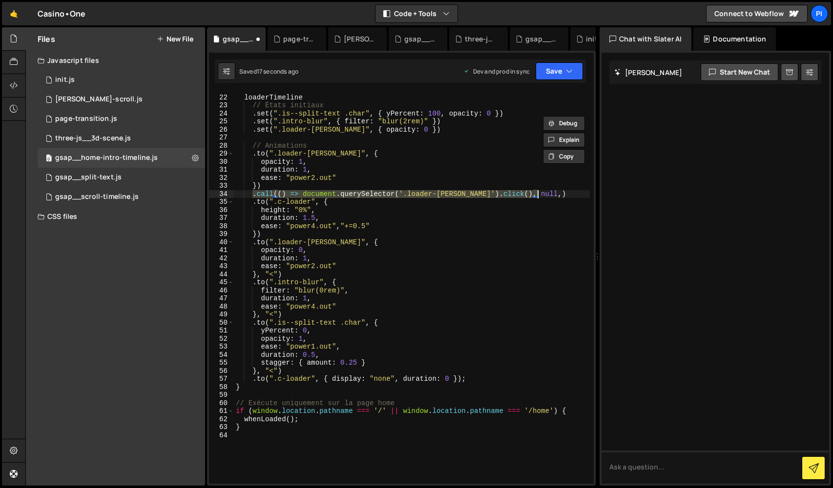
scroll to position [166, 0]
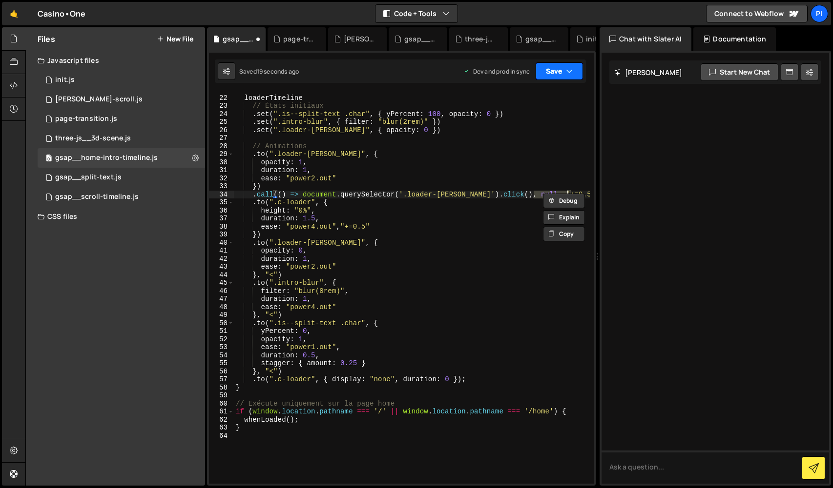
click at [561, 70] on button "Save" at bounding box center [558, 71] width 47 height 18
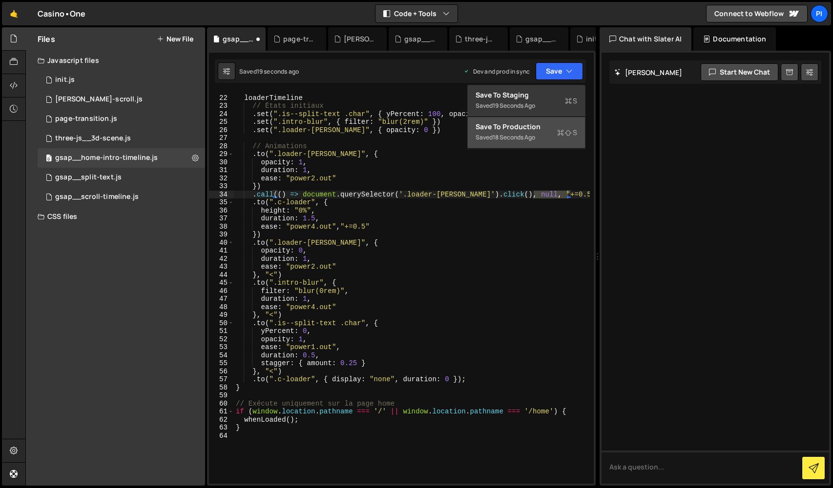
click at [535, 137] on div "18 seconds ago" at bounding box center [513, 137] width 42 height 8
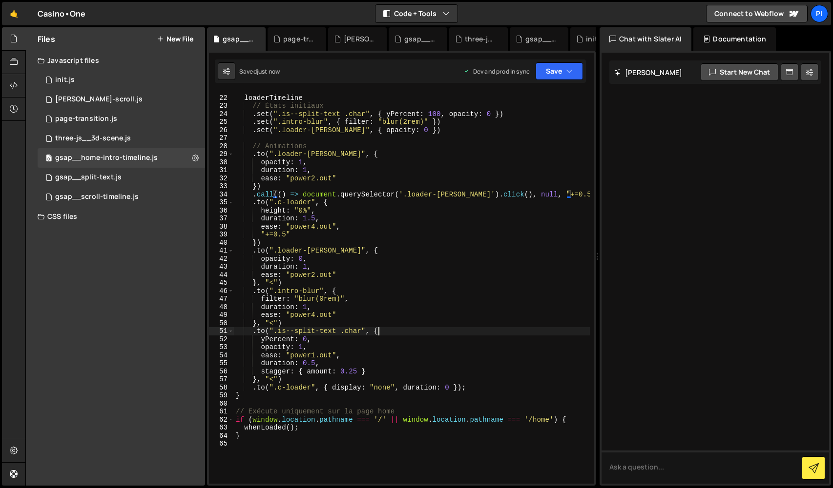
click at [455, 332] on div "loaderTimeline // États initiaux . set ( ".is--split-text .char" , { yPercent :…" at bounding box center [412, 290] width 356 height 408
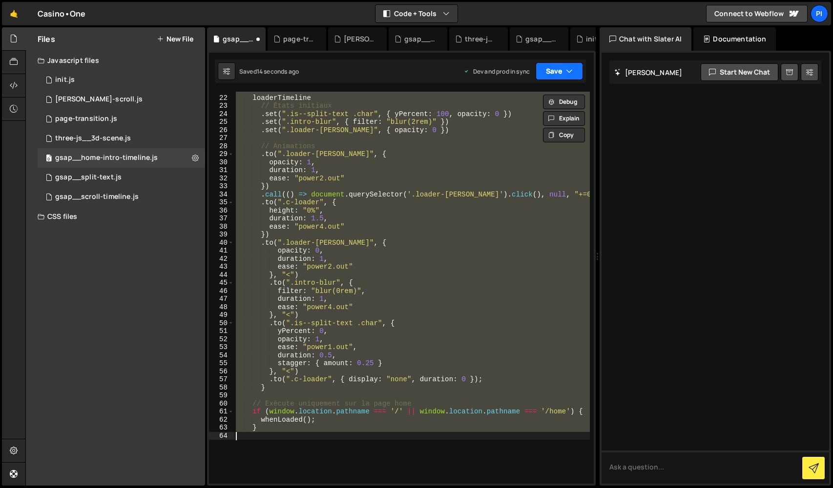
click at [562, 69] on button "Save" at bounding box center [558, 71] width 47 height 18
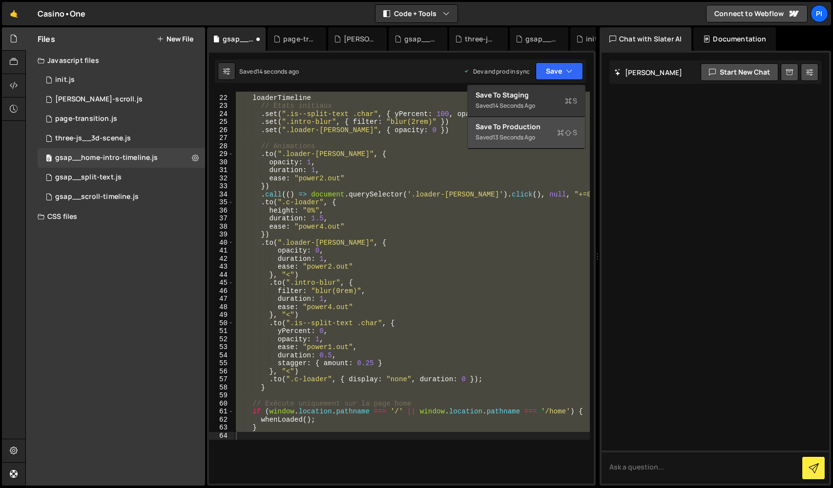
click at [540, 132] on button "Save to Production S Saved 13 seconds ago" at bounding box center [526, 133] width 117 height 32
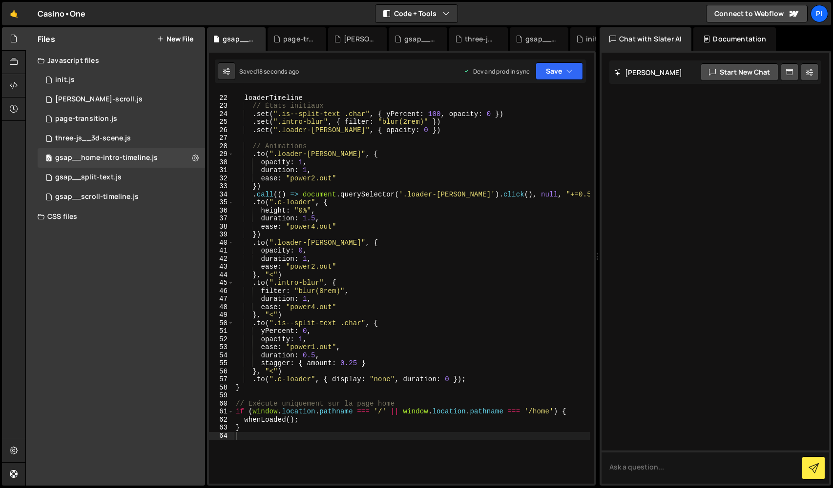
click at [313, 216] on div "loaderTimeline // États initiaux . set ( ".is--split-text .char" , { yPercent :…" at bounding box center [412, 290] width 356 height 408
click at [563, 73] on button "Save" at bounding box center [558, 71] width 47 height 18
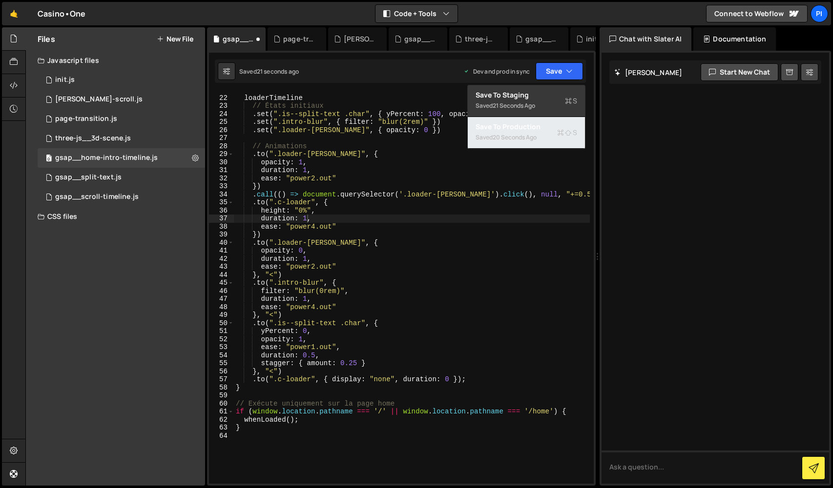
click at [527, 140] on div "20 seconds ago" at bounding box center [514, 137] width 44 height 8
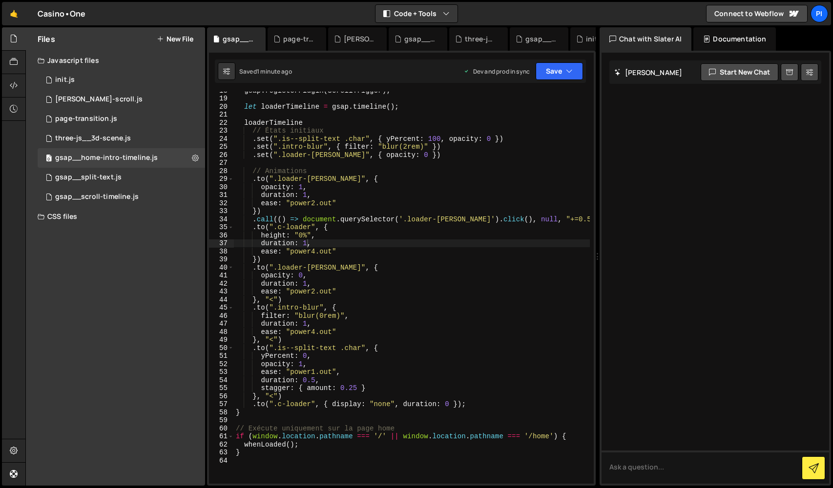
scroll to position [136, 0]
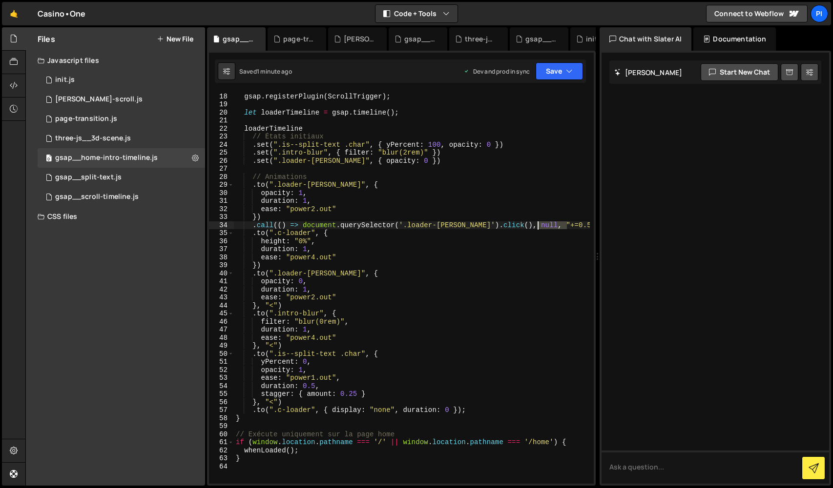
drag, startPoint x: 567, startPoint y: 226, endPoint x: 538, endPoint y: 225, distance: 29.3
click at [538, 225] on div "gsap . registerPlugin ( ScrollTrigger ) ; let loaderTimeline = gsap . timeline …" at bounding box center [412, 288] width 356 height 408
click at [377, 258] on div "gsap . registerPlugin ( ScrollTrigger ) ; let loaderTimeline = gsap . timeline …" at bounding box center [412, 288] width 356 height 408
click at [256, 266] on div "gsap . registerPlugin ( ScrollTrigger ) ; let loaderTimeline = gsap . timeline …" at bounding box center [412, 288] width 356 height 408
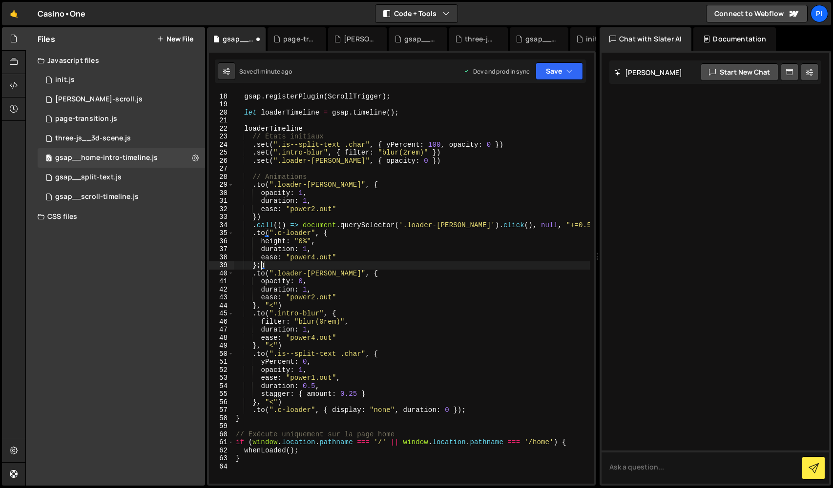
paste textarea ""+=0.5""
drag, startPoint x: 567, startPoint y: 225, endPoint x: 529, endPoint y: 225, distance: 37.6
click at [529, 225] on div "gsap . registerPlugin ( ScrollTrigger ) ; let loaderTimeline = gsap . timeline …" at bounding box center [412, 288] width 356 height 408
type textarea ".call(() => document.querySelector('.loader-[PERSON_NAME]').click(), null)"
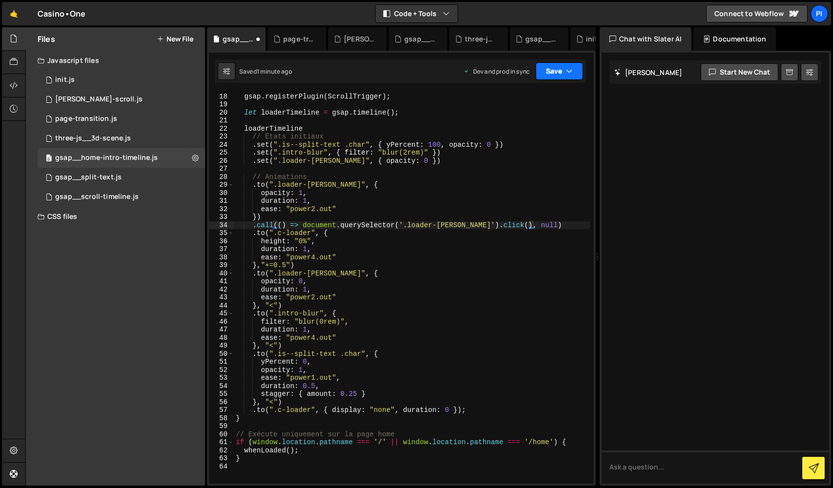
click at [563, 65] on button "Save" at bounding box center [558, 71] width 47 height 18
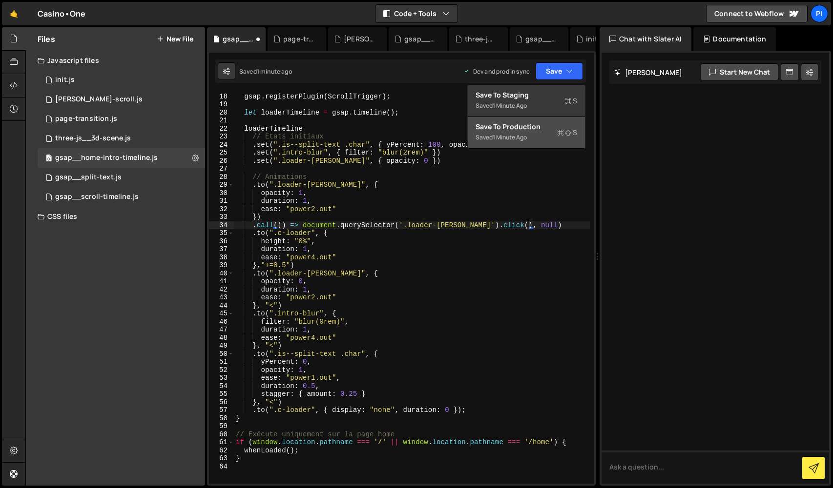
click at [551, 128] on div "Save to Production S" at bounding box center [526, 127] width 102 height 10
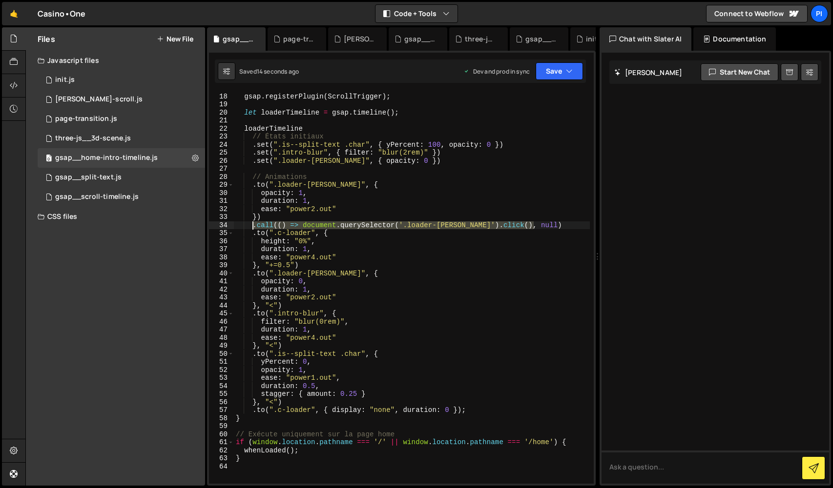
drag, startPoint x: 540, startPoint y: 226, endPoint x: 254, endPoint y: 226, distance: 286.0
click at [254, 226] on div "gsap . registerPlugin ( ScrollTrigger ) ; let loaderTimeline = gsap . timeline …" at bounding box center [412, 288] width 356 height 408
click at [342, 267] on div "gsap . registerPlugin ( ScrollTrigger ) ; let loaderTimeline = gsap . timeline …" at bounding box center [412, 288] width 356 height 408
type textarea "}, "+=0.5")"
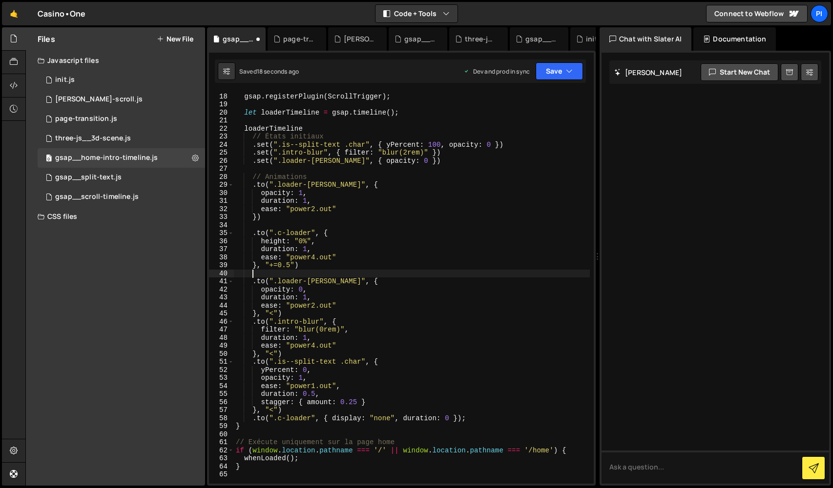
paste textarea ".call(() => document.querySelector('.loader-[PERSON_NAME]').click(), null)"
click at [566, 72] on icon "button" at bounding box center [569, 71] width 7 height 10
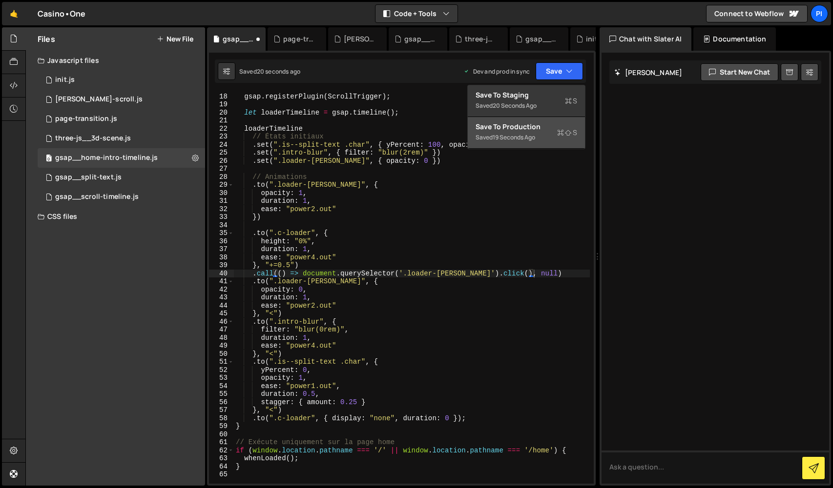
click at [555, 120] on button "Save to Production S Saved 19 seconds ago" at bounding box center [526, 133] width 117 height 32
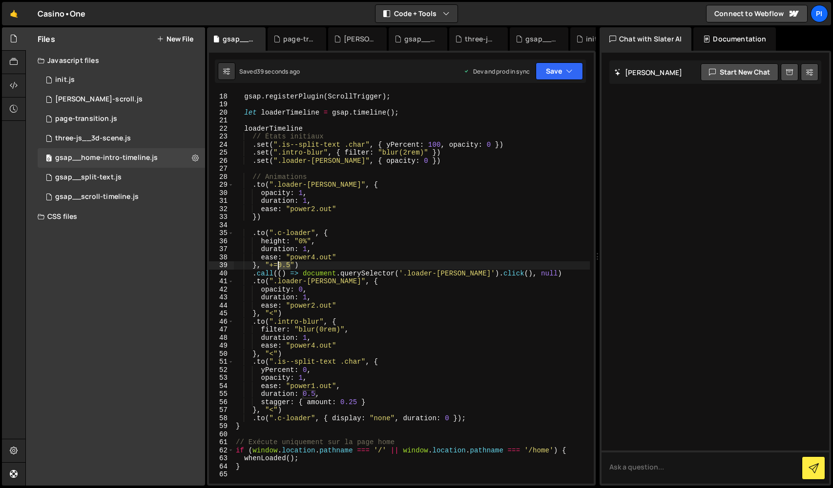
drag, startPoint x: 290, startPoint y: 265, endPoint x: 278, endPoint y: 265, distance: 12.2
click at [278, 265] on div "gsap . registerPlugin ( ScrollTrigger ) ; let loaderTimeline = gsap . timeline …" at bounding box center [412, 288] width 356 height 408
click at [556, 72] on button "Save" at bounding box center [558, 71] width 47 height 18
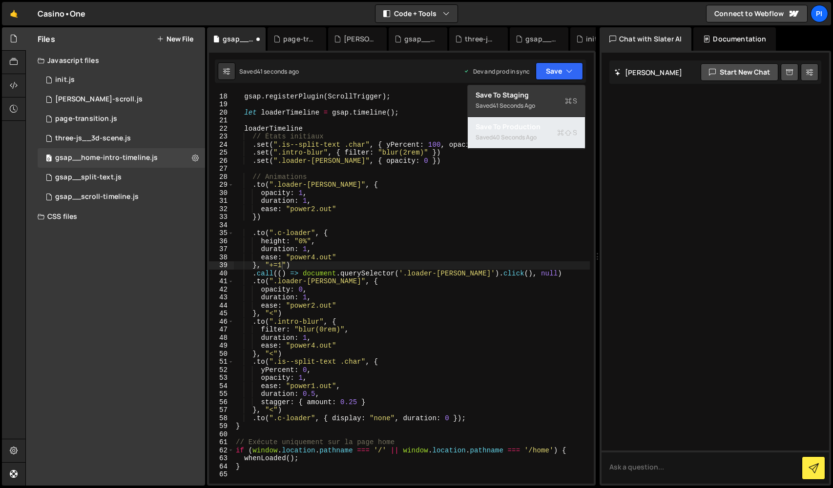
click at [535, 133] on div "Saved 40 seconds ago" at bounding box center [526, 138] width 102 height 12
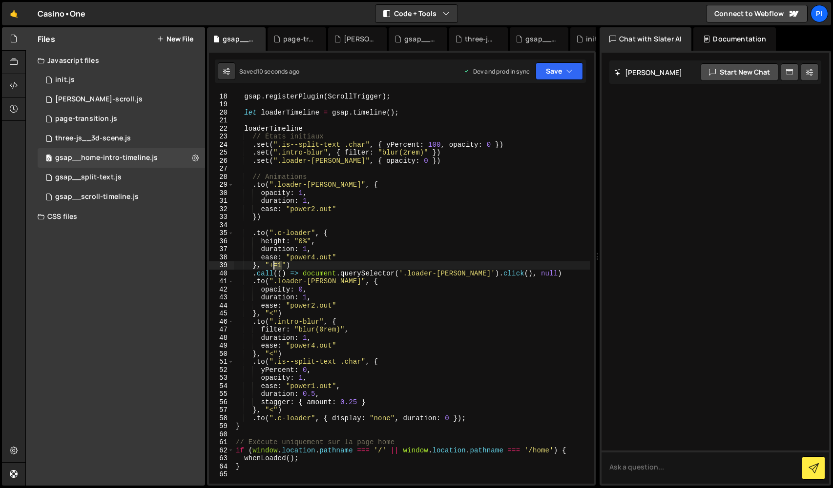
drag, startPoint x: 282, startPoint y: 264, endPoint x: 275, endPoint y: 264, distance: 6.3
click at [275, 264] on div "gsap . registerPlugin ( ScrollTrigger ) ; let loaderTimeline = gsap . timeline …" at bounding box center [412, 288] width 356 height 408
click at [284, 266] on div "gsap . registerPlugin ( ScrollTrigger ) ; let loaderTimeline = gsap . timeline …" at bounding box center [412, 288] width 356 height 392
click at [290, 264] on div "gsap . registerPlugin ( ScrollTrigger ) ; let loaderTimeline = gsap . timeline …" at bounding box center [412, 288] width 356 height 392
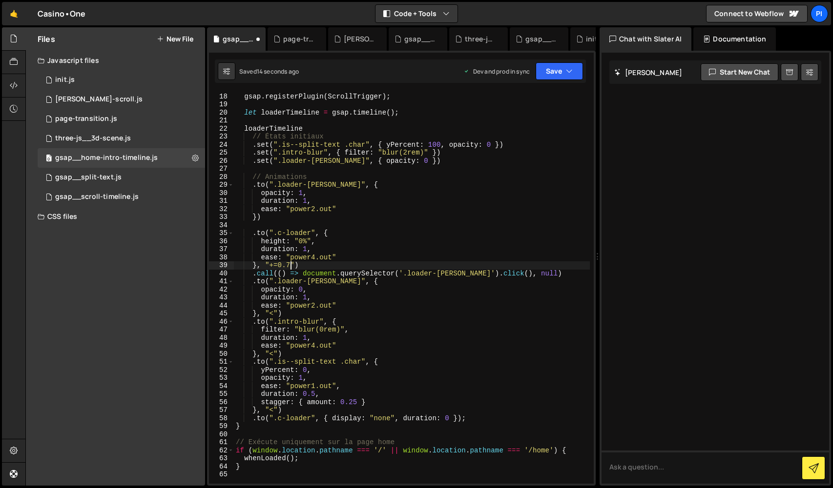
scroll to position [0, 4]
type textarea "}, "+=0.75")"
click at [550, 74] on button "Save" at bounding box center [558, 71] width 47 height 18
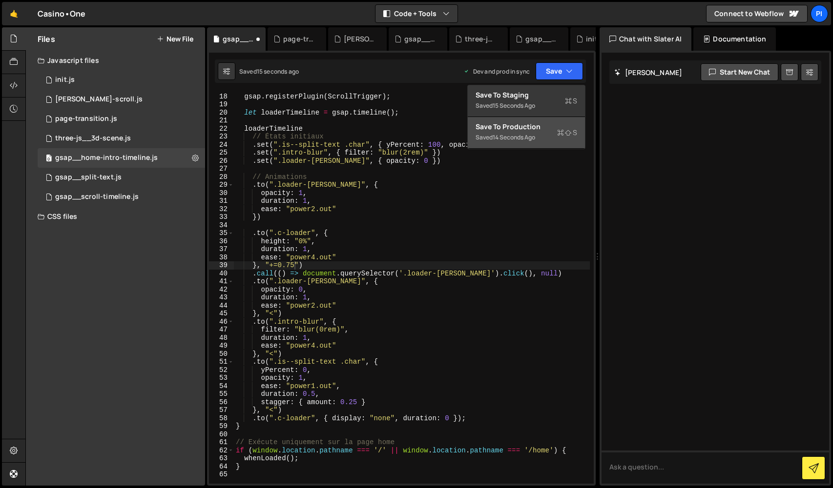
click at [531, 134] on div "14 seconds ago" at bounding box center [513, 137] width 42 height 8
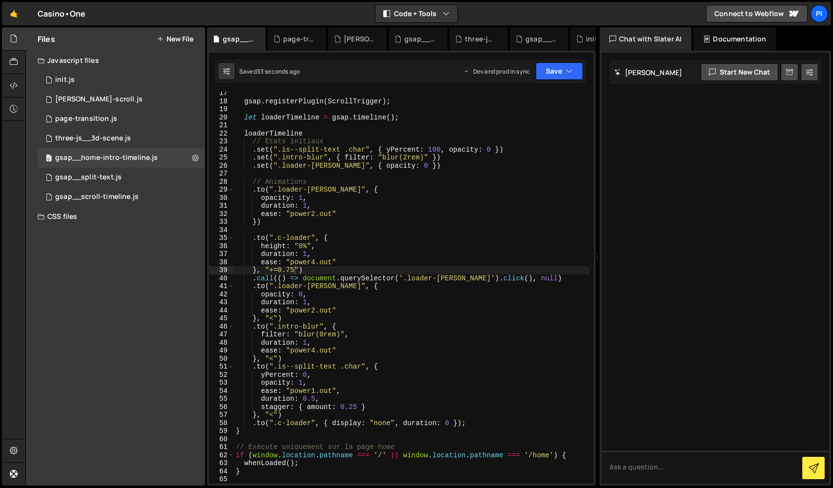
scroll to position [131, 0]
click at [567, 80] on div "Saved 36 seconds ago Dev and prod in sync Upgrade to Edit Save Save to Staging …" at bounding box center [400, 71] width 371 height 23
click at [567, 77] on button "Save" at bounding box center [558, 71] width 47 height 18
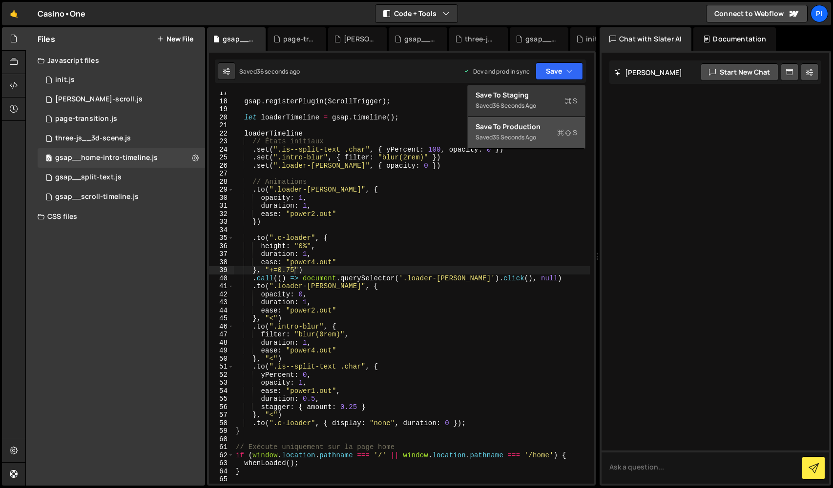
click at [554, 135] on button "Save to Production S Saved 35 seconds ago" at bounding box center [526, 133] width 117 height 32
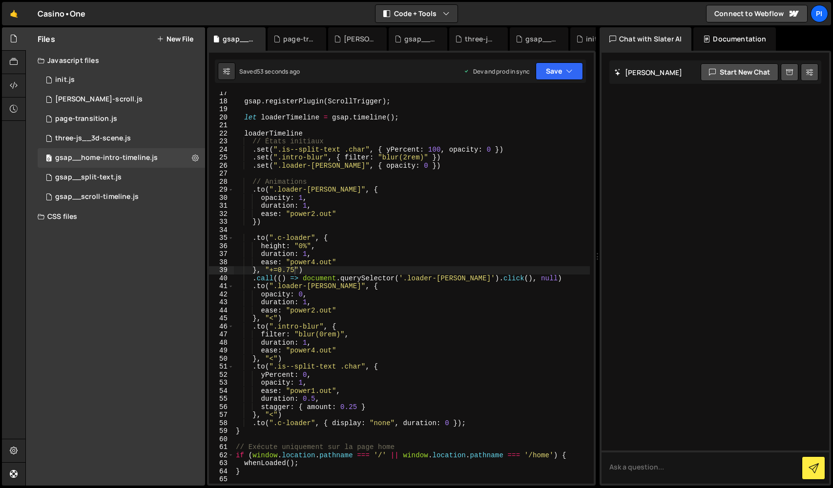
scroll to position [0, 0]
click at [286, 229] on div "gsap . registerPlugin ( ScrollTrigger ) ; let loaderTimeline = gsap . timeline …" at bounding box center [412, 293] width 356 height 408
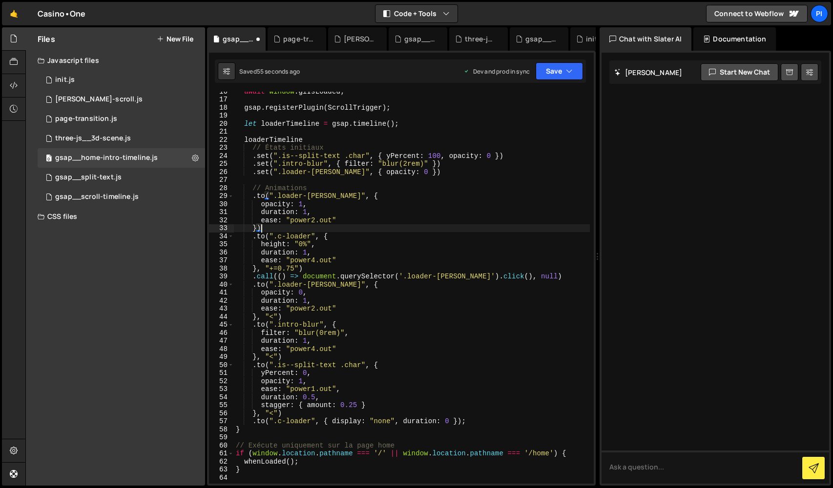
scroll to position [123, 0]
click at [269, 316] on div "await window . glIsLoaded ; gsap . registerPlugin ( ScrollTrigger ) ; let loade…" at bounding box center [412, 293] width 356 height 408
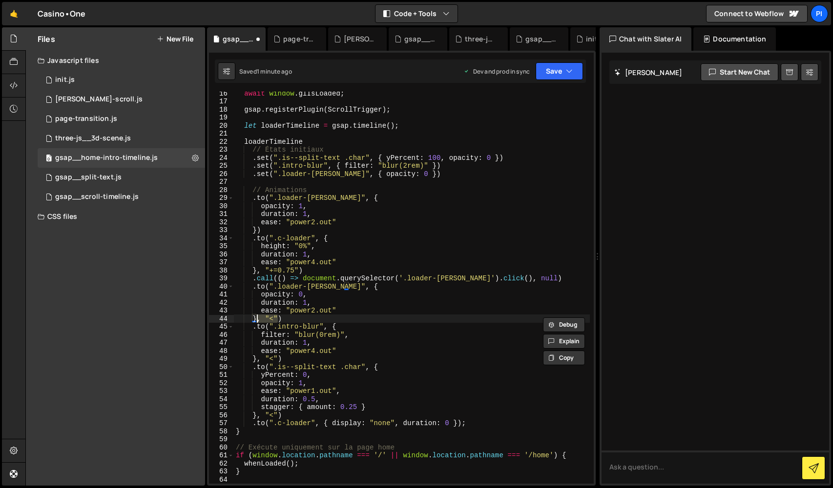
drag, startPoint x: 277, startPoint y: 317, endPoint x: 256, endPoint y: 319, distance: 21.0
click at [256, 318] on div "await window . glIsLoaded ; gsap . registerPlugin ( ScrollTrigger ) ; let loade…" at bounding box center [412, 293] width 356 height 408
click at [530, 279] on div "await window . glIsLoaded ; gsap . registerPlugin ( ScrollTrigger ) ; let loade…" at bounding box center [412, 293] width 356 height 408
paste textarea ", "<""
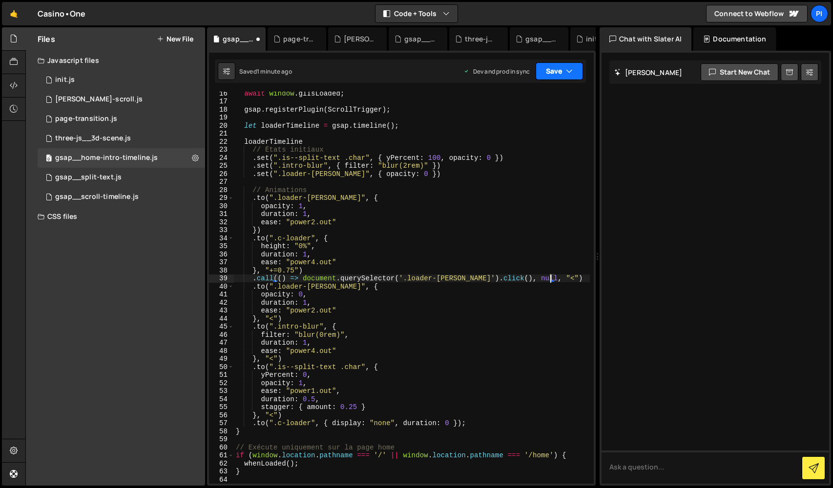
click at [574, 64] on button "Save" at bounding box center [558, 71] width 47 height 18
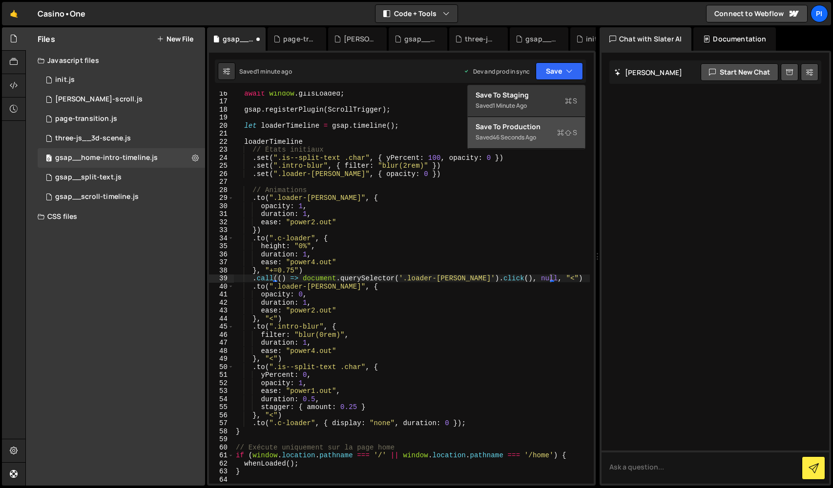
click at [543, 125] on div "Save to Production S" at bounding box center [526, 127] width 102 height 10
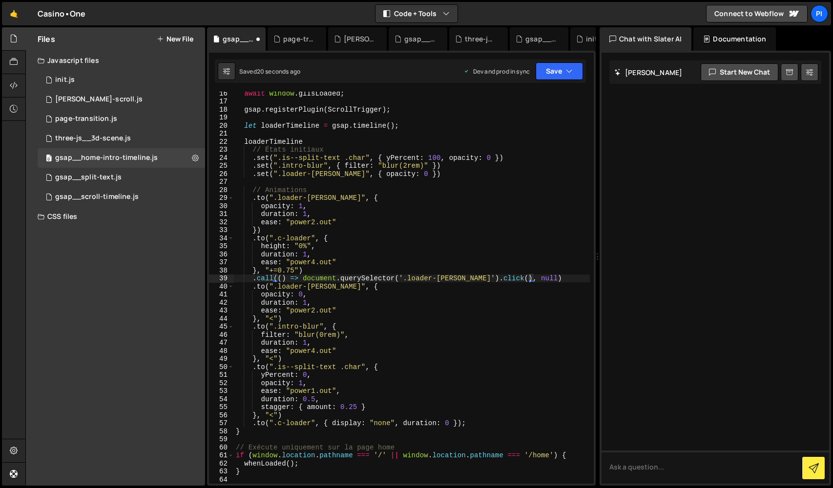
type textarea ".call(() => document.querySelector('.loader-[PERSON_NAME]').click(), null)"
drag, startPoint x: 539, startPoint y: 277, endPoint x: 253, endPoint y: 281, distance: 286.0
click at [253, 281] on div "await window . glIsLoaded ; gsap . registerPlugin ( ScrollTrigger ) ; let loade…" at bounding box center [412, 293] width 356 height 408
click at [306, 321] on div "await window . glIsLoaded ; gsap . registerPlugin ( ScrollTrigger ) ; let loade…" at bounding box center [412, 293] width 356 height 408
type textarea "}, "<")"
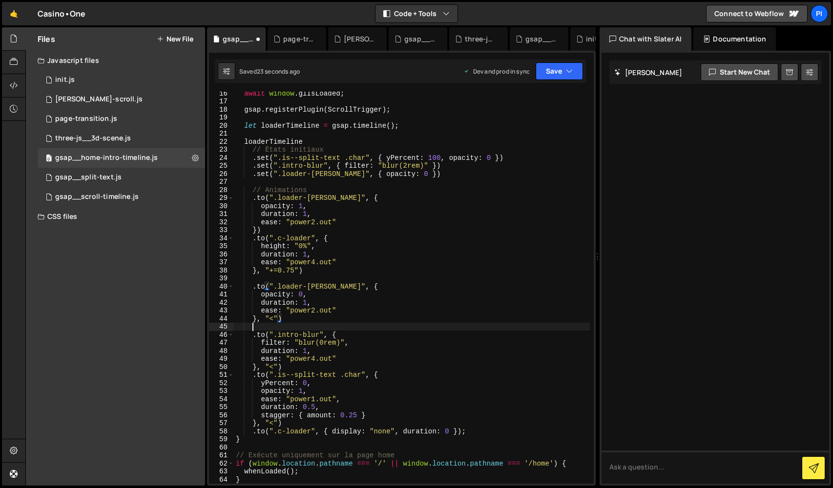
scroll to position [0, 0]
paste textarea ".call(() => document.querySelector('.loader-[PERSON_NAME]').click(), null)"
click at [557, 78] on button "Save" at bounding box center [558, 71] width 47 height 18
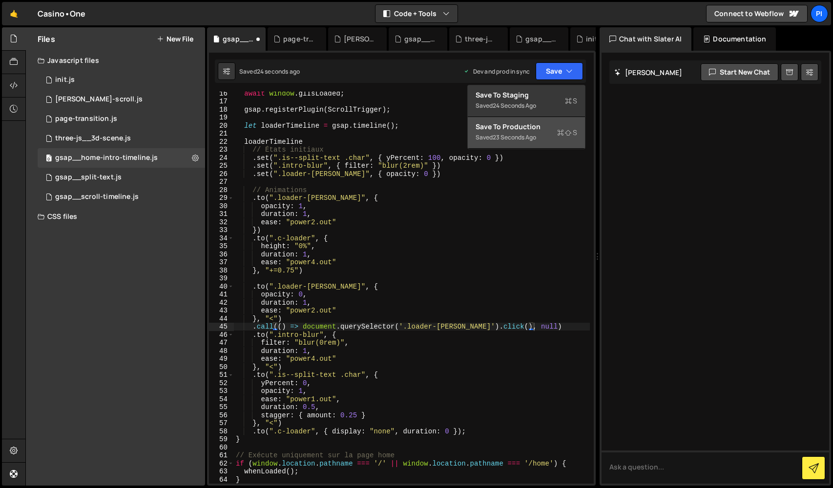
click at [548, 135] on button "Save to Production S Saved 23 seconds ago" at bounding box center [526, 133] width 117 height 32
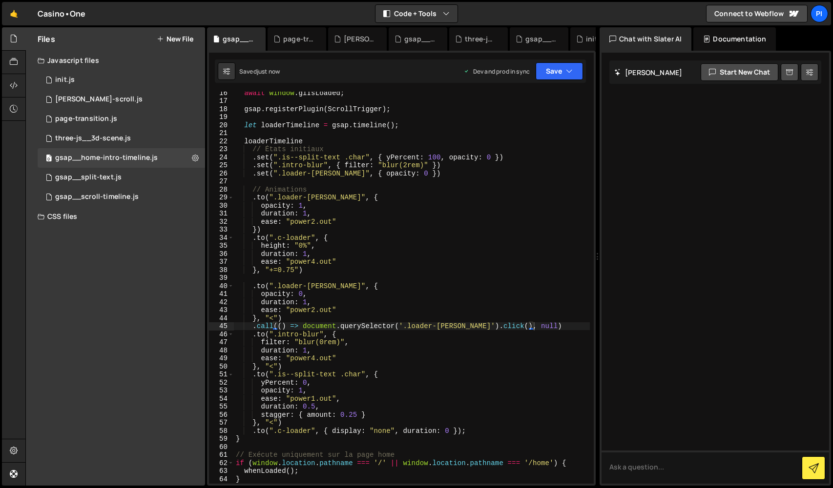
scroll to position [131, 0]
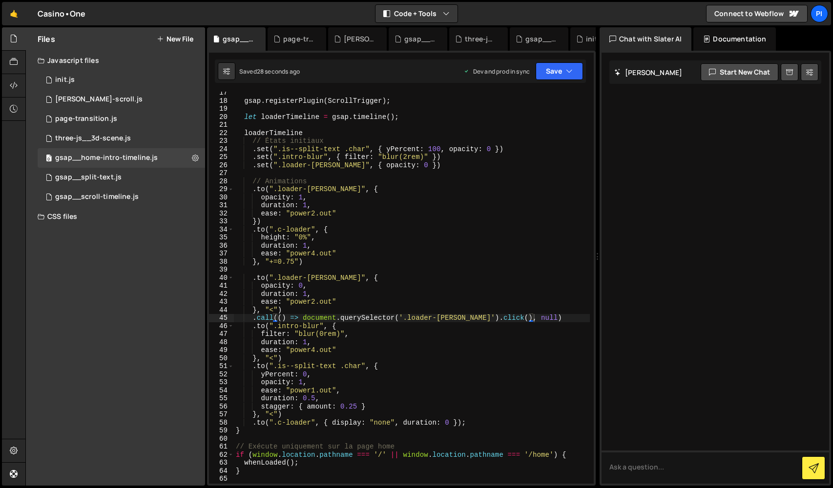
type textarea "}, "<")"
drag, startPoint x: 278, startPoint y: 414, endPoint x: 266, endPoint y: 415, distance: 11.3
click at [266, 414] on div "gsap . registerPlugin ( ScrollTrigger ) ; let loaderTimeline = gsap . timeline …" at bounding box center [412, 293] width 356 height 408
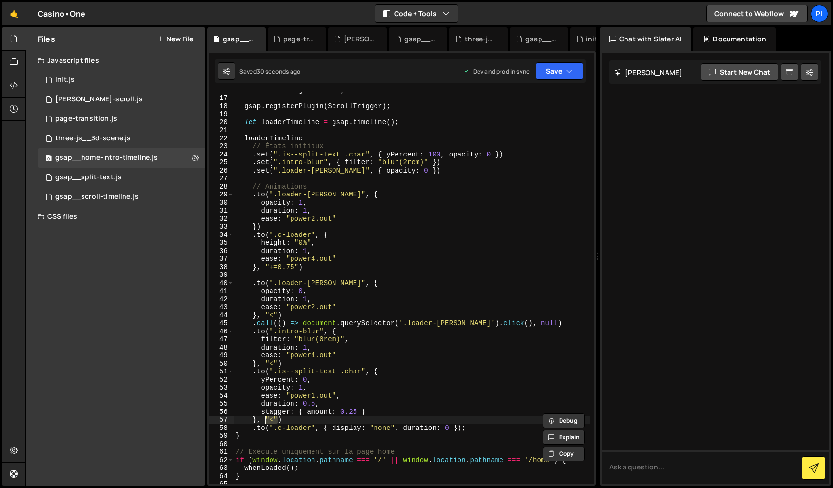
scroll to position [126, 0]
click at [560, 79] on button "Save" at bounding box center [558, 71] width 47 height 18
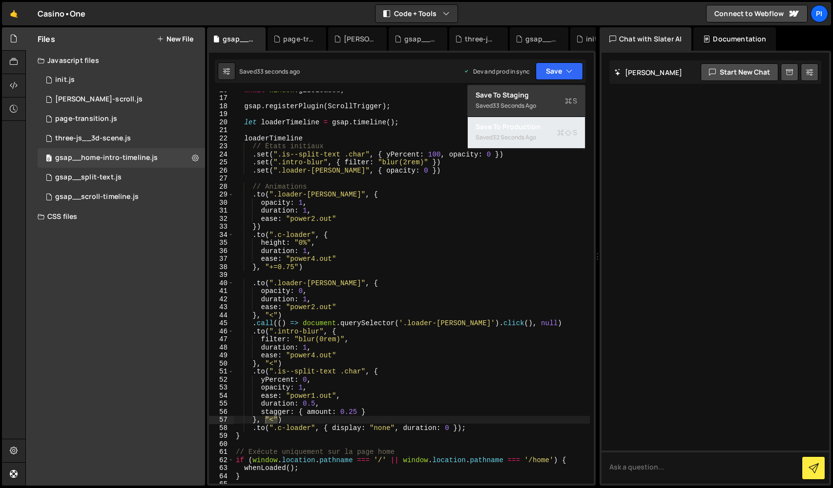
click at [527, 142] on div "Saved 32 seconds ago" at bounding box center [526, 138] width 102 height 12
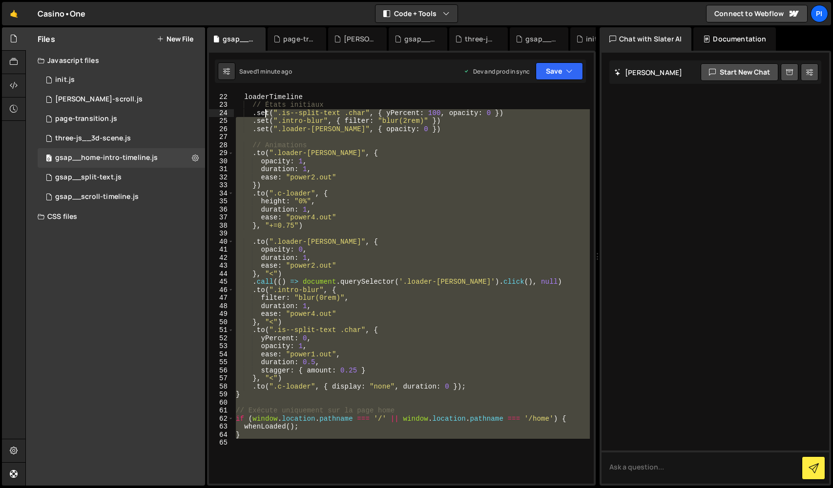
scroll to position [0, 0]
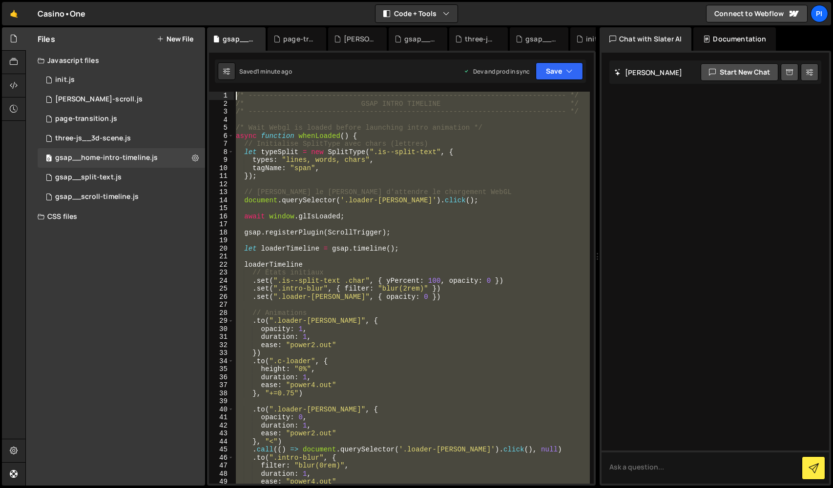
drag, startPoint x: 423, startPoint y: 464, endPoint x: 196, endPoint y: -23, distance: 537.3
click at [196, 0] on html "Projects [GEOGRAPHIC_DATA] Blog Pi Projects Your Teams Invite team member Accou…" at bounding box center [416, 244] width 833 height 488
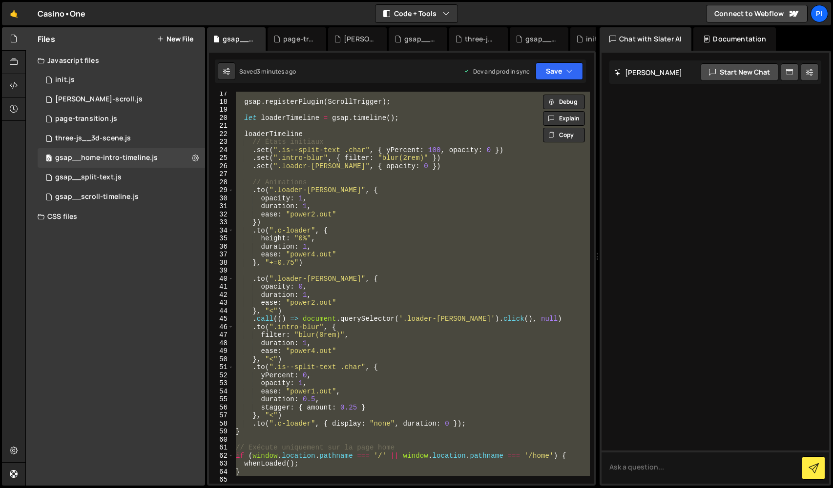
scroll to position [131, 0]
click at [347, 391] on div "gsap . registerPlugin ( ScrollTrigger ) ; let loaderTimeline = gsap . timeline …" at bounding box center [412, 288] width 356 height 392
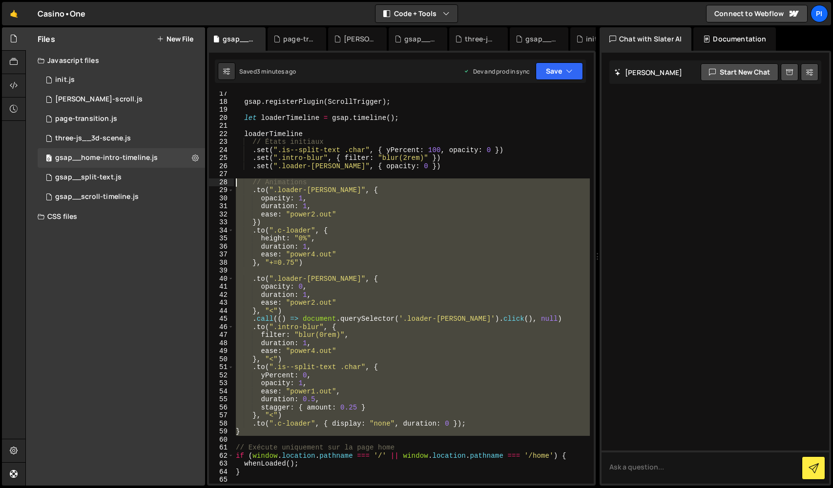
drag, startPoint x: 307, startPoint y: 437, endPoint x: 231, endPoint y: 180, distance: 268.2
click at [231, 180] on div "ease: "power1.out", 17 18 19 20 21 22 23 24 25 26 27 28 29 30 31 32 33 34 35 36…" at bounding box center [401, 288] width 385 height 392
paste textarea ".to(".c-loader", { display: "none", duration: 0 });"
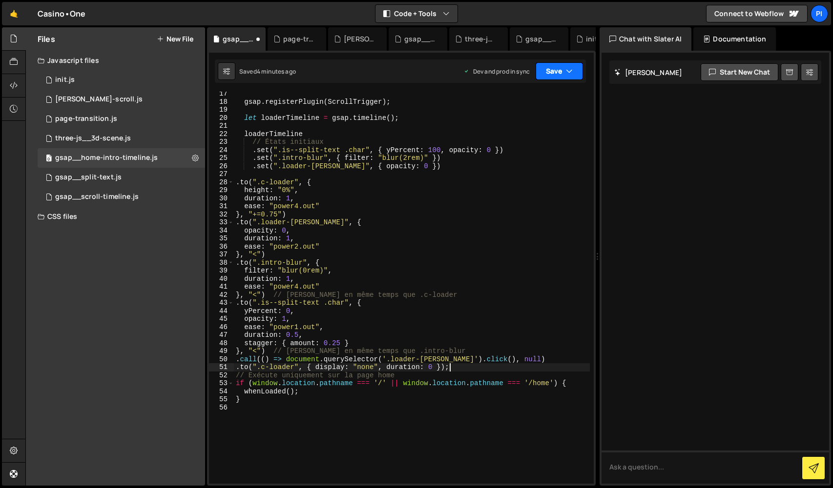
click at [557, 74] on button "Save" at bounding box center [558, 71] width 47 height 18
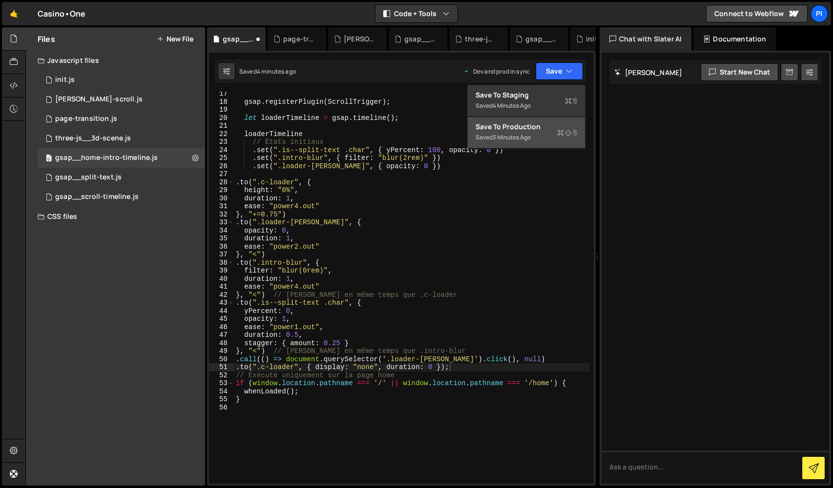
click at [543, 133] on button "Save to Production S Saved 3 minutes ago" at bounding box center [526, 133] width 117 height 32
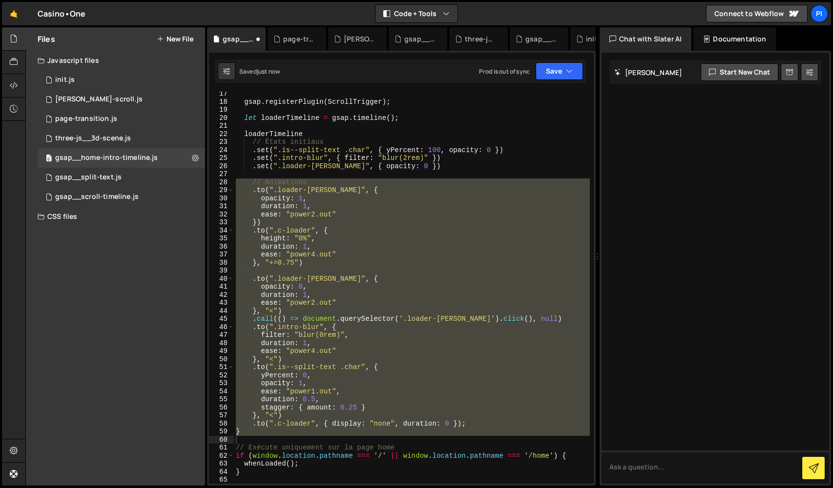
click at [412, 393] on div "gsap . registerPlugin ( ScrollTrigger ) ; let loaderTimeline = gsap . timeline …" at bounding box center [412, 288] width 356 height 392
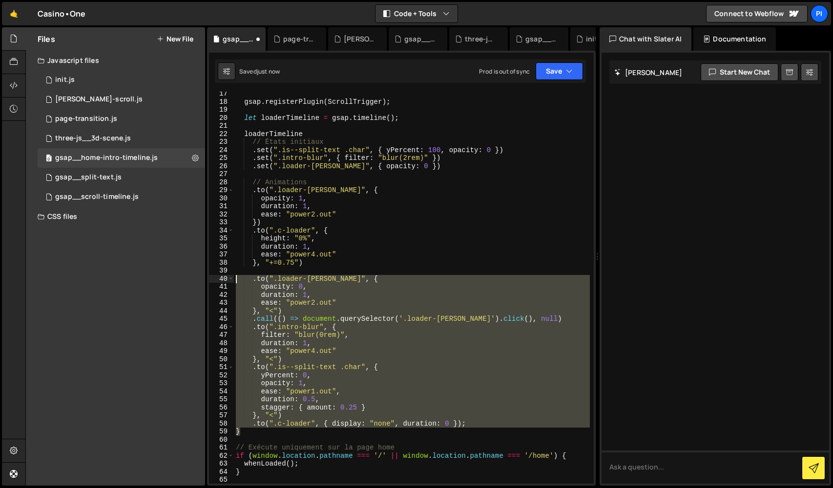
drag, startPoint x: 276, startPoint y: 433, endPoint x: 237, endPoint y: 281, distance: 157.8
click at [237, 281] on div "gsap . registerPlugin ( ScrollTrigger ) ; let loaderTimeline = gsap . timeline …" at bounding box center [412, 294] width 356 height 408
paste textarea ".to(".c-loader", { display: "none", duration: 0 });"
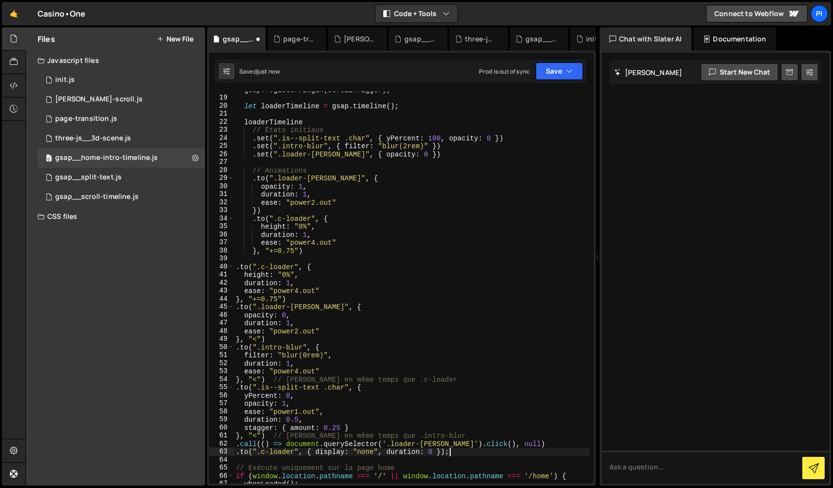
scroll to position [142, 0]
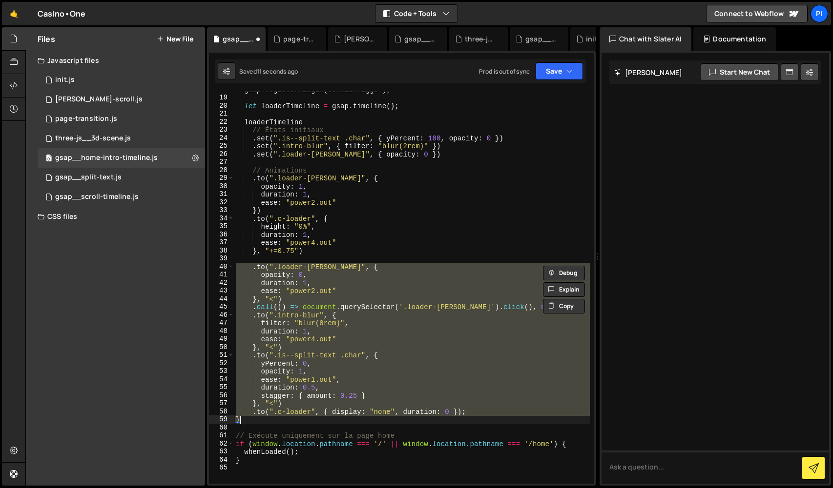
paste textarea ".to(".c-loader", { display: "none", duration: 0 });"
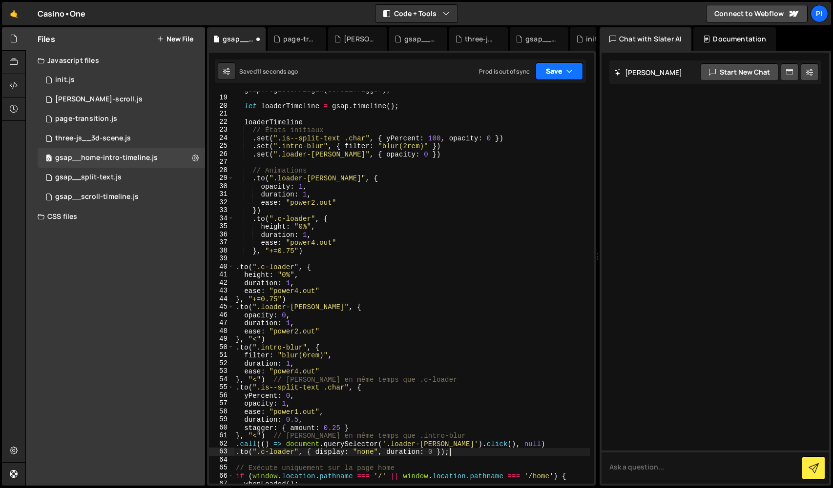
click at [549, 62] on button "Save" at bounding box center [558, 71] width 47 height 18
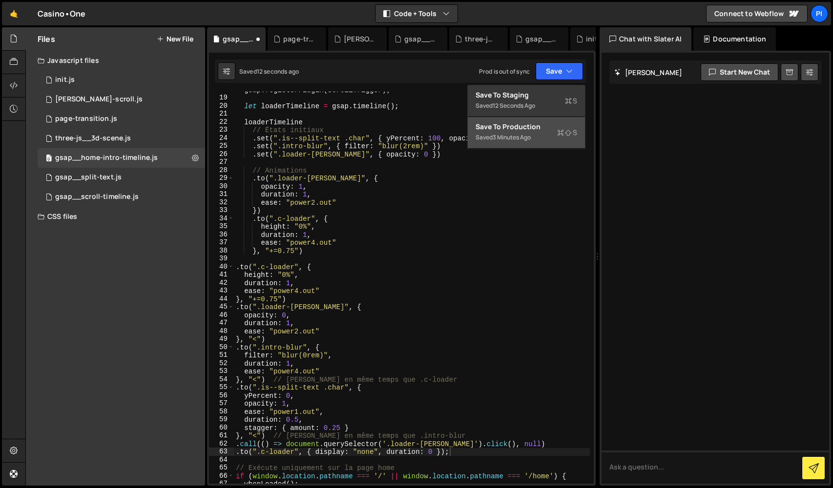
click at [538, 126] on div "Save to Production S" at bounding box center [526, 127] width 102 height 10
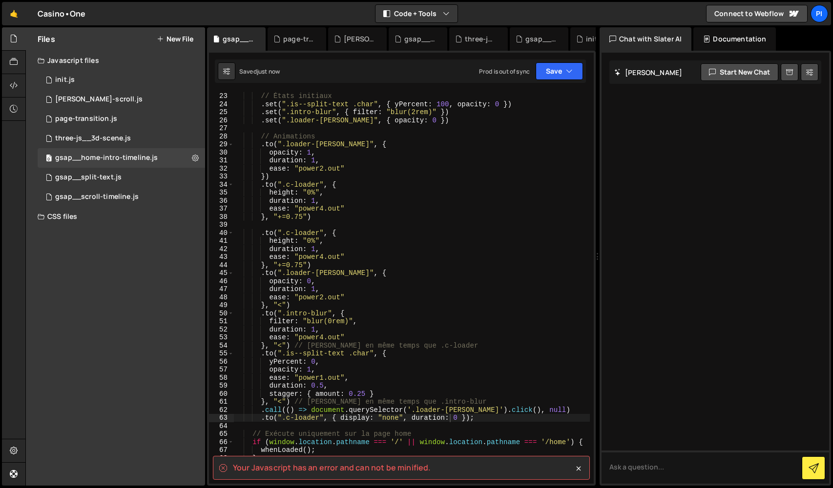
scroll to position [177, 0]
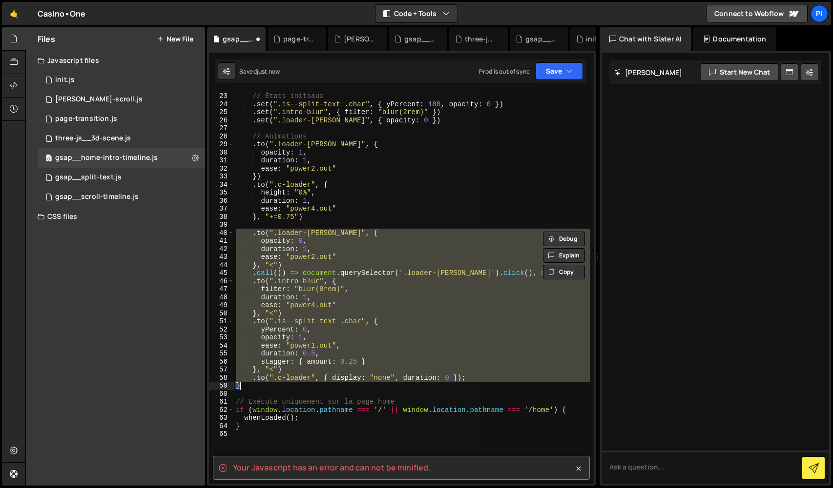
click at [483, 294] on div "loaderTimeline // États initiaux . set ( ".is--split-text .char" , { yPercent :…" at bounding box center [412, 288] width 356 height 392
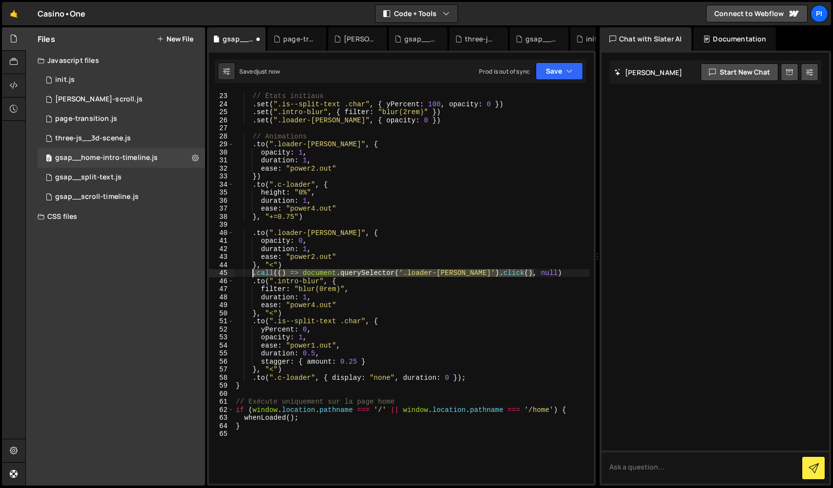
drag, startPoint x: 545, startPoint y: 272, endPoint x: 252, endPoint y: 275, distance: 292.8
click at [252, 275] on div "loaderTimeline // États initiaux . set ( ".is--split-text .char" , { yPercent :…" at bounding box center [412, 288] width 356 height 408
type textarea ".call(() => document.querySelector('.loader-[PERSON_NAME]').click(), null)"
click at [482, 376] on div "loaderTimeline // États initiaux . set ( ".is--split-text .char" , { yPercent :…" at bounding box center [412, 288] width 356 height 408
type textarea ".to(".c-loader", { display: "none", duration: 0 });"
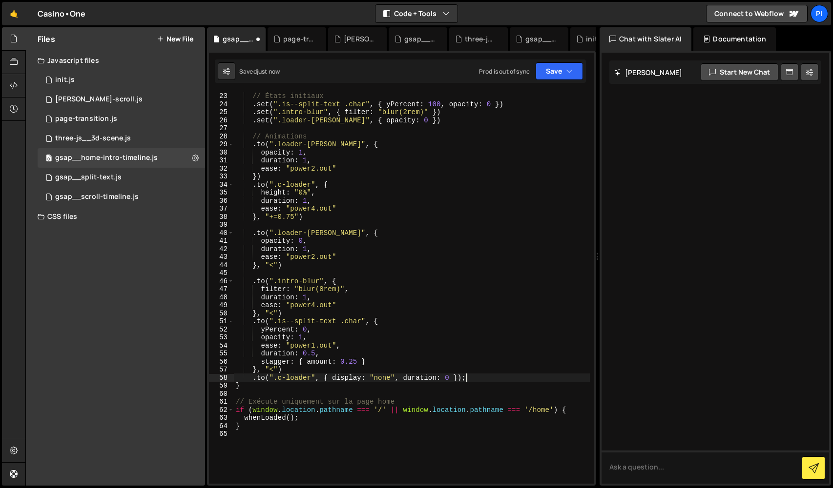
scroll to position [0, 0]
paste textarea ".call(() => document.querySelector('.loader-[PERSON_NAME]').click(), null)"
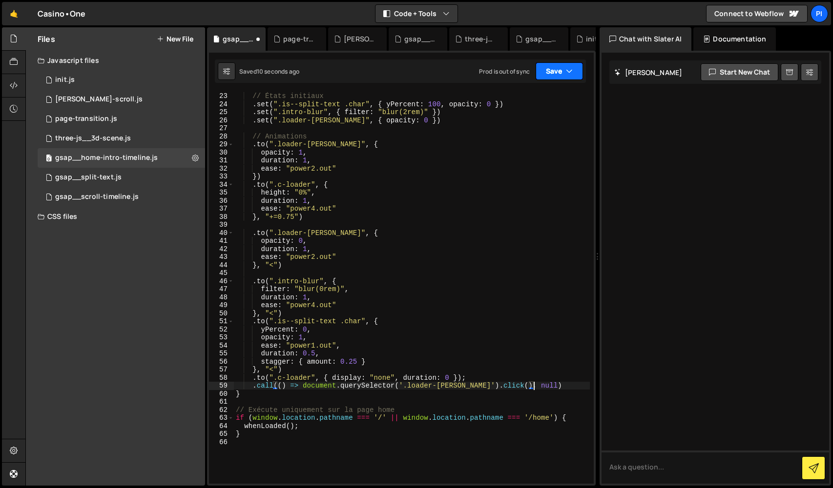
type textarea ".call(() => document.querySelector('.loader-[PERSON_NAME]').click(), null)"
click at [573, 67] on button "Save" at bounding box center [558, 71] width 47 height 18
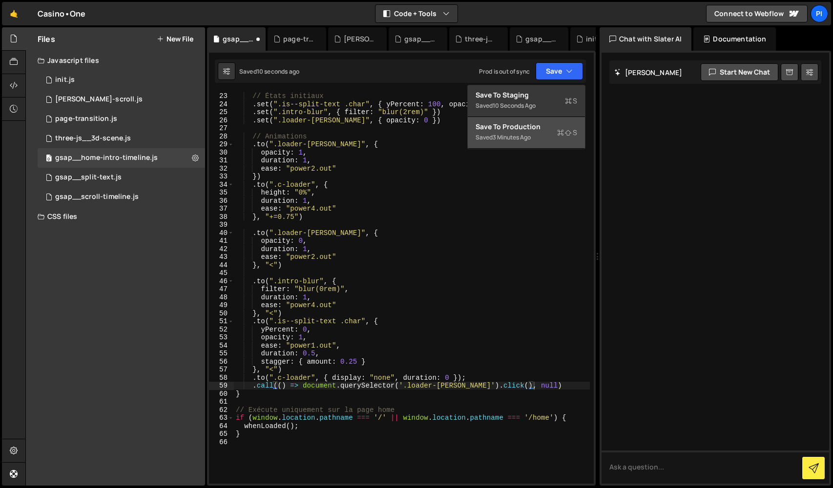
click at [543, 147] on button "Save to Production S Saved 3 minutes ago" at bounding box center [526, 133] width 117 height 32
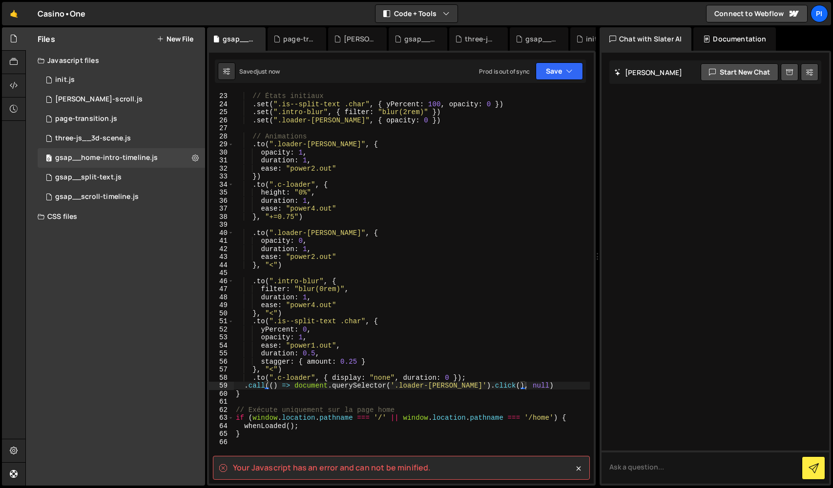
click at [289, 275] on div "loaderTimeline // États initiaux . set ( ".is--split-text .char" , { yPercent :…" at bounding box center [412, 288] width 356 height 408
click at [496, 379] on div "loaderTimeline // États initiaux . set ( ".is--split-text .char" , { yPercent :…" at bounding box center [412, 288] width 356 height 408
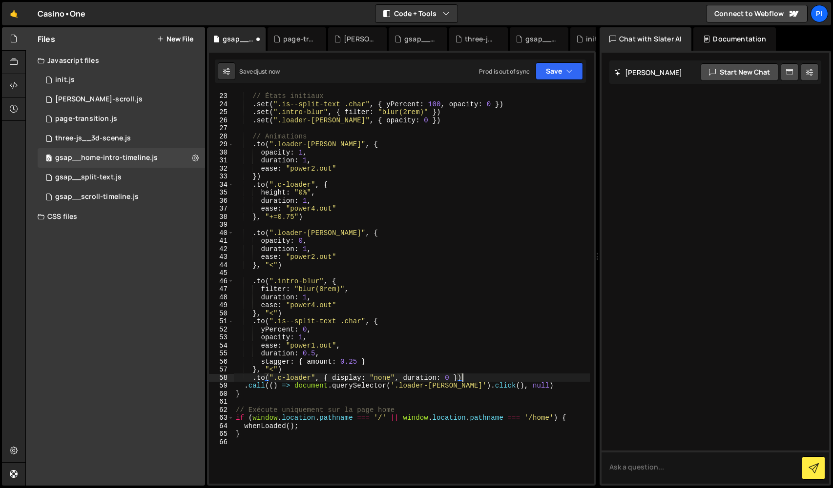
click at [544, 393] on div "loaderTimeline // États initiaux . set ( ".is--split-text .char" , { yPercent :…" at bounding box center [412, 288] width 356 height 408
click at [542, 387] on div "loaderTimeline // États initiaux . set ( ".is--split-text .char" , { yPercent :…" at bounding box center [412, 288] width 356 height 408
click at [556, 75] on button "Save" at bounding box center [558, 71] width 47 height 18
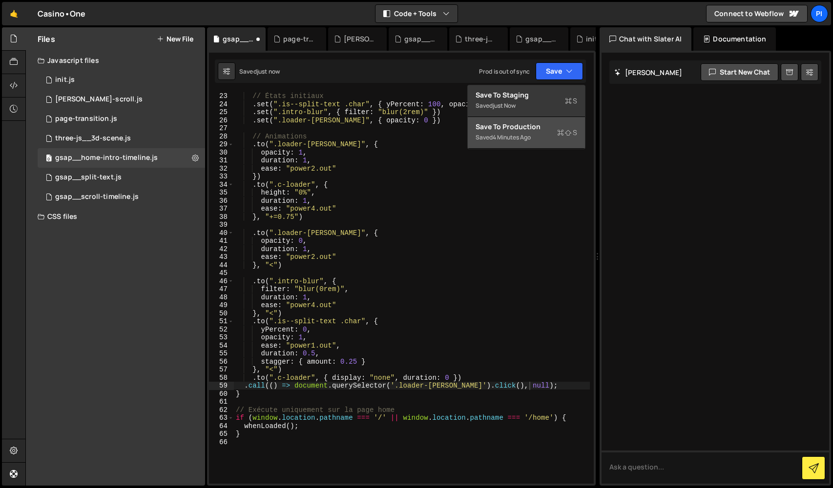
click at [546, 129] on div "Save to Production S" at bounding box center [526, 127] width 102 height 10
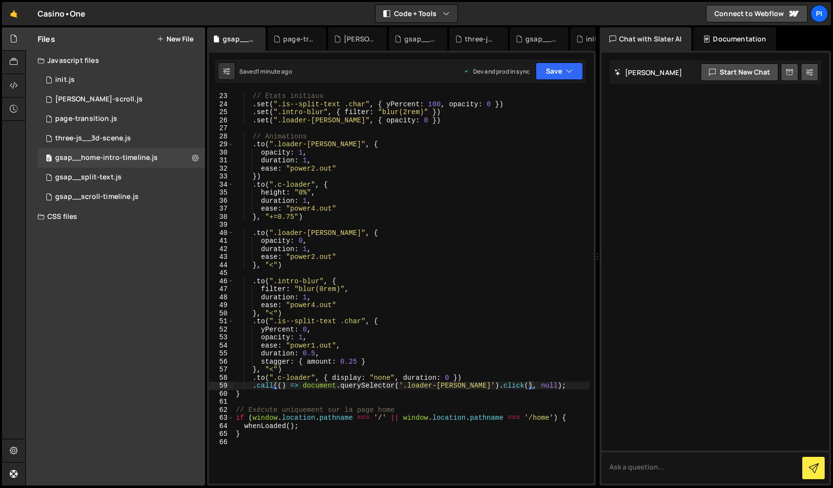
scroll to position [0, 8]
drag, startPoint x: 357, startPoint y: 363, endPoint x: 348, endPoint y: 361, distance: 9.0
click at [348, 361] on div "loaderTimeline // États initiaux . set ( ".is--split-text .char" , { yPercent :…" at bounding box center [412, 288] width 356 height 408
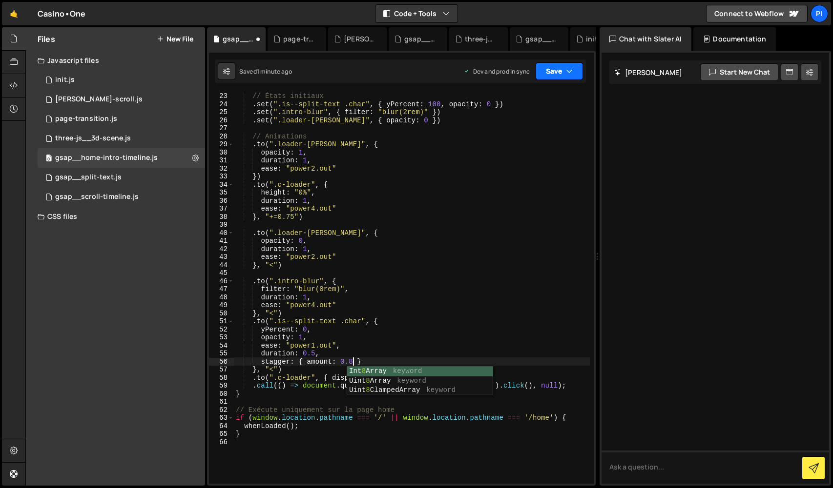
click at [569, 65] on button "Save" at bounding box center [558, 71] width 47 height 18
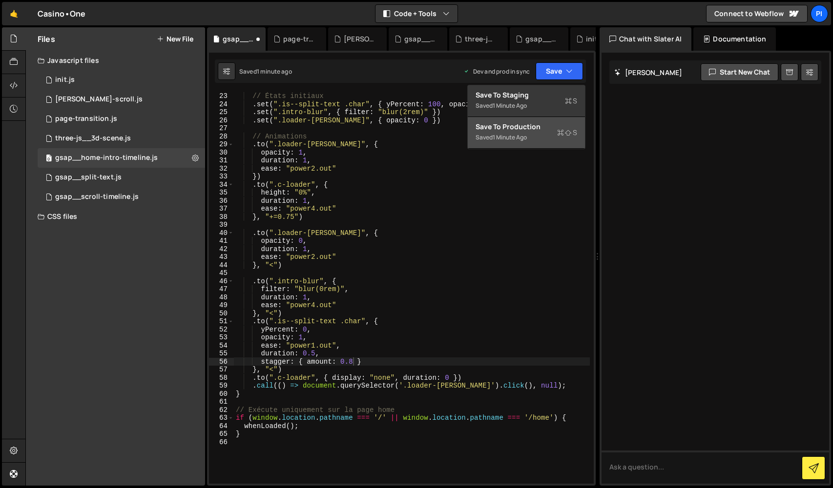
click at [550, 135] on button "Save to Production S Saved 1 minute ago" at bounding box center [526, 133] width 117 height 32
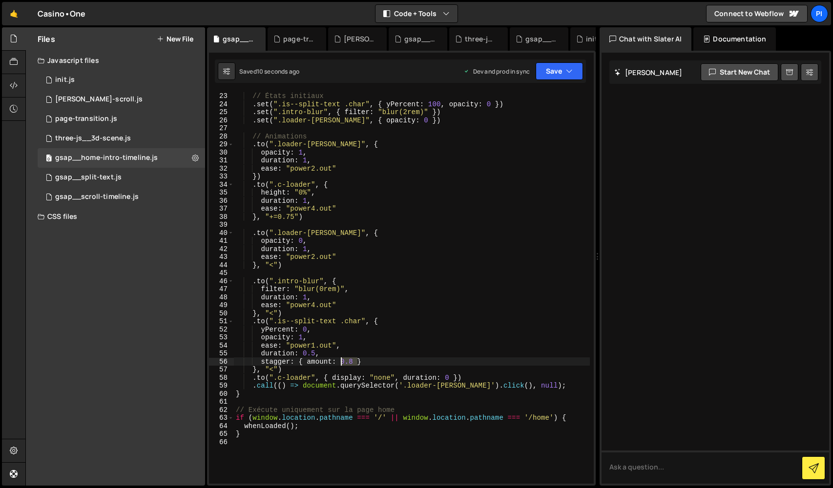
drag, startPoint x: 356, startPoint y: 363, endPoint x: 342, endPoint y: 363, distance: 13.7
click at [342, 363] on div "loaderTimeline // États initiaux . set ( ".is--split-text .char" , { yPercent :…" at bounding box center [412, 288] width 356 height 408
click at [565, 82] on div "Saved 12 seconds ago Dev and prod in sync Upgrade to Edit Save Save to Staging …" at bounding box center [400, 71] width 371 height 23
click at [563, 74] on button "Save" at bounding box center [558, 71] width 47 height 18
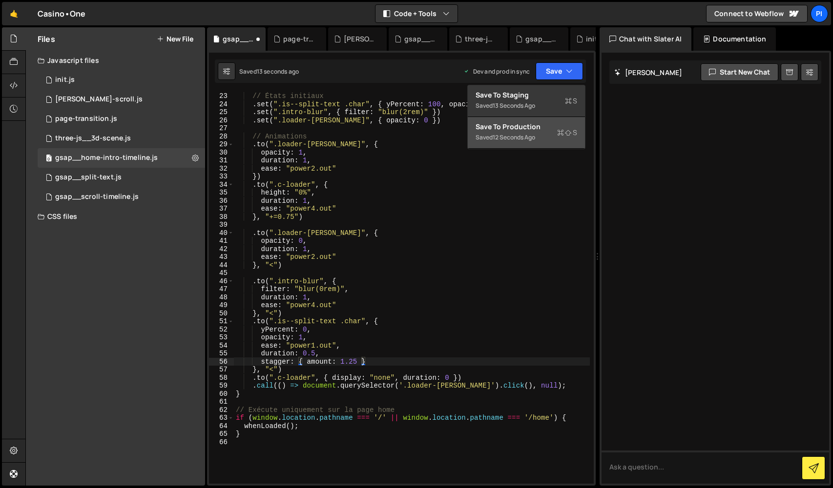
click at [559, 129] on icon at bounding box center [560, 133] width 7 height 10
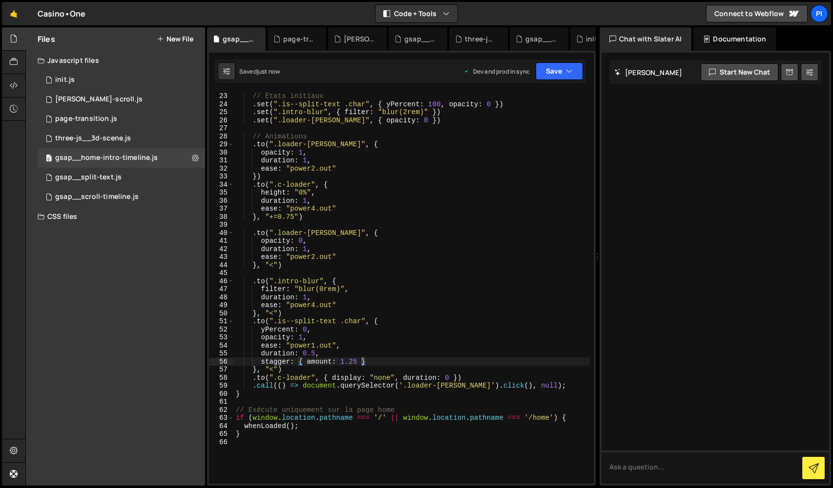
click at [315, 355] on div "loaderTimeline // États initiaux . set ( ".is--split-text .char" , { yPercent :…" at bounding box center [412, 288] width 356 height 408
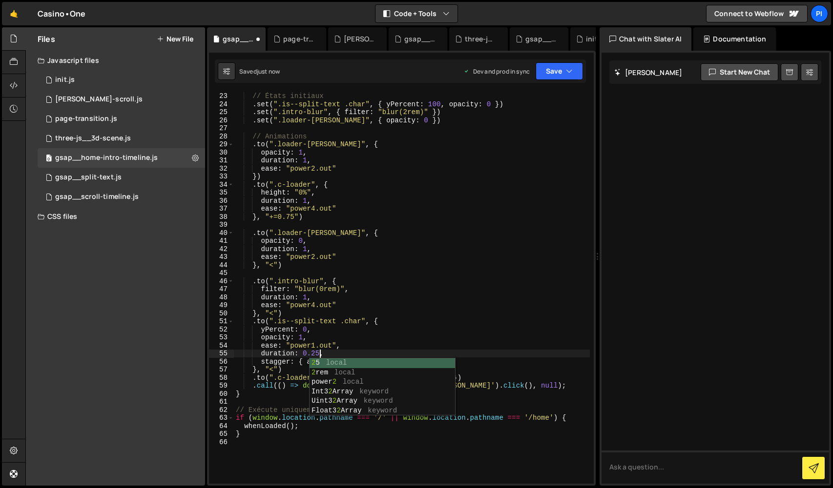
scroll to position [0, 5]
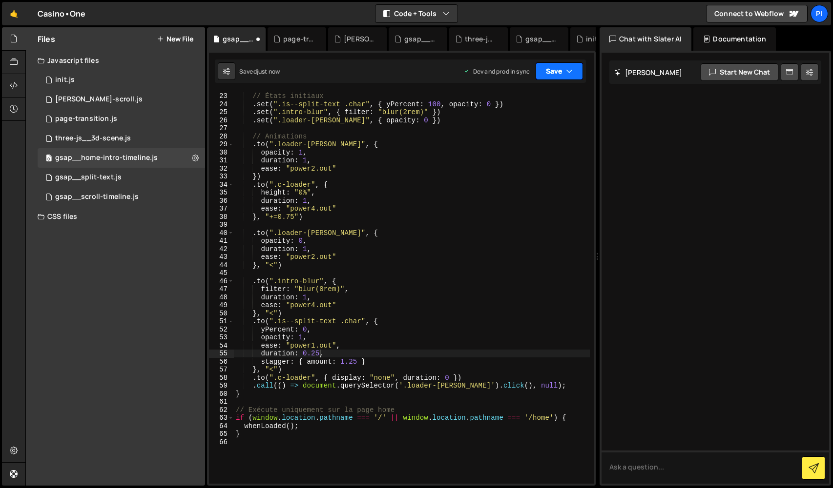
click at [570, 71] on icon "button" at bounding box center [569, 71] width 7 height 10
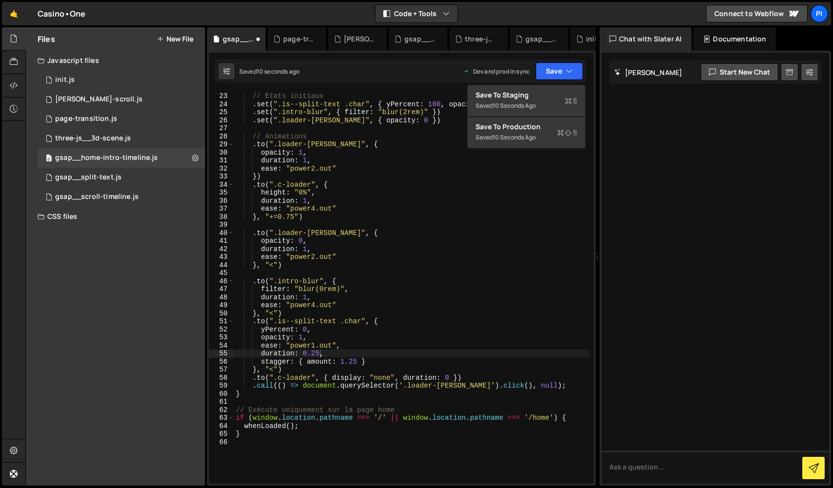
click at [551, 150] on div "loaderTimeline // États initiaux . set ( ".is--split-text .char" , { yPercent :…" at bounding box center [412, 288] width 356 height 408
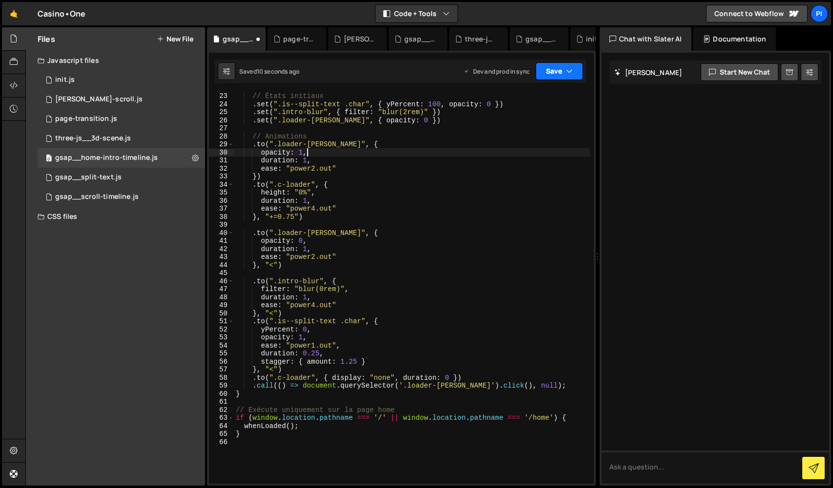
click at [567, 66] on icon "button" at bounding box center [569, 71] width 7 height 10
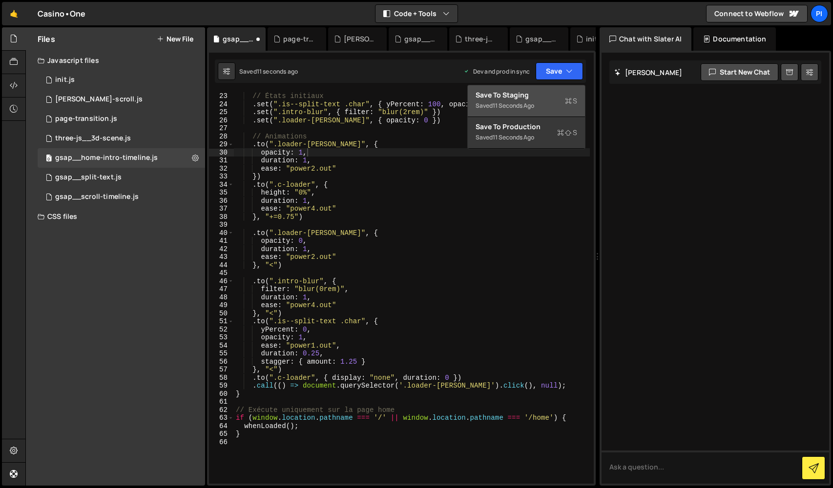
click at [552, 117] on button "Save to Staging S Saved 11 seconds ago" at bounding box center [526, 101] width 117 height 32
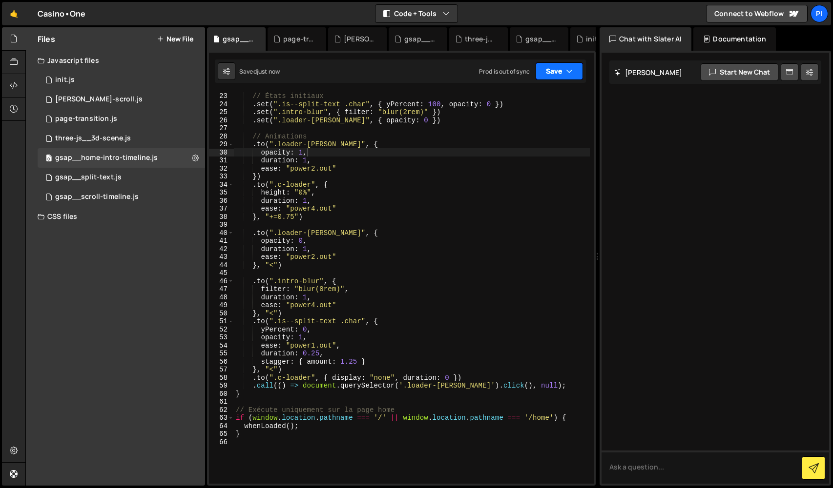
click at [552, 76] on button "Save" at bounding box center [558, 71] width 47 height 18
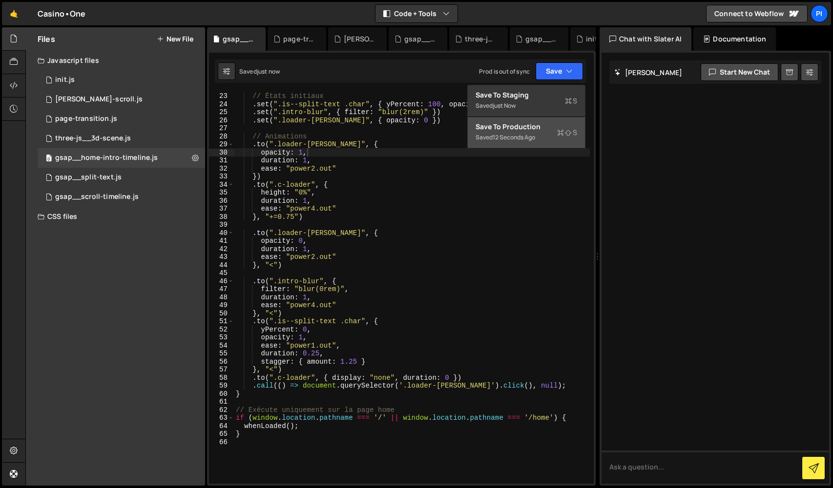
click at [540, 131] on div "Save to Production S" at bounding box center [526, 127] width 102 height 10
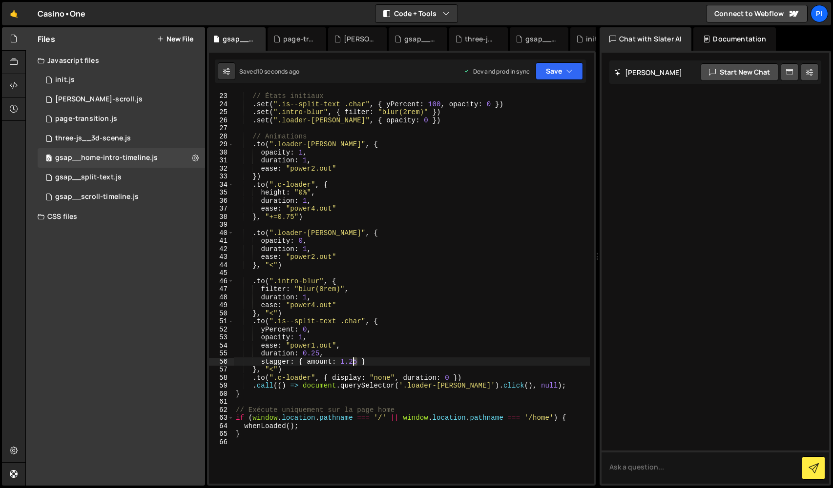
drag, startPoint x: 357, startPoint y: 362, endPoint x: 349, endPoint y: 362, distance: 7.8
click at [349, 362] on div "loaderTimeline // États initiaux . set ( ".is--split-text .char" , { yPercent :…" at bounding box center [412, 288] width 356 height 408
click at [556, 65] on button "Save" at bounding box center [558, 71] width 47 height 18
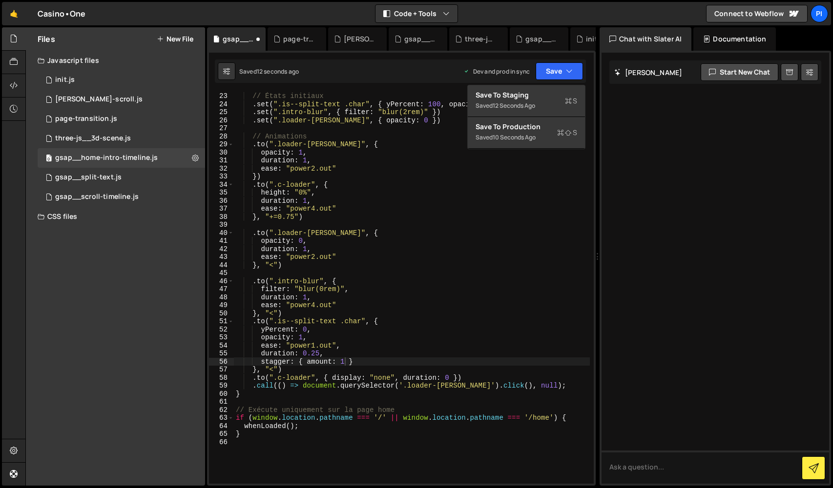
scroll to position [0, 2]
click at [303, 370] on div "loaderTimeline // États initiaux . set ( ".is--split-text .char" , { yPercent :…" at bounding box center [412, 288] width 356 height 408
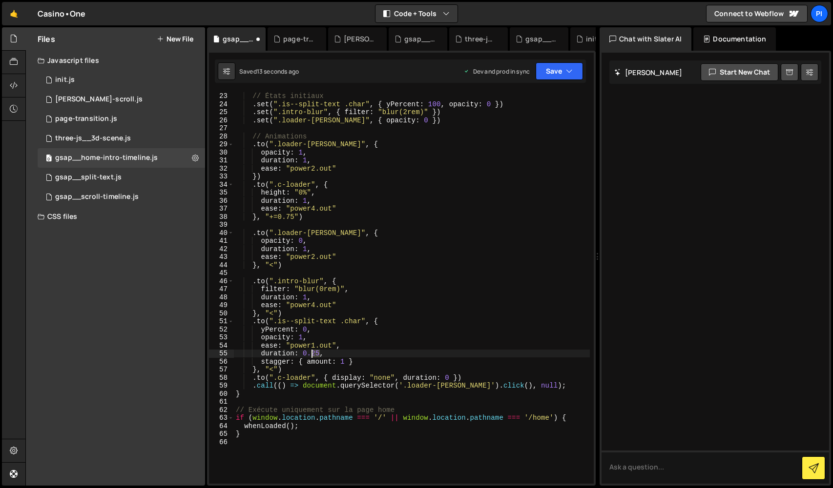
drag, startPoint x: 320, startPoint y: 352, endPoint x: 310, endPoint y: 353, distance: 9.8
click at [310, 353] on div "loaderTimeline // États initiaux . set ( ".is--split-text .char" , { yPercent :…" at bounding box center [412, 288] width 356 height 408
drag, startPoint x: 333, startPoint y: 208, endPoint x: 290, endPoint y: 208, distance: 42.9
click at [290, 208] on div "loaderTimeline // États initiaux . set ( ".is--split-text .char" , { yPercent :…" at bounding box center [412, 288] width 356 height 408
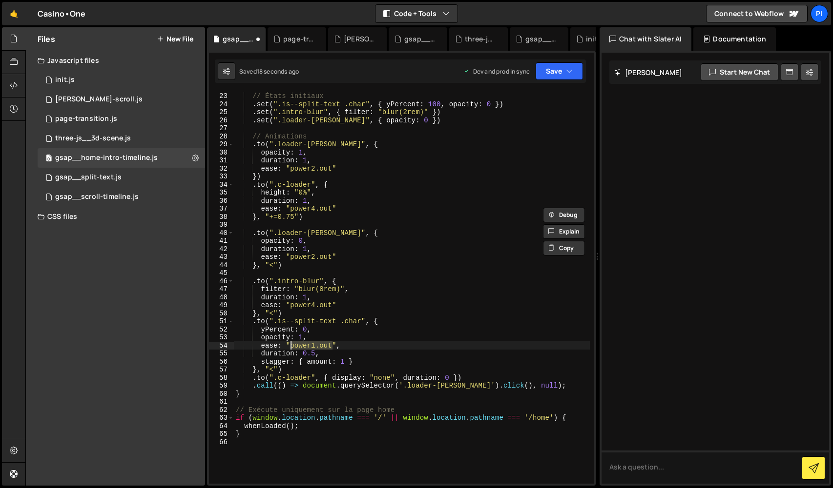
drag, startPoint x: 331, startPoint y: 345, endPoint x: 290, endPoint y: 346, distance: 41.0
click at [290, 346] on div "loaderTimeline // États initiaux . set ( ".is--split-text .char" , { yPercent :…" at bounding box center [412, 288] width 356 height 408
paste textarea "4"
type textarea "ease: "power4.out","
click at [540, 72] on button "Save" at bounding box center [558, 71] width 47 height 18
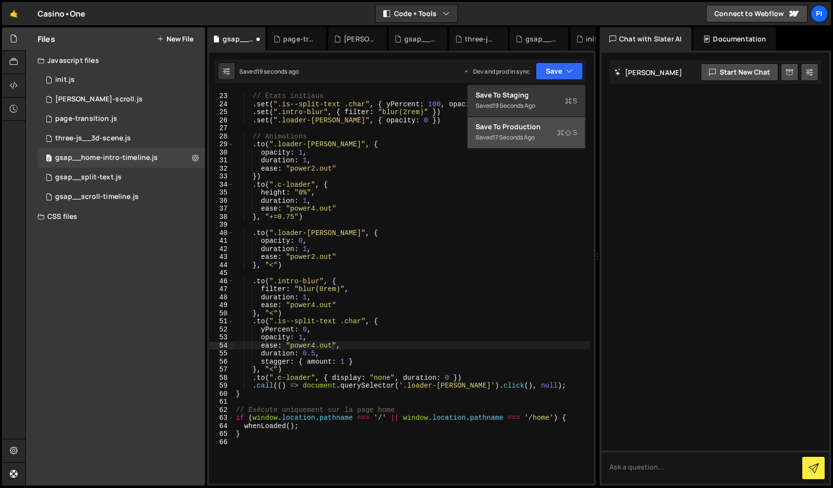
click at [521, 148] on button "Save to Production S Saved 17 seconds ago" at bounding box center [526, 133] width 117 height 32
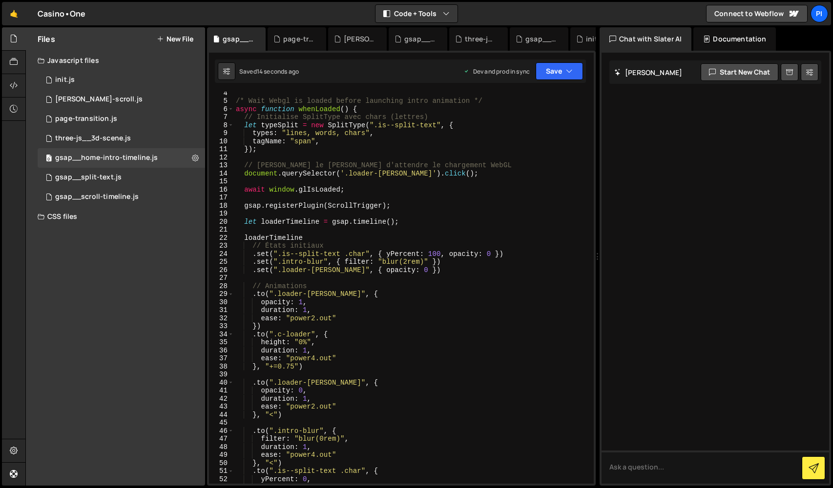
scroll to position [38, 0]
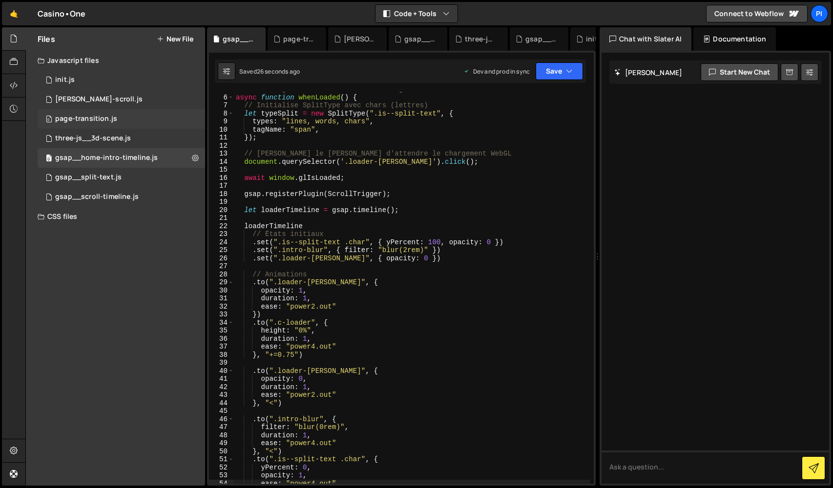
click at [101, 119] on div "page-transition.js" at bounding box center [86, 119] width 62 height 9
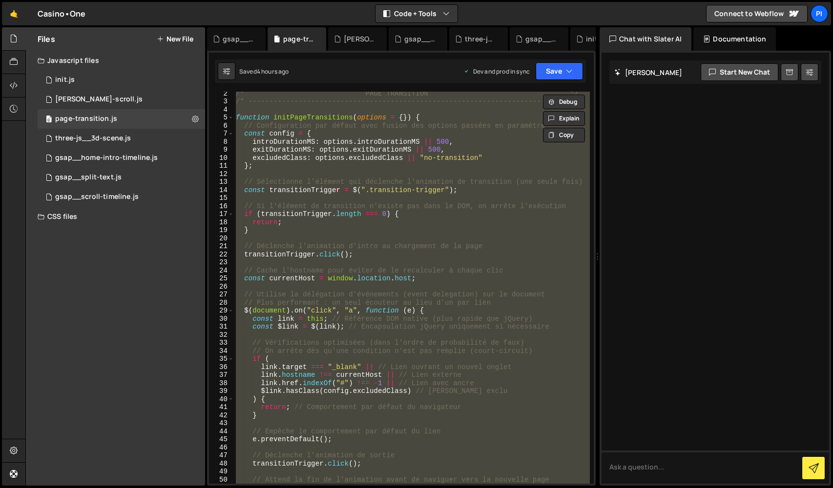
scroll to position [13, 0]
drag, startPoint x: 442, startPoint y: 407, endPoint x: 44, endPoint y: 348, distance: 402.0
click at [0, 0] on div "Hold on a sec... Are you certain you wish to leave this page? Any changes you'v…" at bounding box center [416, 244] width 833 height 488
click at [381, 304] on div "/* PAGE TRANSITION */ /* ------------------------------------------------------…" at bounding box center [412, 288] width 356 height 392
type textarea "$(document).on("click", "a", function (e) {"
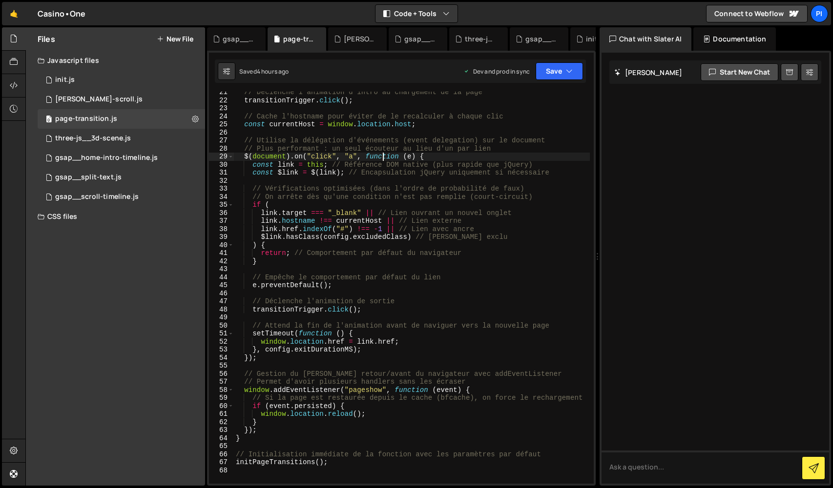
scroll to position [325, 0]
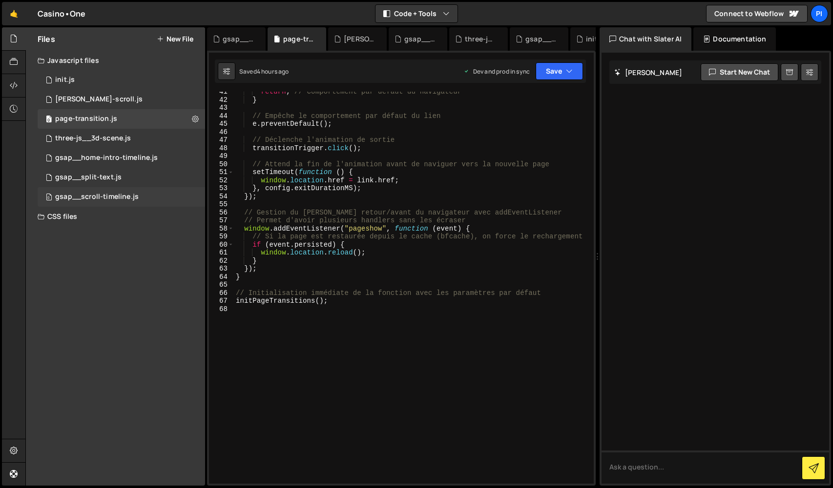
click at [95, 195] on div "gsap__scroll-timeline.js" at bounding box center [96, 197] width 83 height 9
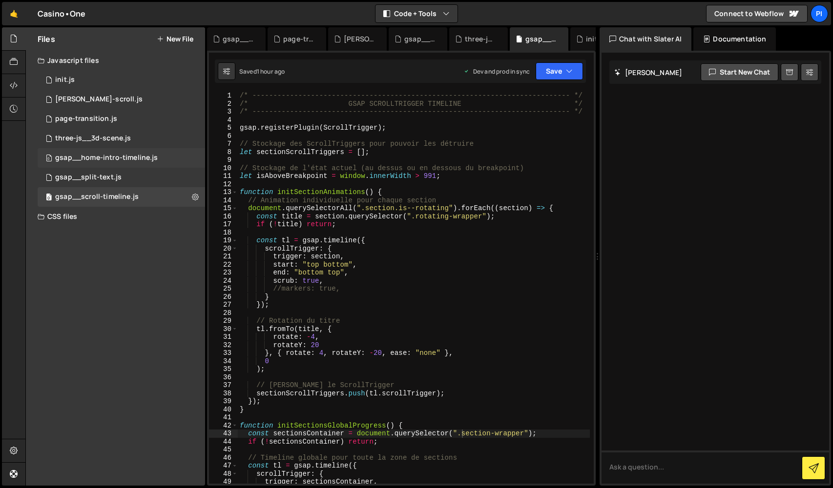
click at [108, 163] on div "0 gsap__home-intro-timeline.js 0" at bounding box center [123, 158] width 171 height 20
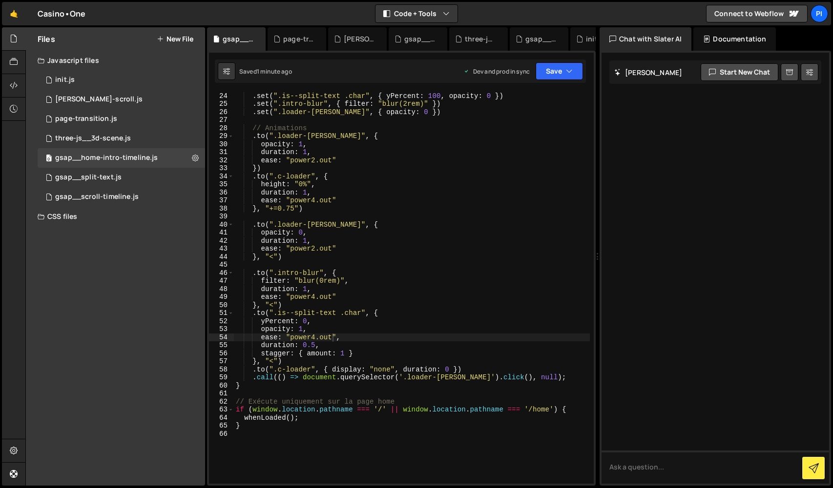
scroll to position [0, 4]
click at [397, 329] on div "// États initiaux . set ( ".is--split-text .char" , { yPercent : 100 , opacity …" at bounding box center [412, 288] width 356 height 408
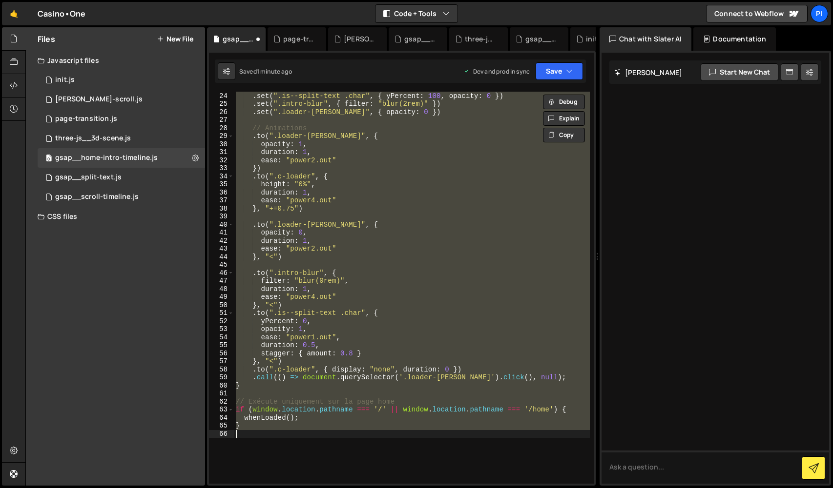
type textarea "stagger: { amount: 0.25 }"
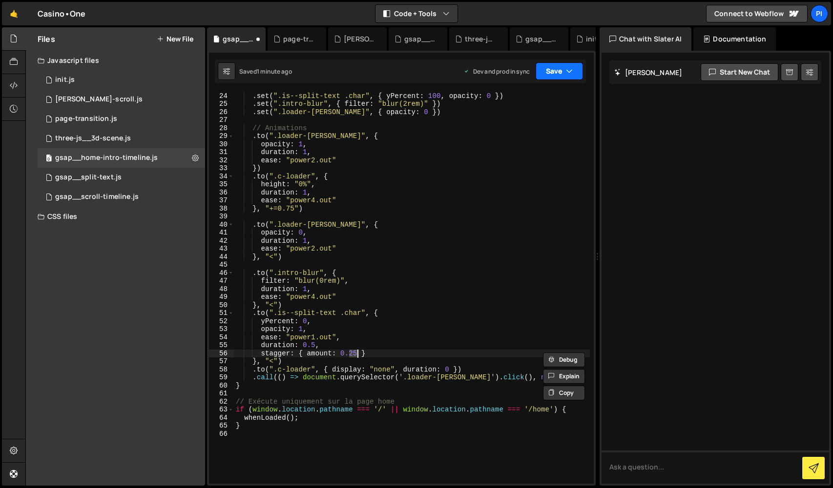
click at [561, 79] on button "Save" at bounding box center [558, 71] width 47 height 18
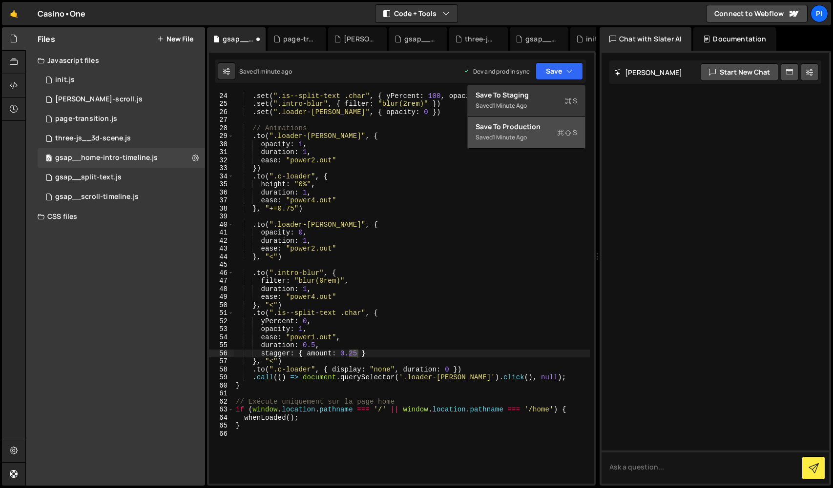
click at [549, 132] on button "Save to Production S Saved 1 minute ago" at bounding box center [526, 133] width 117 height 32
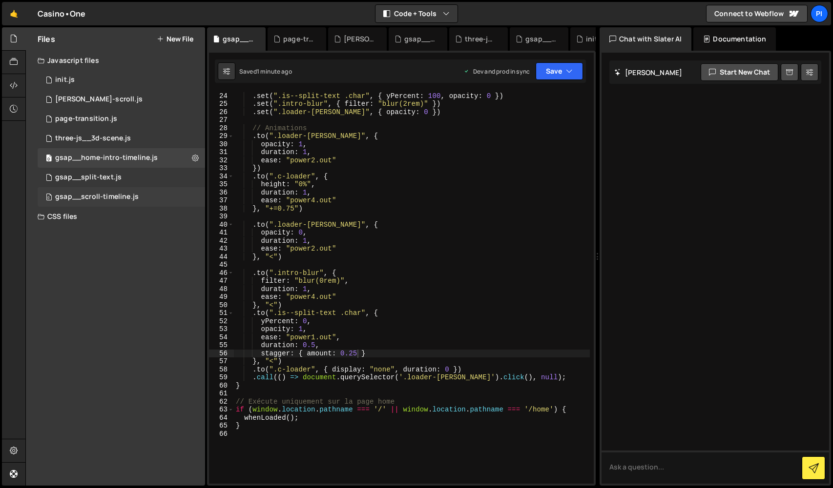
click at [143, 196] on div "0 gsap__scroll-timeline.js 0" at bounding box center [123, 197] width 171 height 20
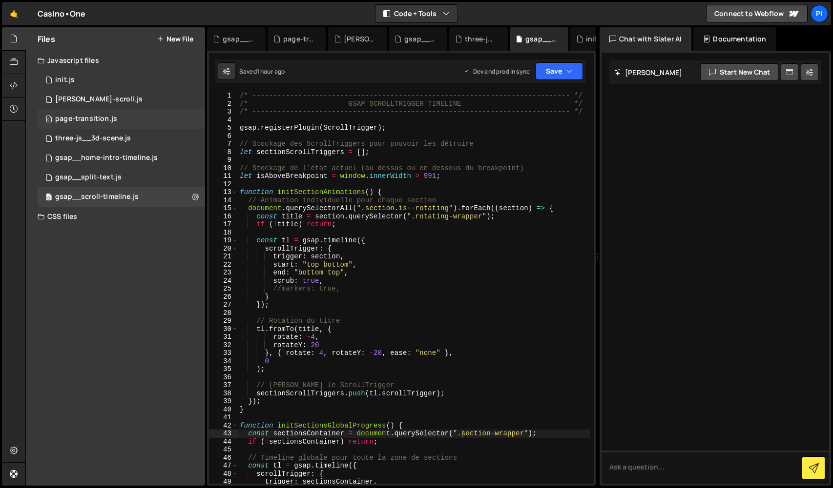
click at [115, 113] on div "0 page-transition.js 0" at bounding box center [123, 119] width 171 height 20
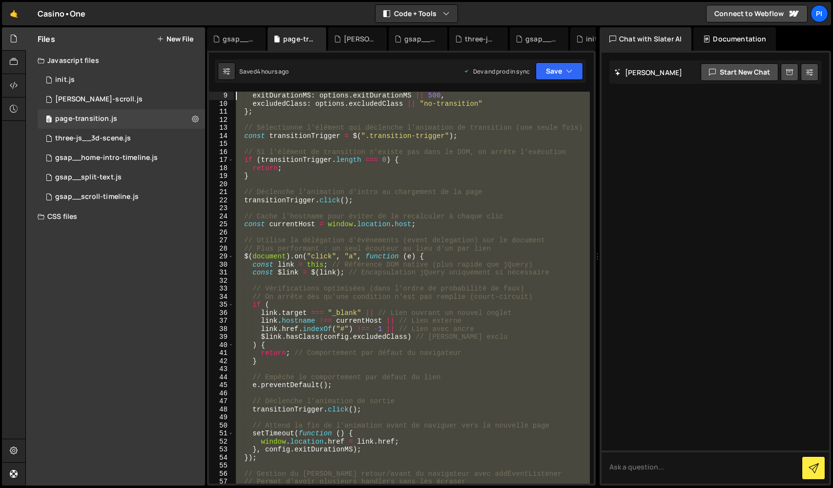
drag, startPoint x: 386, startPoint y: 366, endPoint x: 187, endPoint y: 5, distance: 412.6
click at [187, 5] on div "Hold on a sec... Are you certain you wish to leave this page? Any changes you'v…" at bounding box center [416, 244] width 833 height 488
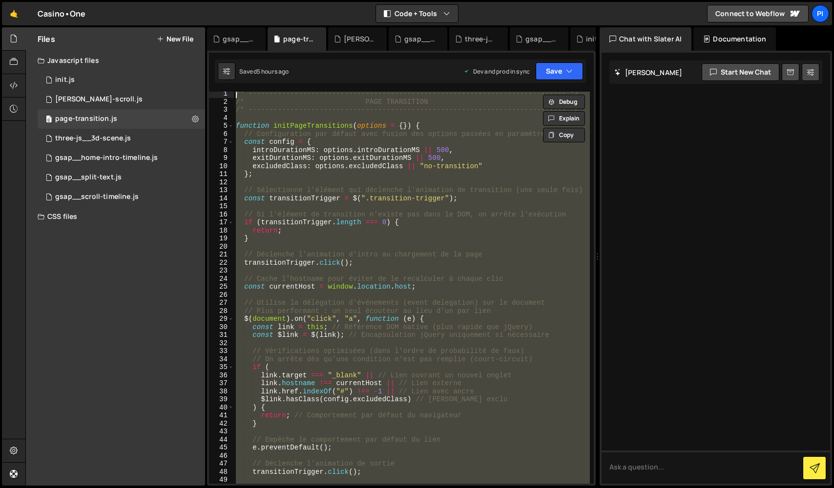
scroll to position [7, 0]
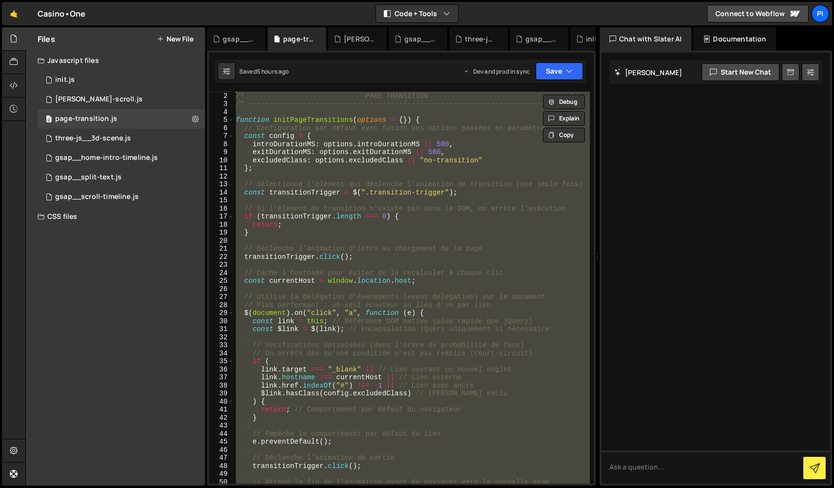
click at [387, 308] on div "/* ----------------------------------------------------------------------------…" at bounding box center [412, 288] width 356 height 392
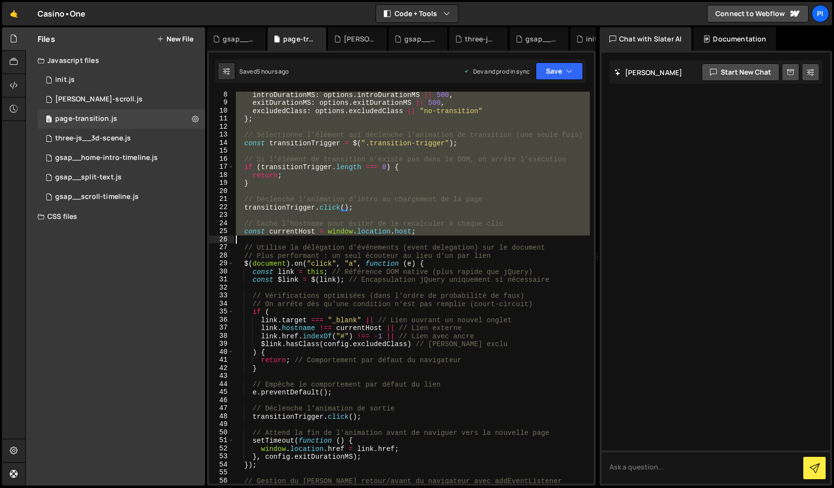
scroll to position [347, 0]
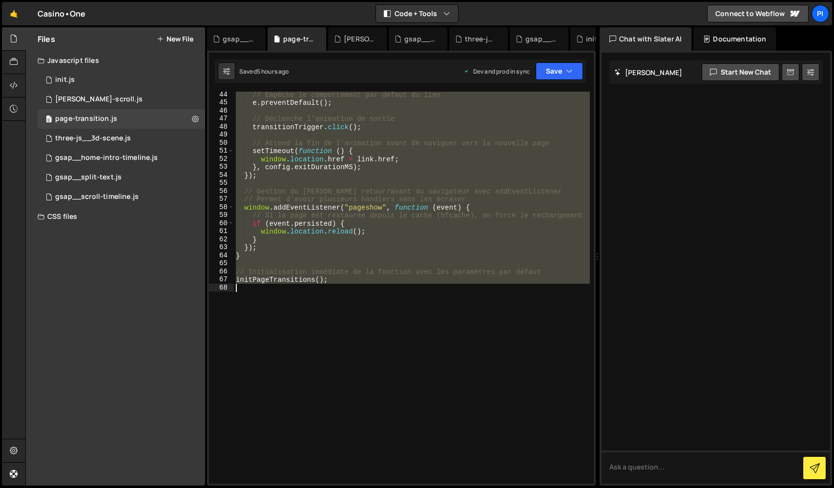
drag, startPoint x: 242, startPoint y: 125, endPoint x: 405, endPoint y: 430, distance: 345.4
click at [405, 430] on div "// Empêche le comportement par défaut du lien e . preventDefault ( ) ; // Décle…" at bounding box center [412, 295] width 356 height 408
paste textarea
type textarea "initPageTransitions();"
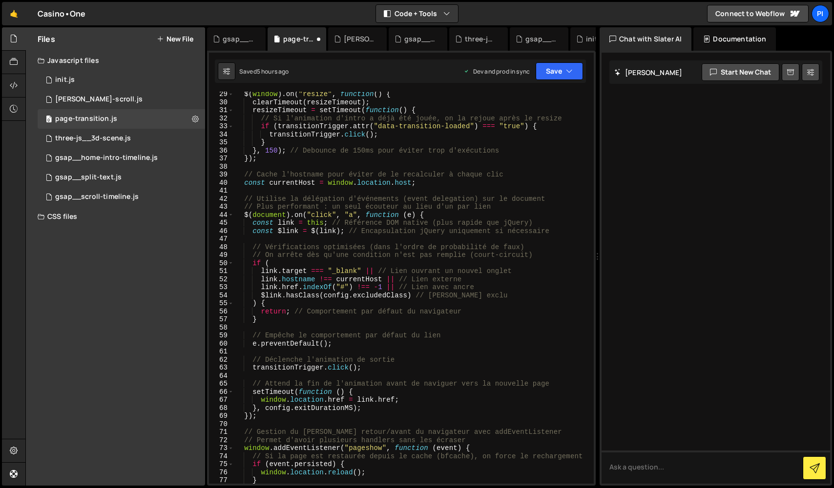
scroll to position [226, 0]
click at [552, 81] on div "Saved 5 hours ago Dev and prod in sync Upgrade to Edit Save Save to Staging S S…" at bounding box center [400, 71] width 371 height 23
click at [553, 77] on button "Save" at bounding box center [558, 71] width 47 height 18
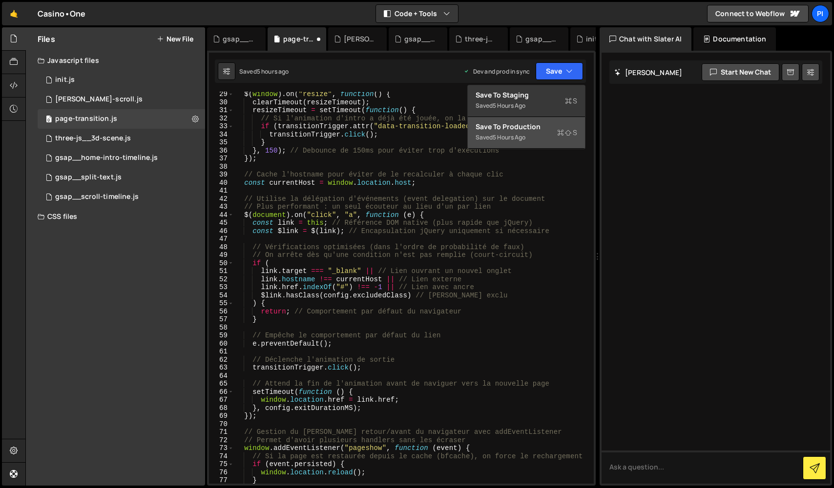
click at [548, 123] on div "Save to Production S" at bounding box center [526, 127] width 102 height 10
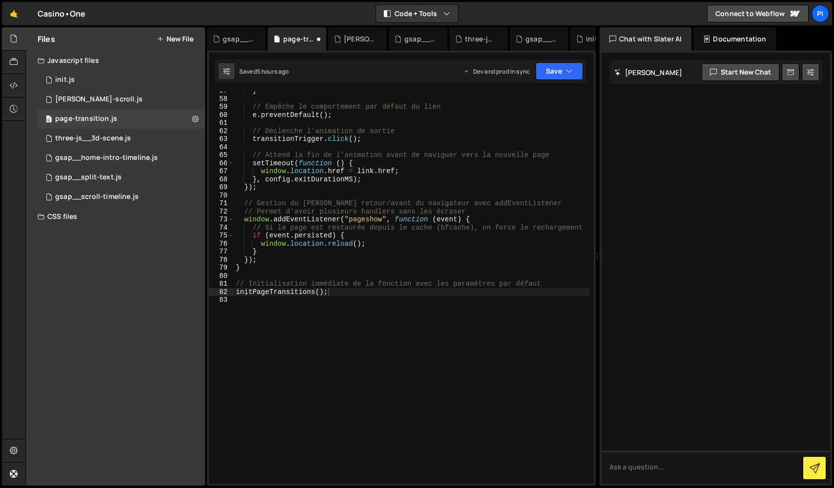
scroll to position [456, 0]
click at [411, 336] on div "} // Empêche le comportement par défaut du lien e . preventDefault ( ) ; // Déc…" at bounding box center [412, 291] width 356 height 408
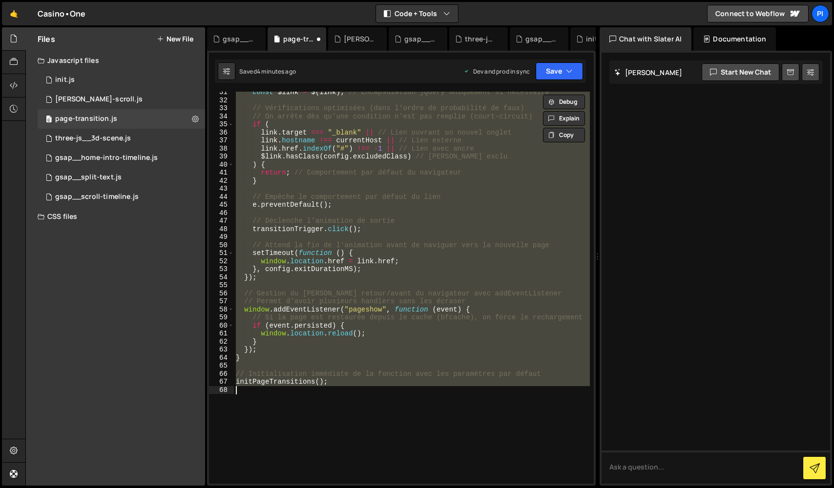
scroll to position [244, 0]
click at [411, 336] on div "const $link = $ ( link ) ; // Encapsulation jQuery uniquement si nécessaire // …" at bounding box center [412, 288] width 356 height 392
type textarea "window.location.reload();"
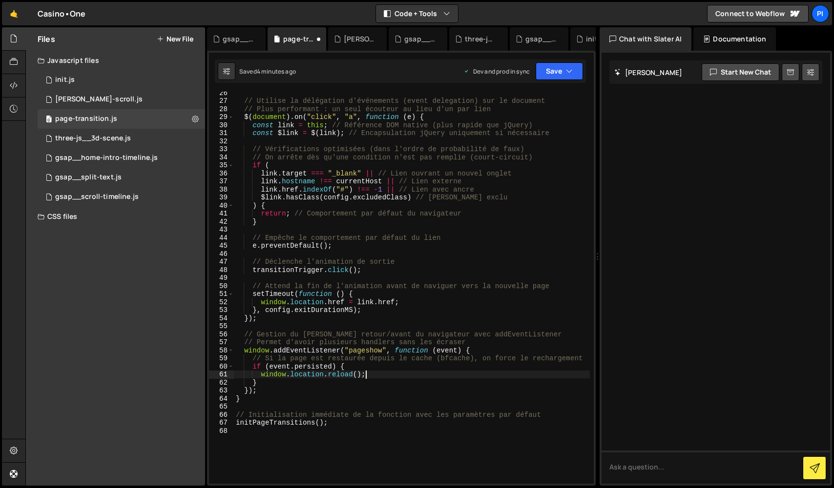
scroll to position [195, 0]
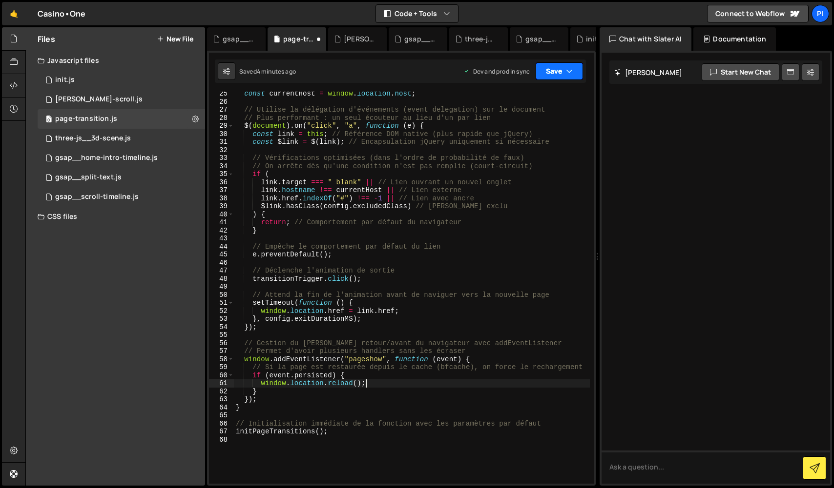
click at [552, 72] on button "Save" at bounding box center [558, 71] width 47 height 18
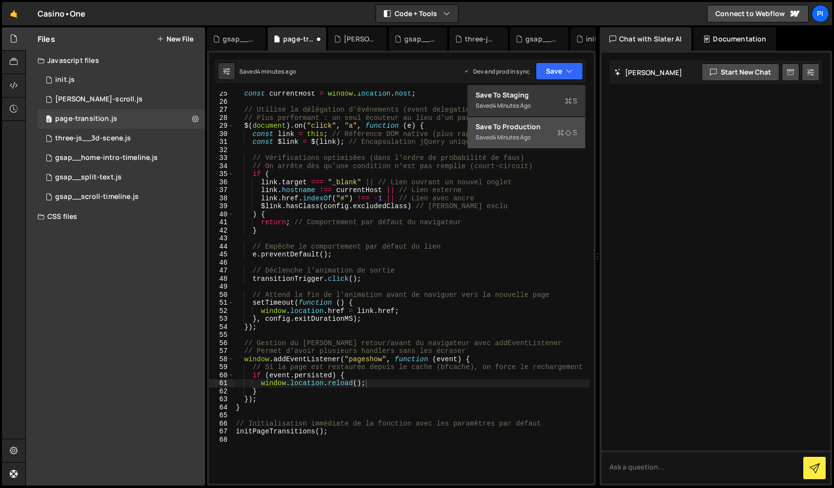
click at [542, 129] on div "Save to Production S" at bounding box center [526, 127] width 102 height 10
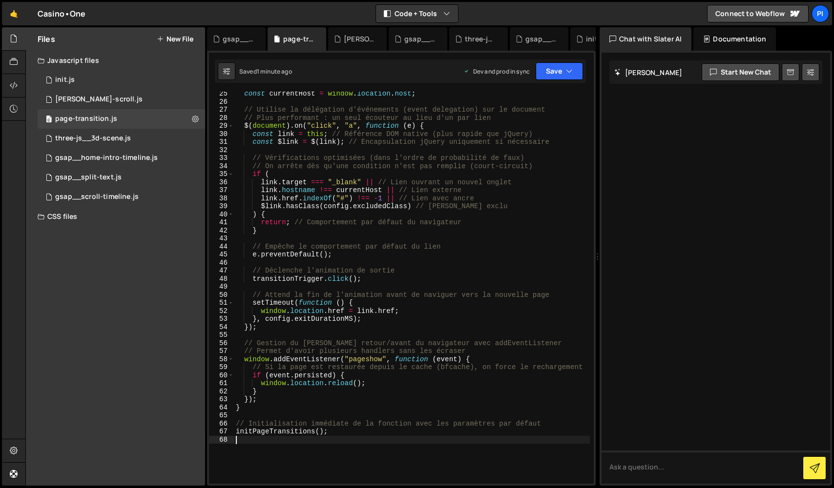
scroll to position [0, 0]
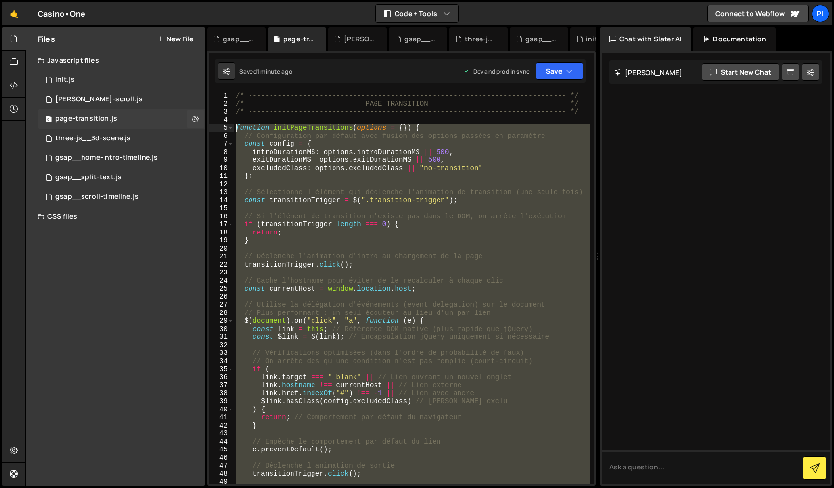
drag, startPoint x: 398, startPoint y: 478, endPoint x: 185, endPoint y: 126, distance: 411.4
click at [185, 126] on div "Files New File Javascript files 0 init.js 0 0 [PERSON_NAME]-scroll.js 0 0 page-…" at bounding box center [429, 256] width 808 height 459
paste textarea "Resize détecté → debounce 150ms → masque .transition"
type textarea "Resize détecté → debounce 150ms → masque .transition"
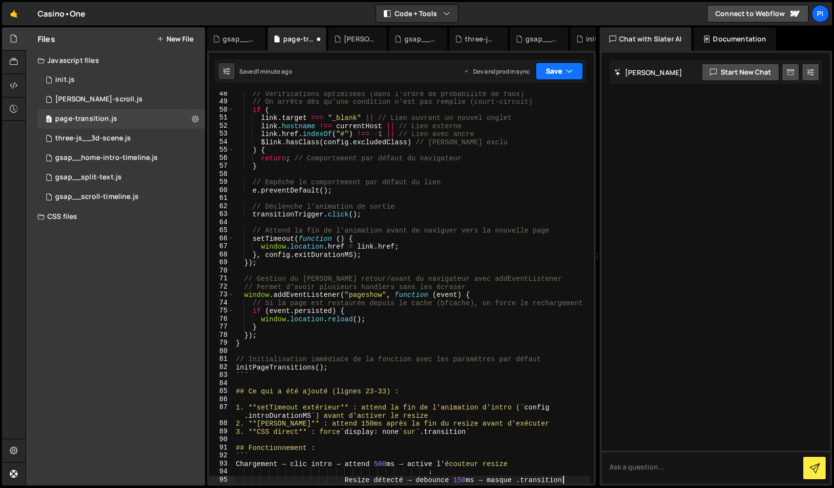
click at [561, 66] on button "Save" at bounding box center [558, 71] width 47 height 18
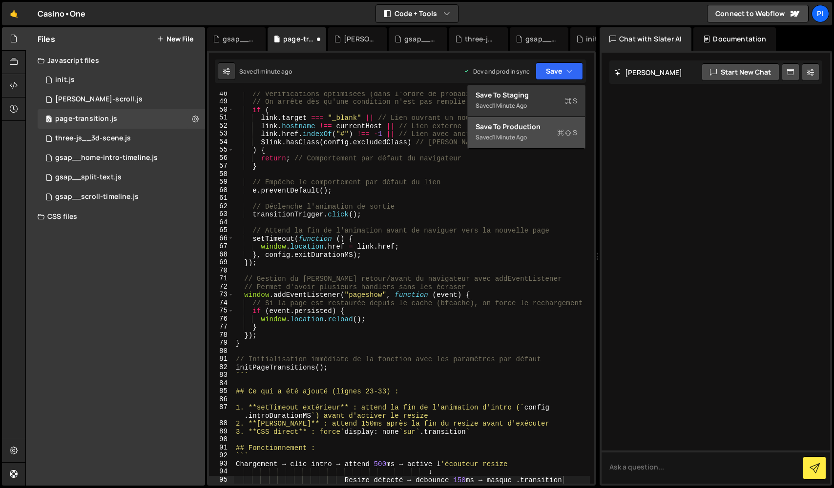
click at [533, 142] on button "Save to Production S Saved 1 minute ago" at bounding box center [526, 133] width 117 height 32
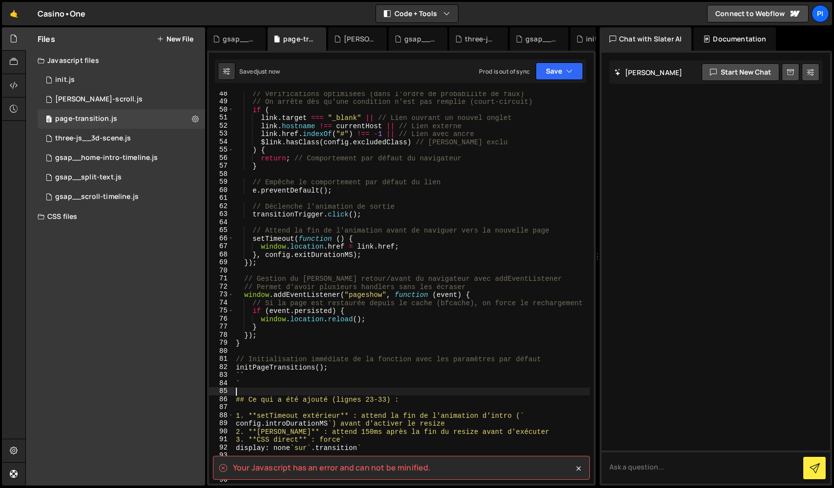
click at [390, 387] on div "// Vérifications optimisées (dans l'ordre de probabilité de faux) // On arrête …" at bounding box center [412, 294] width 356 height 408
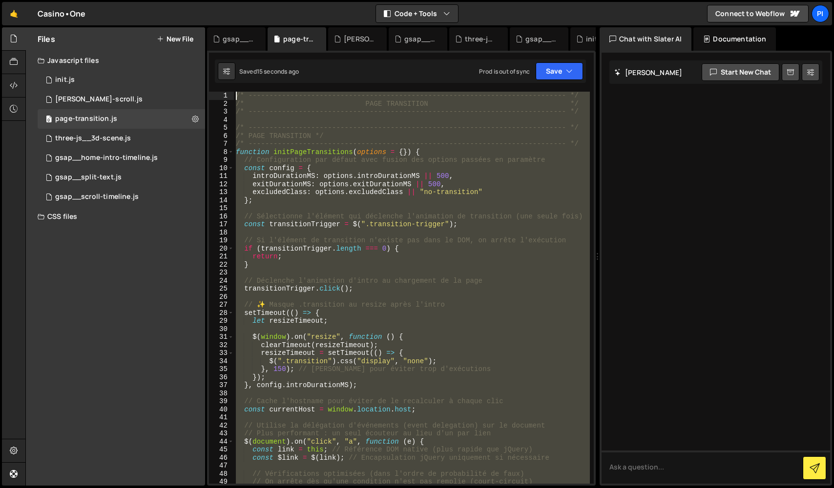
scroll to position [0, 0]
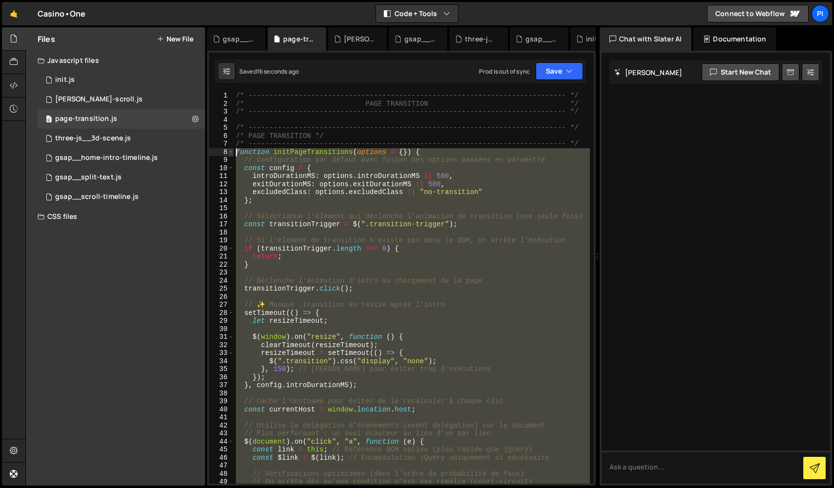
drag, startPoint x: 334, startPoint y: 452, endPoint x: 228, endPoint y: 154, distance: 316.3
click at [228, 154] on div "1 2 3 4 5 6 7 8 9 10 11 12 13 14 15 16 17 18 19 20 21 22 23 24 25 26 27 28 29 3…" at bounding box center [401, 288] width 385 height 392
paste textarea "initPageTransitions();"
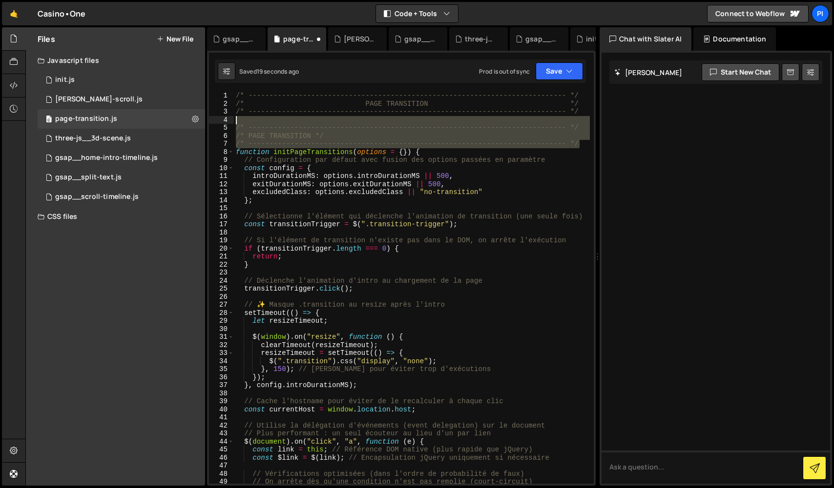
drag, startPoint x: 582, startPoint y: 143, endPoint x: 210, endPoint y: 119, distance: 372.1
click at [210, 119] on div "initPageTransitions(); 1 2 3 4 5 6 7 8 9 10 11 12 13 14 15 16 17 18 19 20 21 22…" at bounding box center [401, 288] width 385 height 392
type textarea "/* ----------------------------------------------------------------------------…"
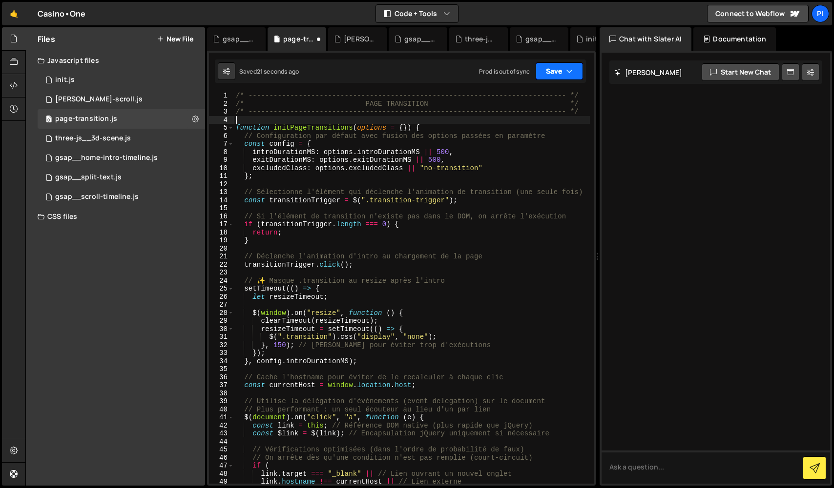
click at [563, 74] on button "Save" at bounding box center [558, 71] width 47 height 18
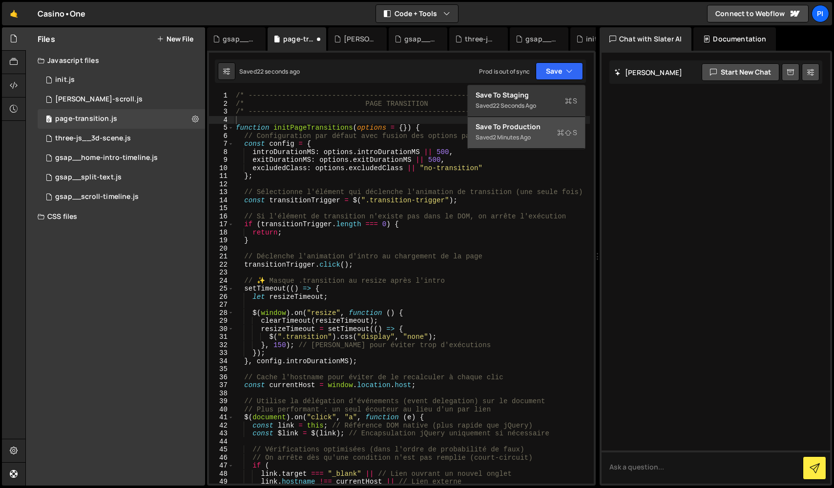
click at [555, 123] on div "Save to Production S" at bounding box center [526, 127] width 102 height 10
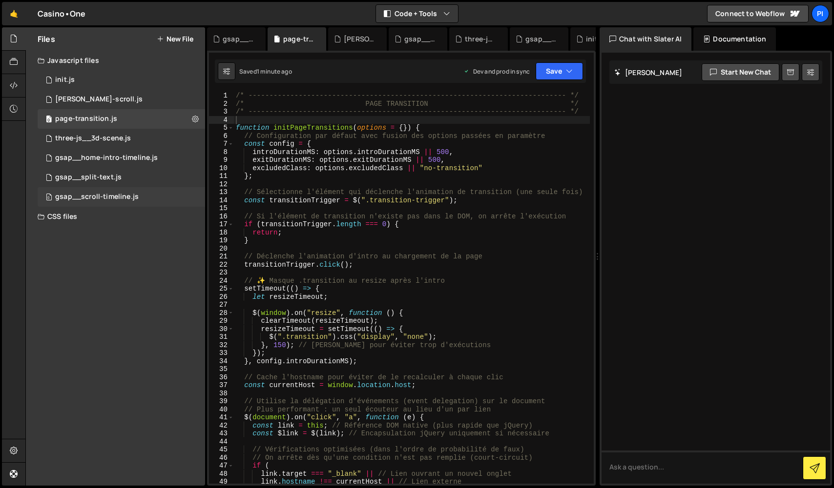
click at [132, 190] on div "0 gsap__scroll-timeline.js 0" at bounding box center [123, 197] width 171 height 20
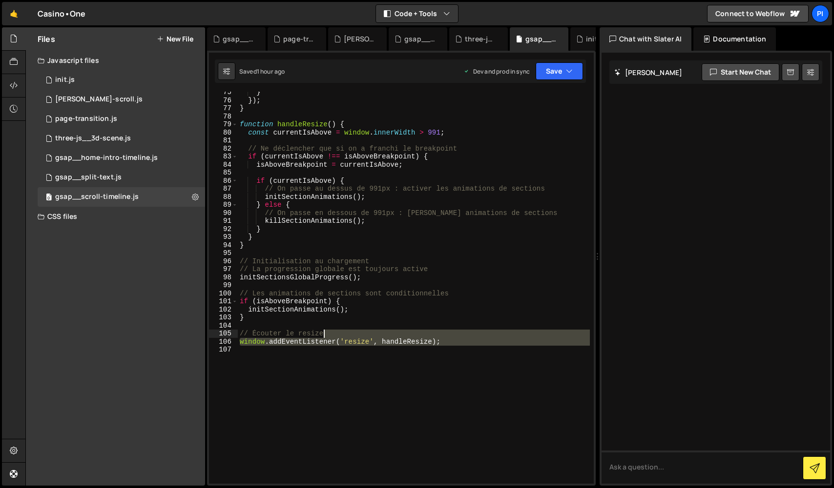
scroll to position [599, 0]
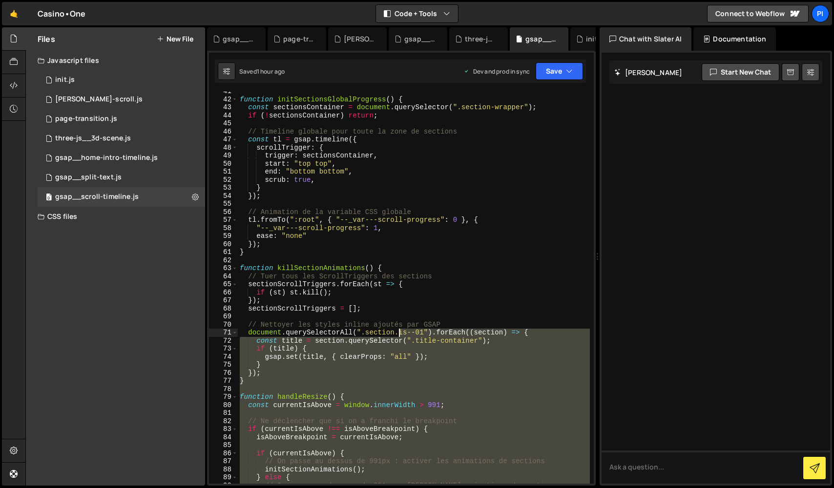
click at [398, 330] on div "function initSectionsGlobalProgress ( ) { const sectionsContainer = document . …" at bounding box center [414, 291] width 352 height 408
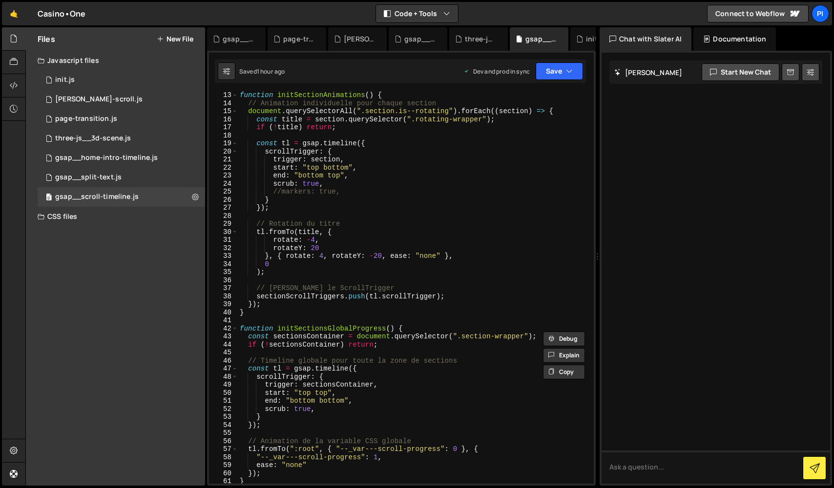
scroll to position [97, 0]
drag, startPoint x: 524, startPoint y: 337, endPoint x: 459, endPoint y: 337, distance: 64.4
click at [459, 337] on div "function initSectionAnimations ( ) { // Animation individuelle pour chaque sect…" at bounding box center [414, 295] width 352 height 408
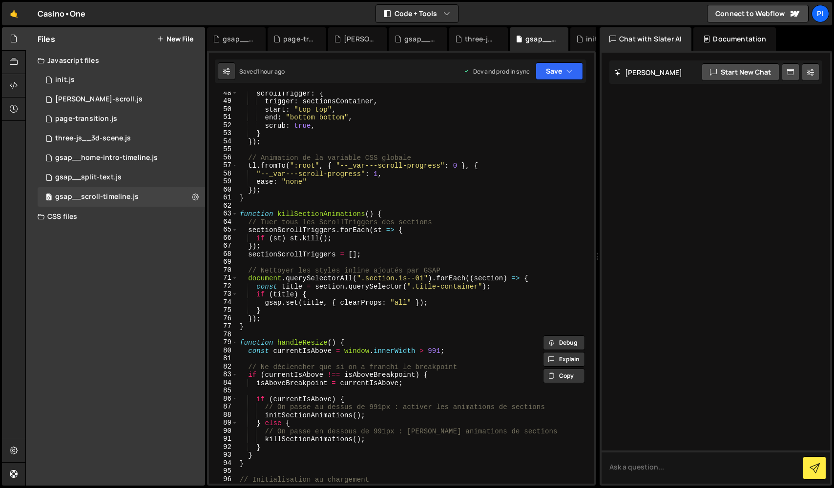
scroll to position [382, 0]
click at [423, 278] on div "scrollTrigger : { trigger : sectionsContainer , start : "top top" , end : "bott…" at bounding box center [414, 292] width 352 height 408
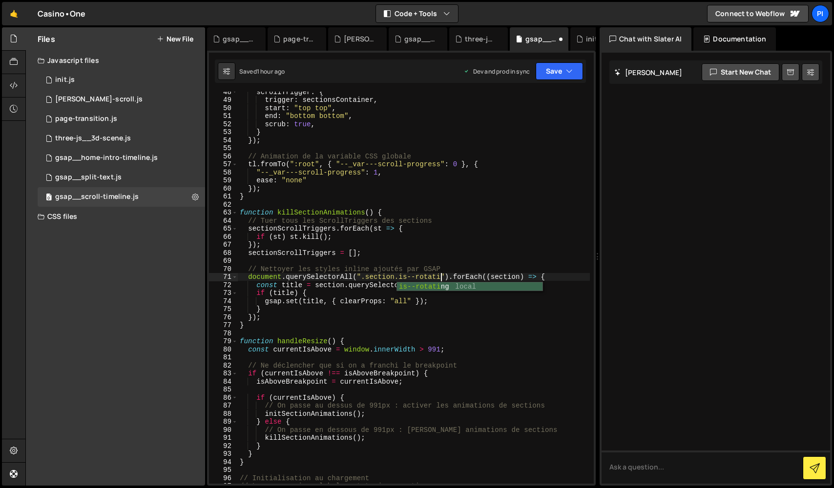
scroll to position [0, 14]
type textarea "document.querySelectorAll(".section.is--rotating").forEach((section) => {"
click at [557, 66] on button "Save" at bounding box center [558, 71] width 47 height 18
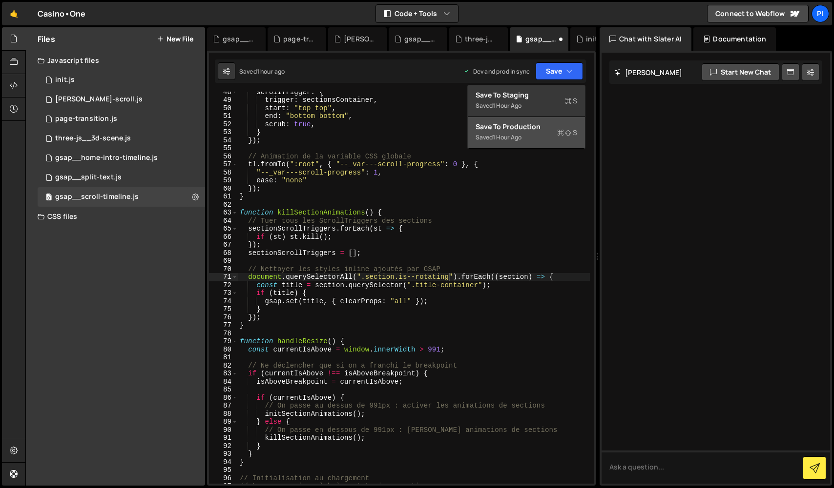
click at [553, 142] on button "Save to Production S Saved 1 hour ago" at bounding box center [526, 133] width 117 height 32
